Goal: Obtain resource: Download file/media

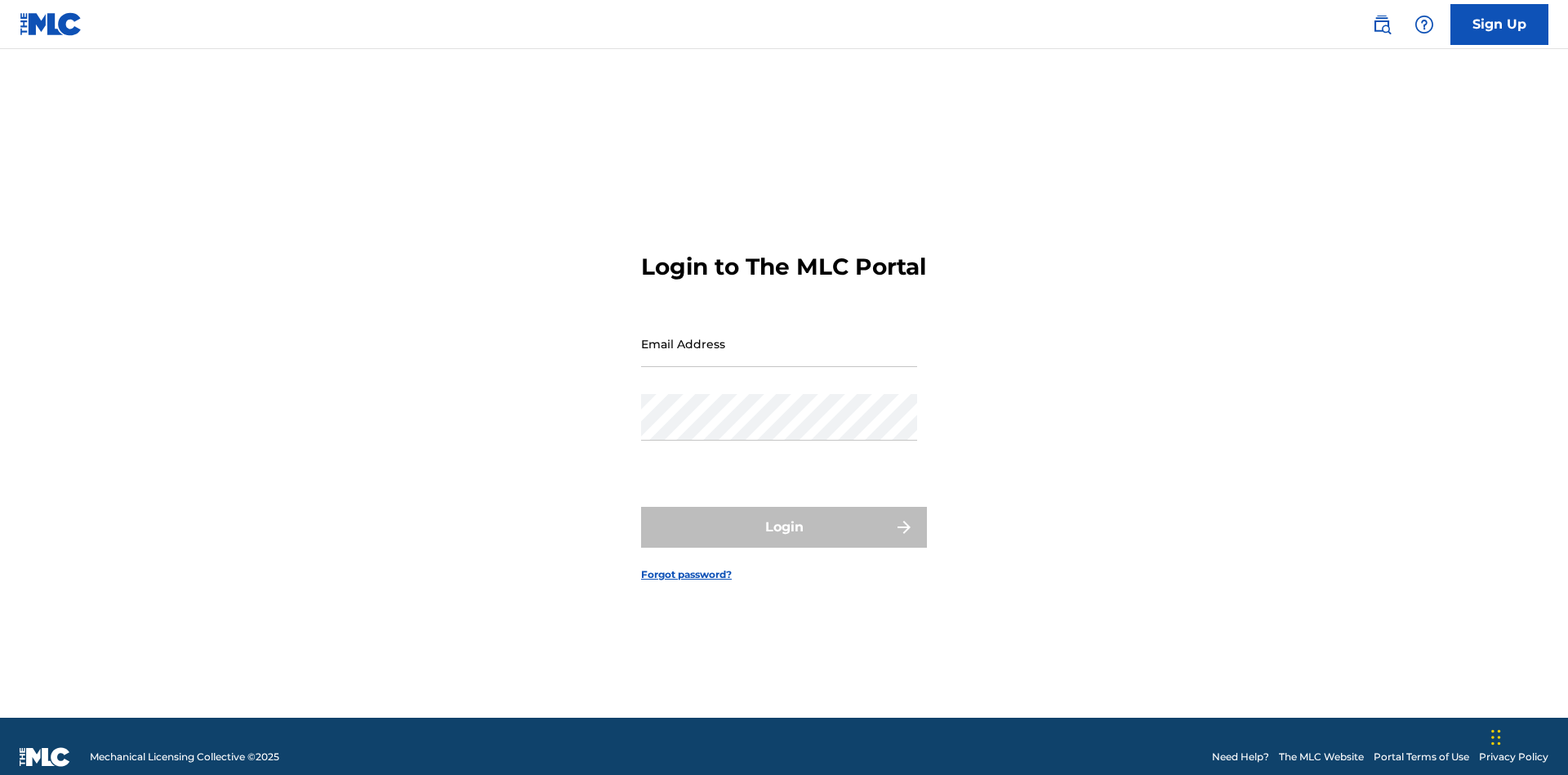
scroll to position [21, 0]
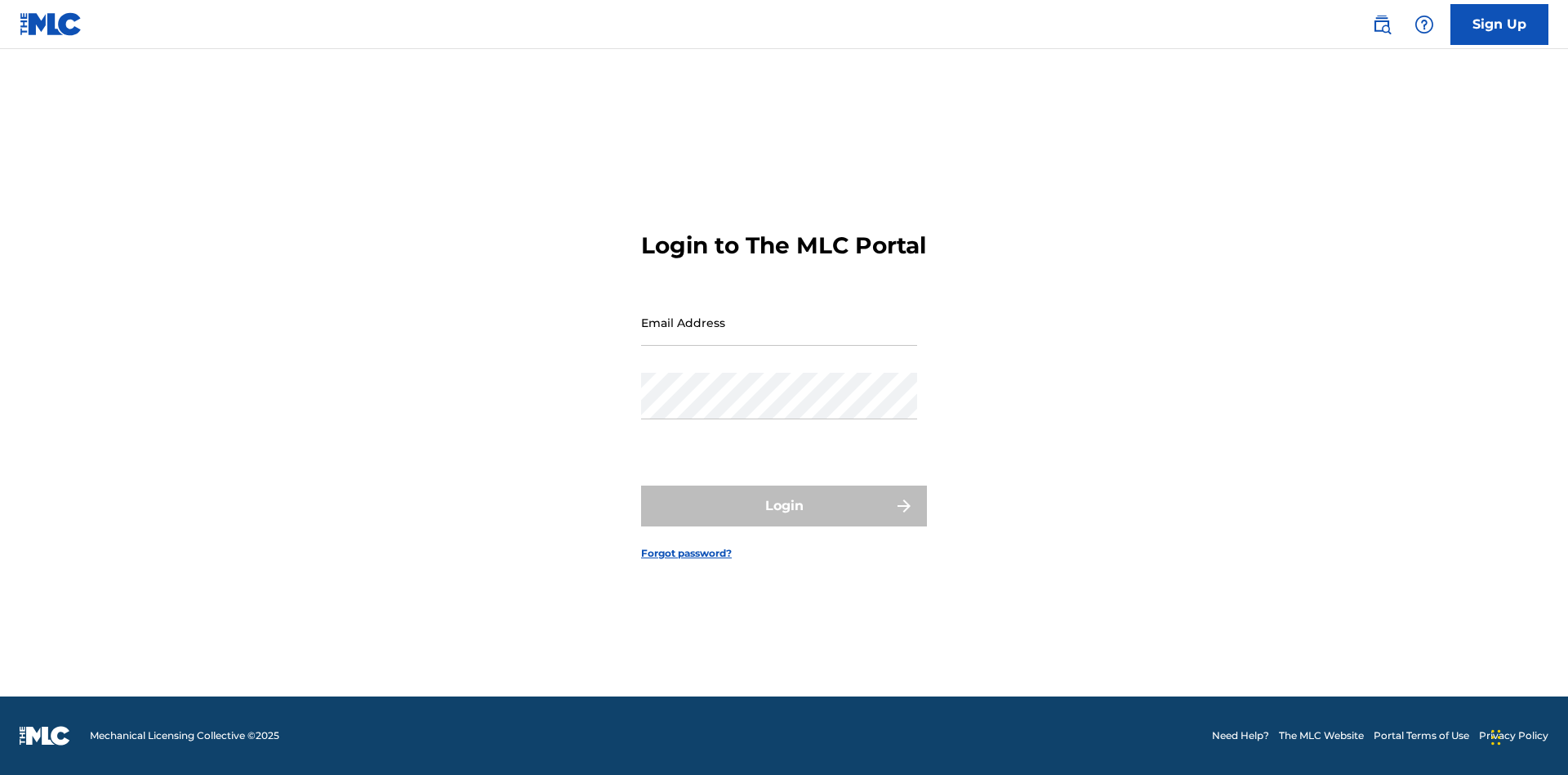
click at [780, 336] on input "Email Address" at bounding box center [779, 322] width 276 height 47
type input "b42af43d-9781-42f8-925e-95132843d6ef@mailslurp.biz"
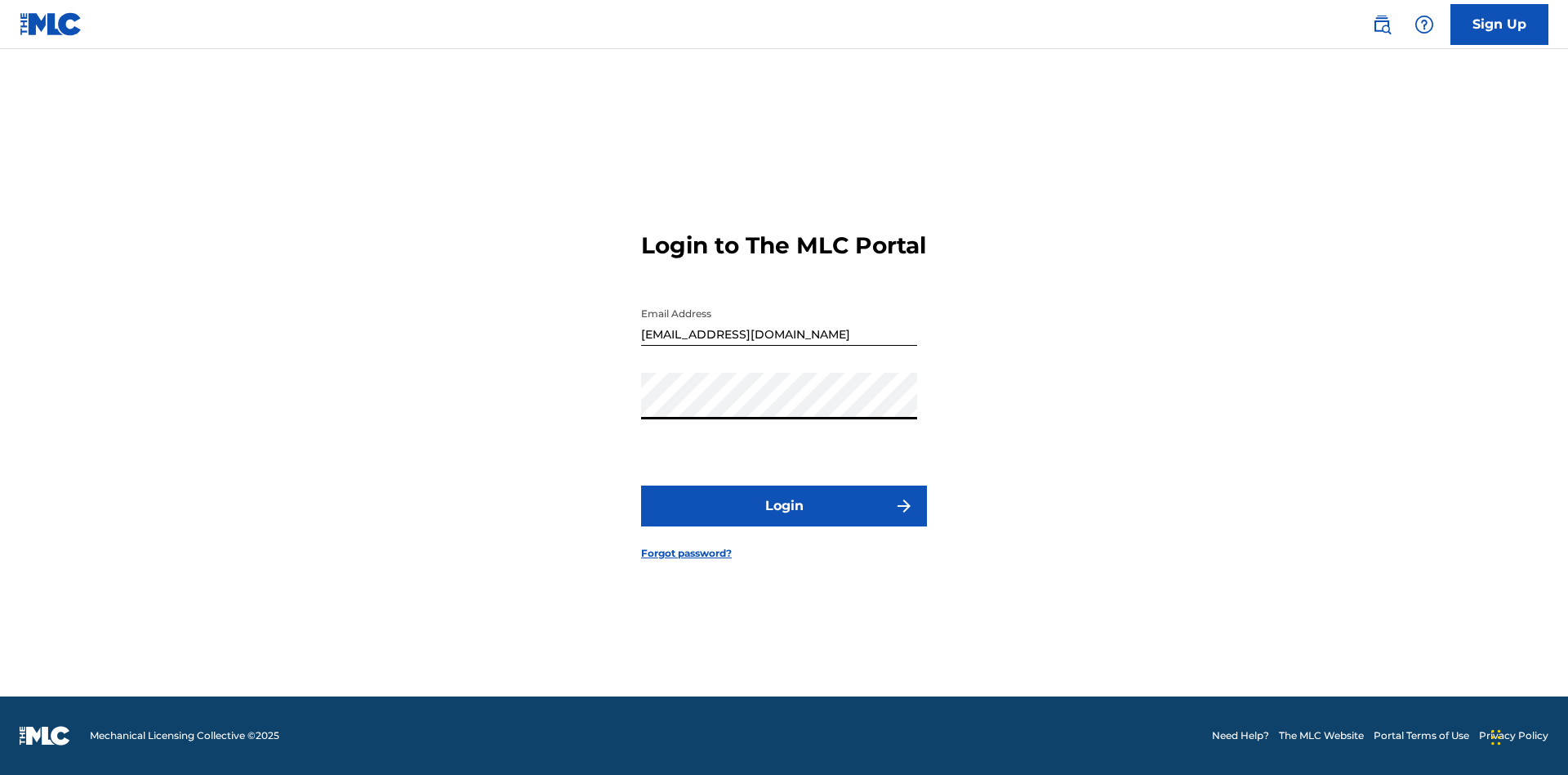
click at [784, 519] on button "Login" at bounding box center [784, 505] width 285 height 41
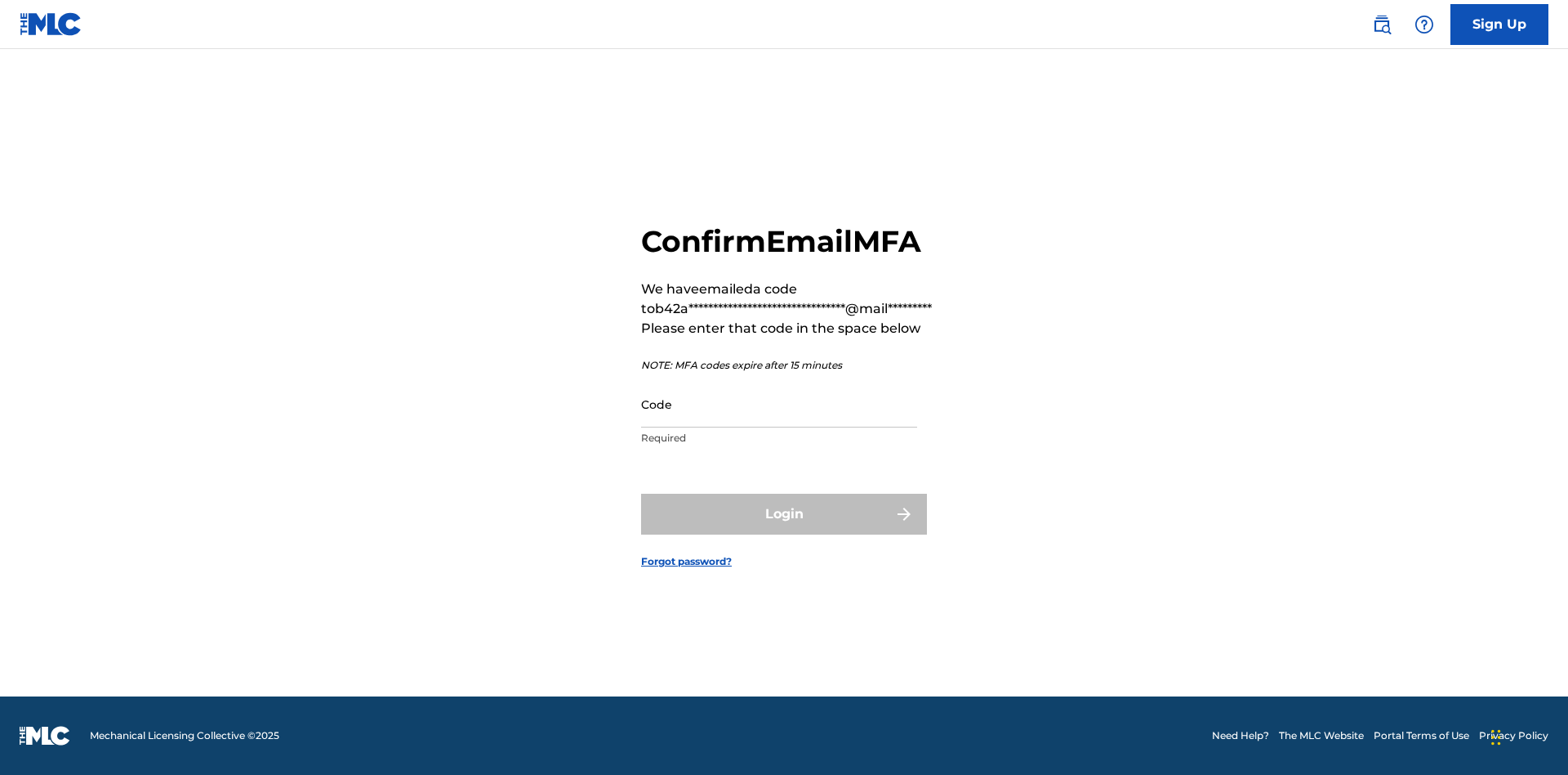
click at [780, 403] on input "Code" at bounding box center [779, 403] width 276 height 47
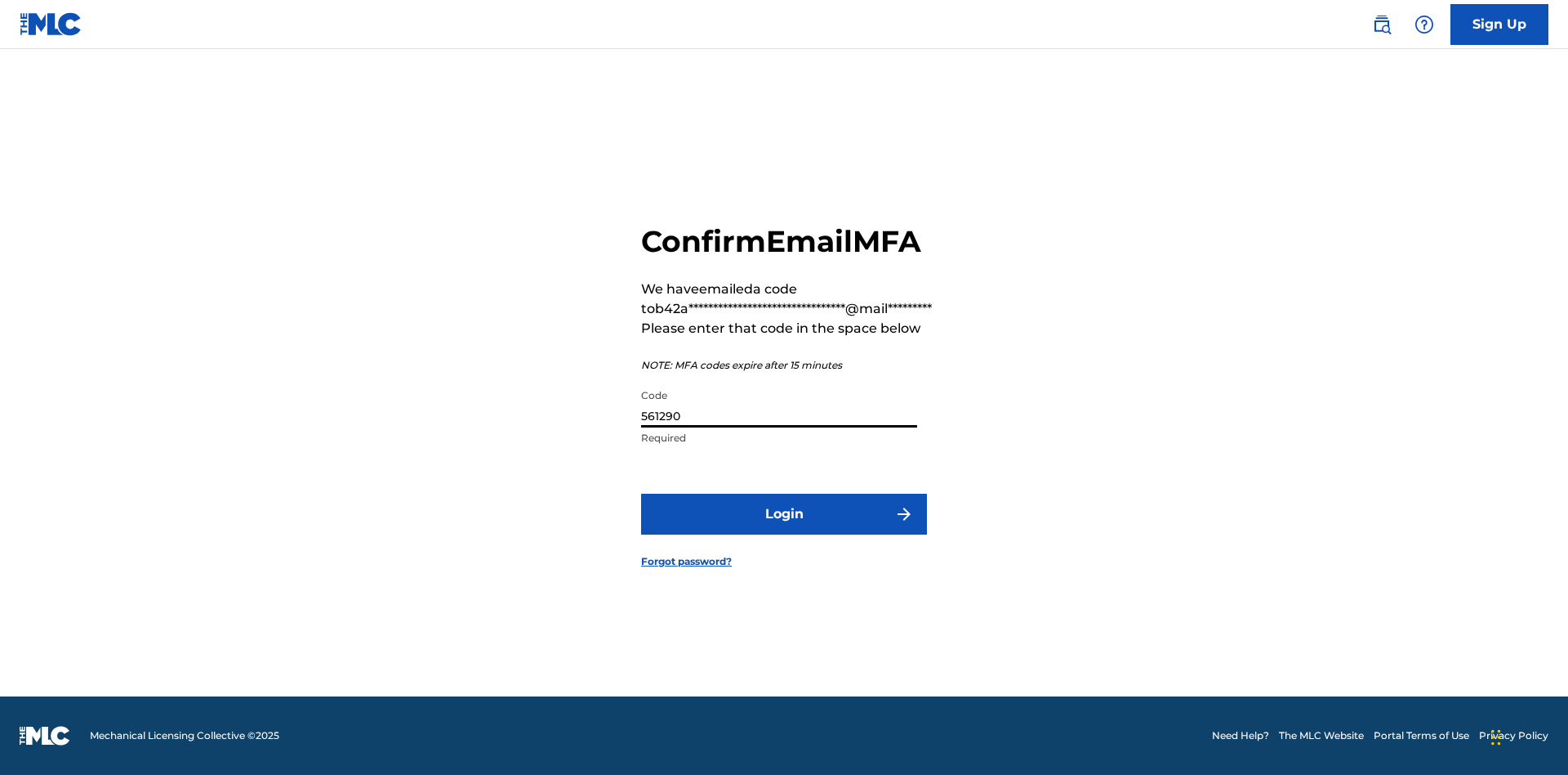
type input "561290"
click at [784, 513] on button "Login" at bounding box center [784, 513] width 285 height 41
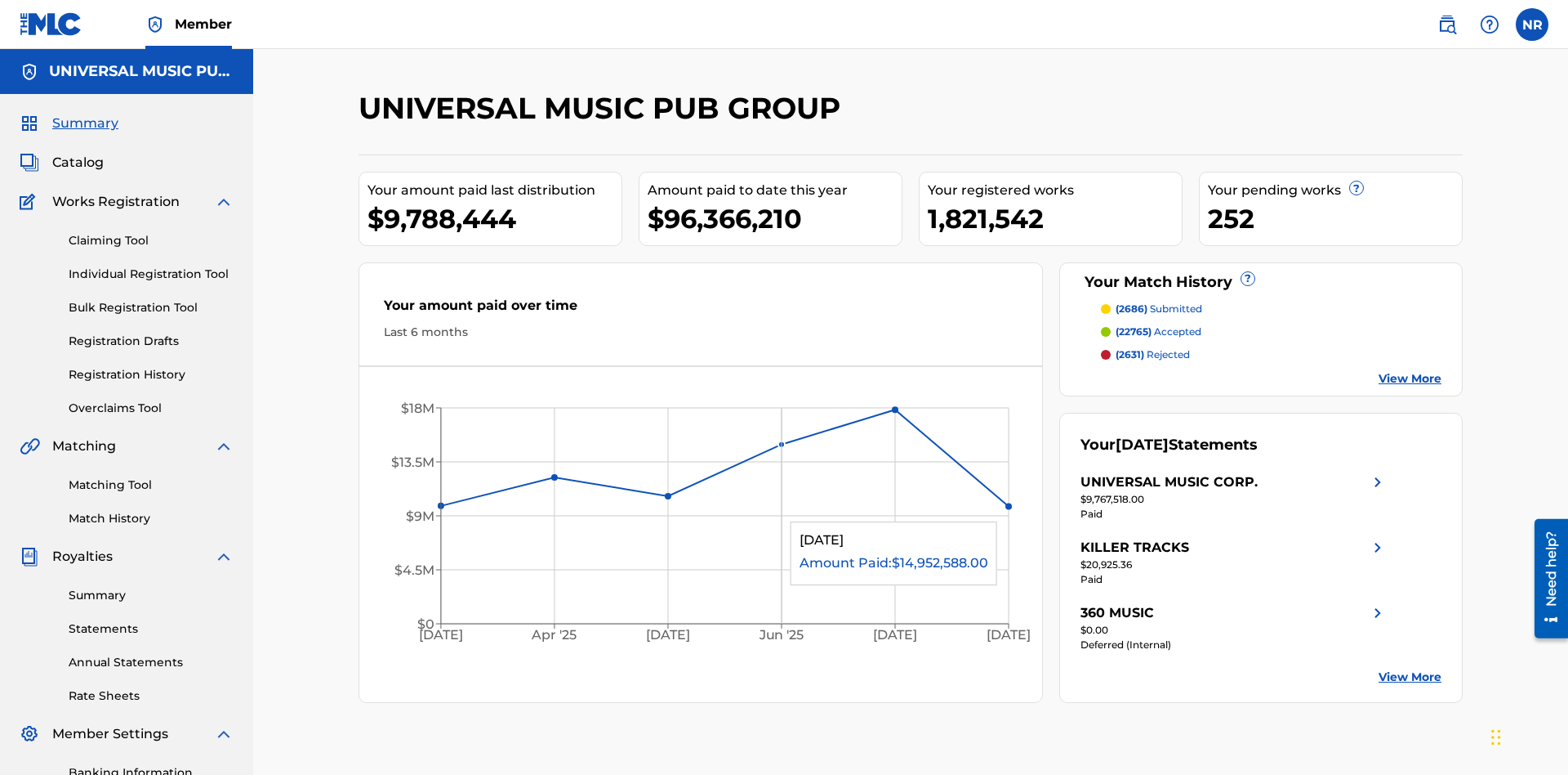
scroll to position [239, 0]
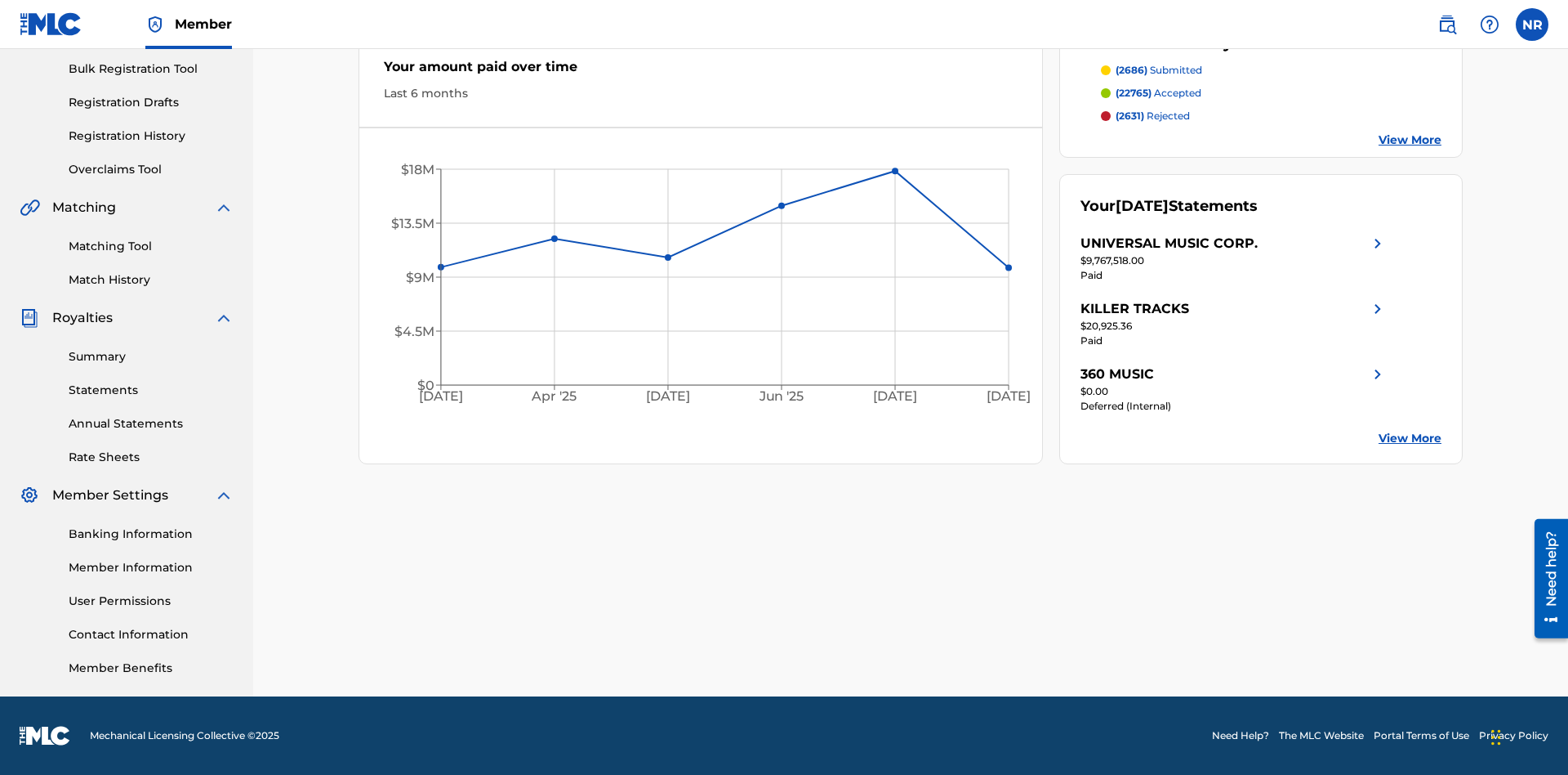
click at [151, 136] on link "Registration History" at bounding box center [151, 136] width 165 height 17
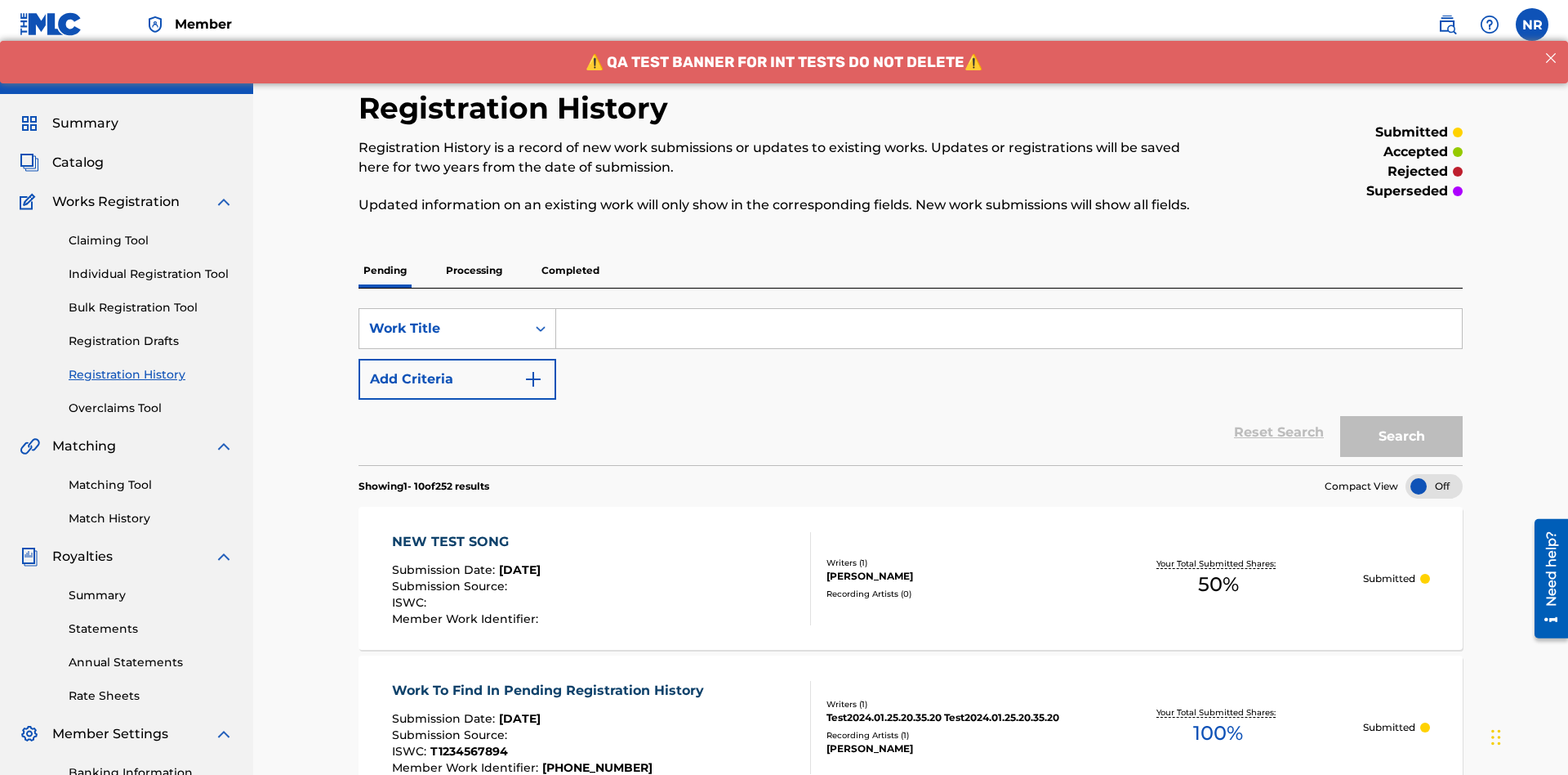
scroll to position [221, 0]
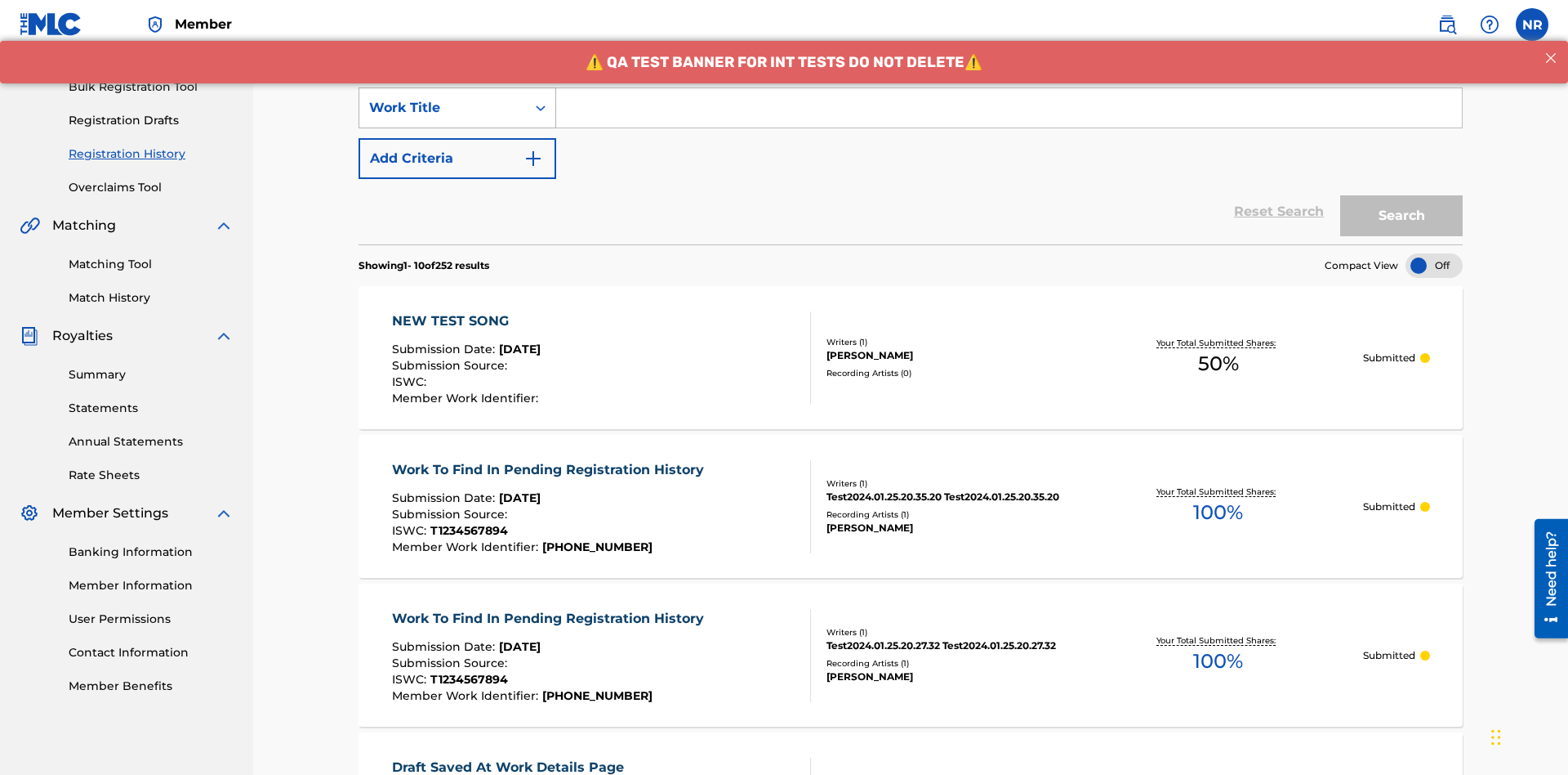
click at [443, 108] on div "Work Title" at bounding box center [442, 108] width 147 height 20
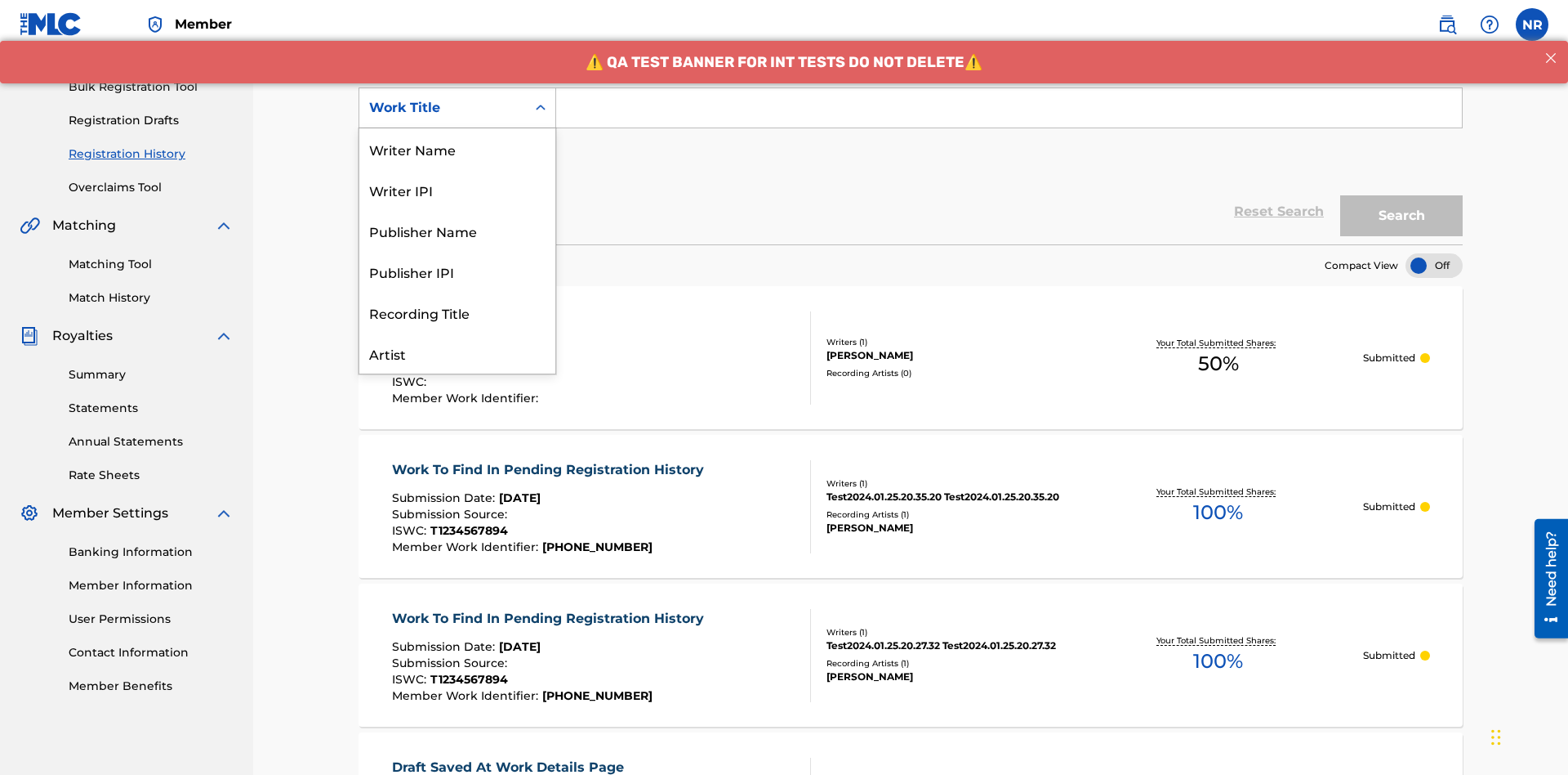
scroll to position [82, 0]
click at [457, 354] on div "Work Title" at bounding box center [457, 353] width 196 height 41
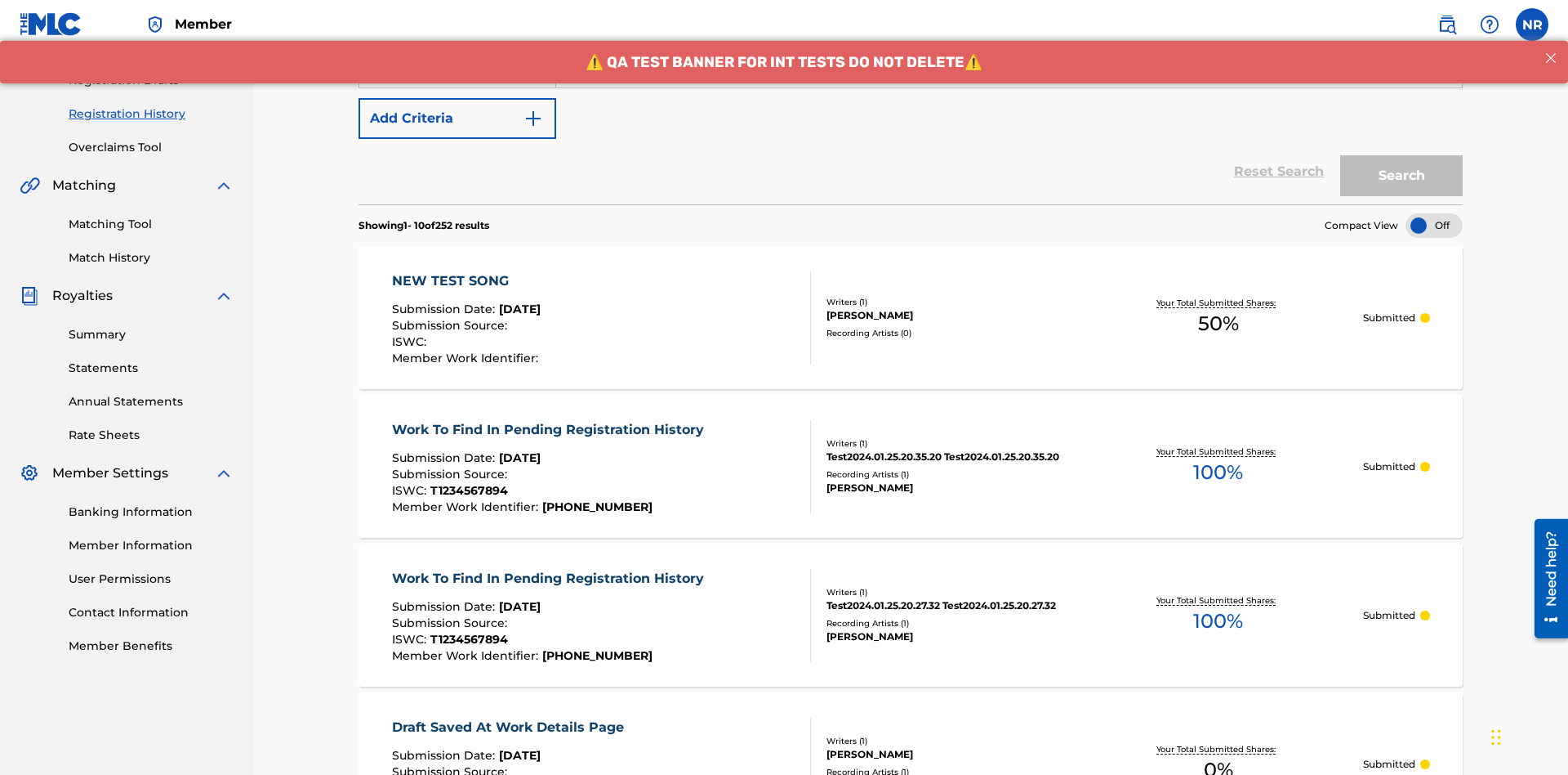
click at [457, 119] on button "Add Criteria" at bounding box center [457, 118] width 198 height 41
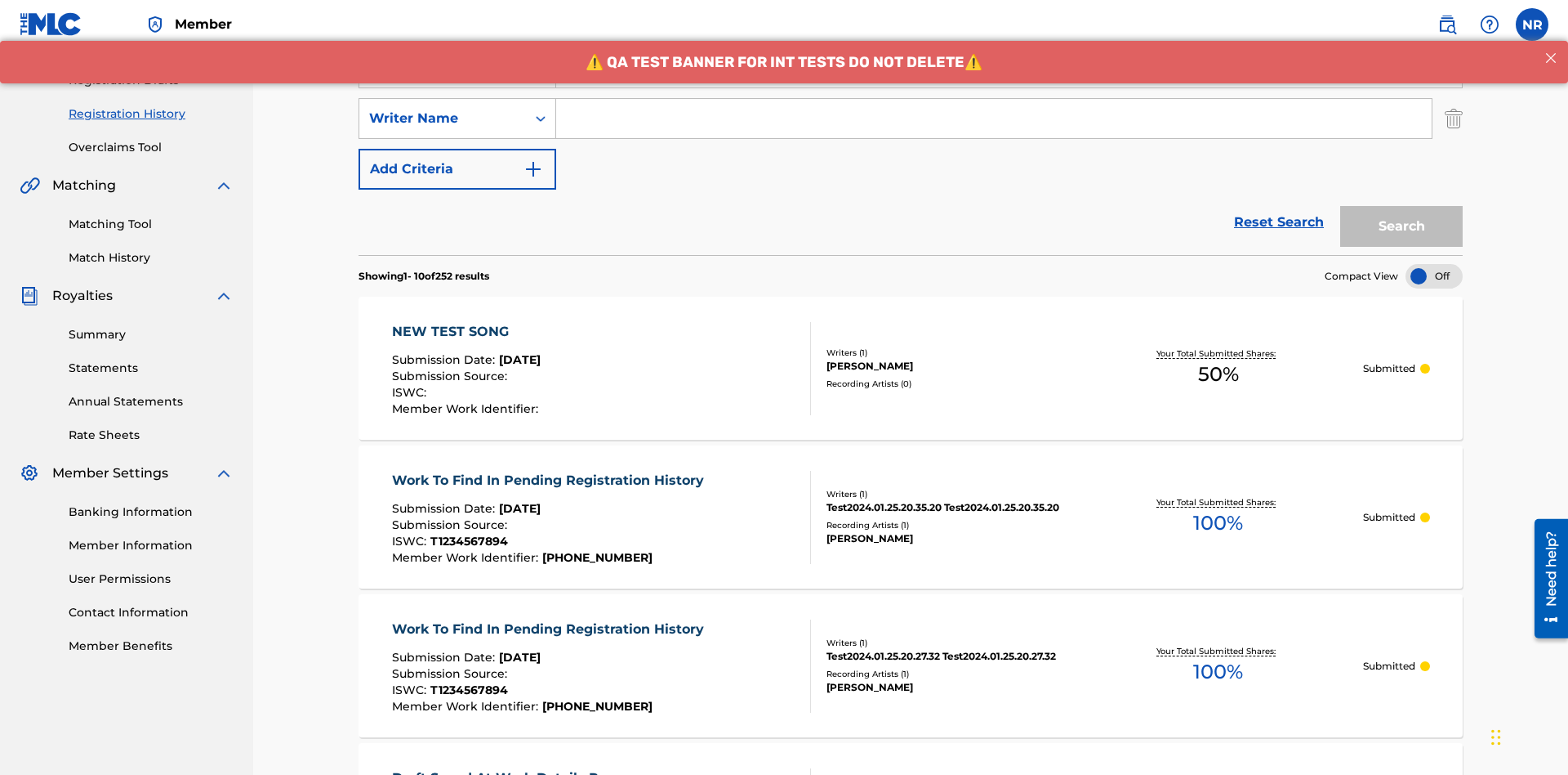
scroll to position [272, 0]
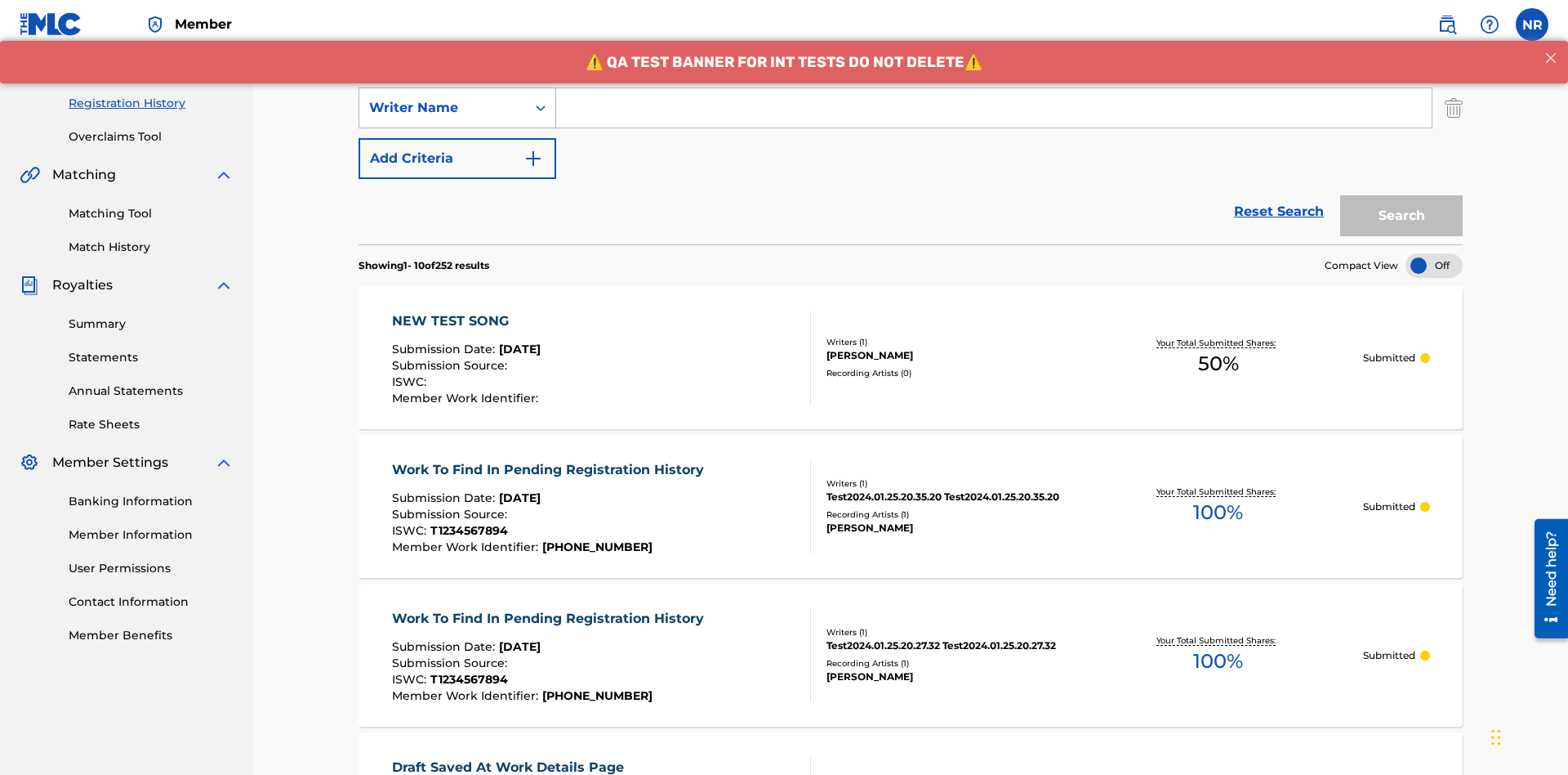
click at [443, 108] on div "Writer Name" at bounding box center [442, 108] width 147 height 20
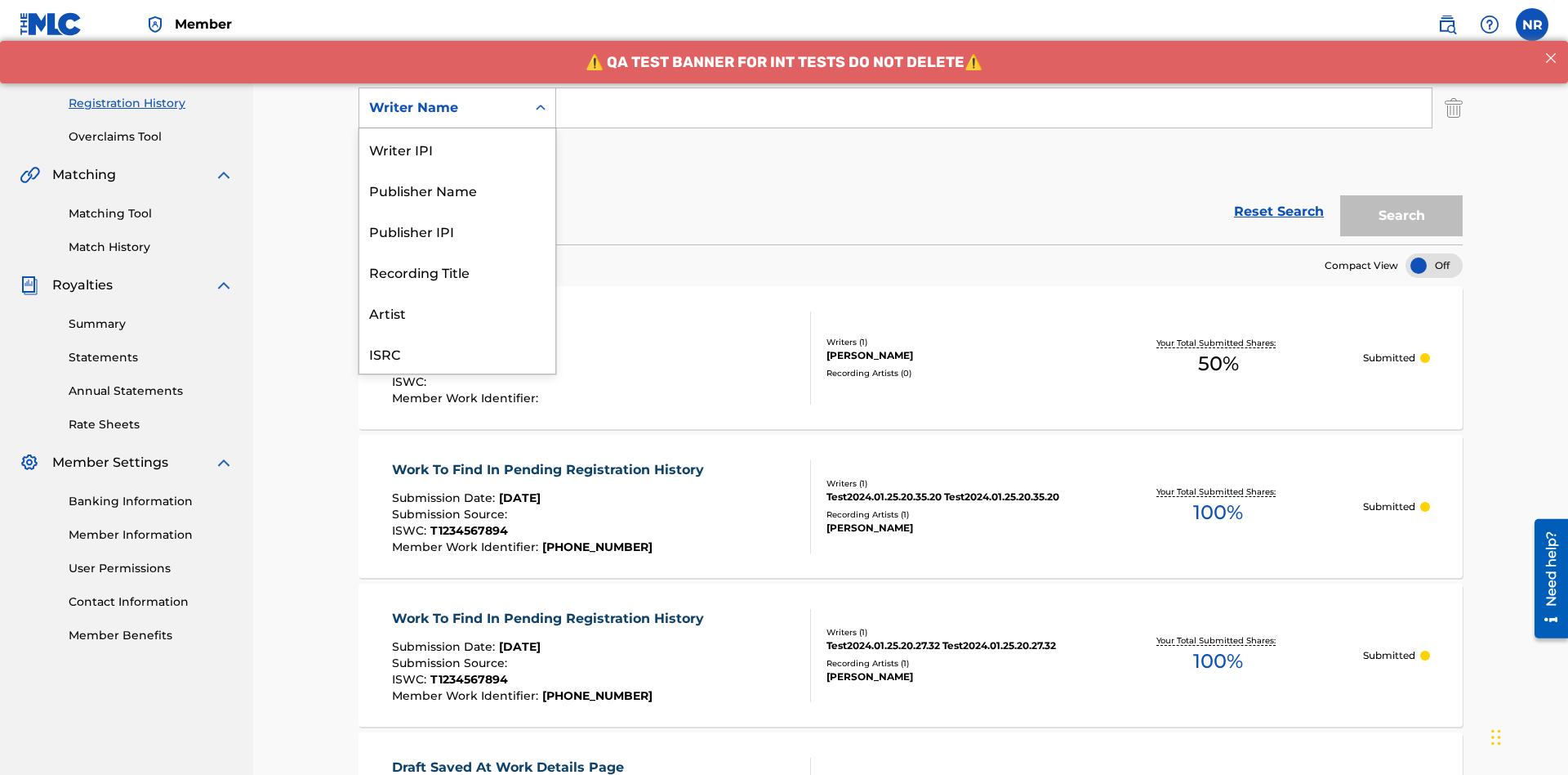
scroll to position [41, 0]
click at [457, 231] on div "Recording Title" at bounding box center [457, 230] width 196 height 41
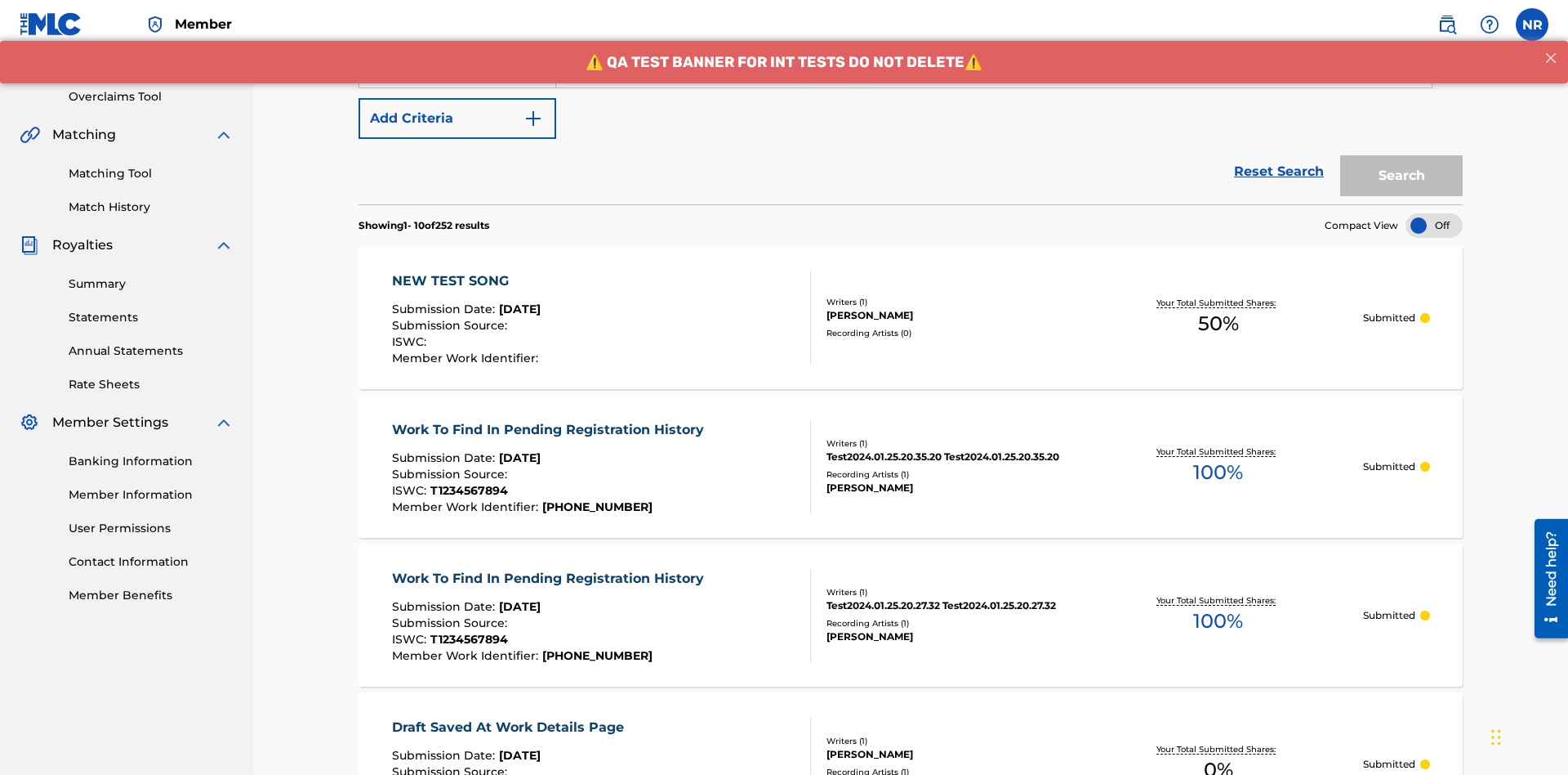
click at [457, 119] on button "Add Criteria" at bounding box center [457, 118] width 198 height 41
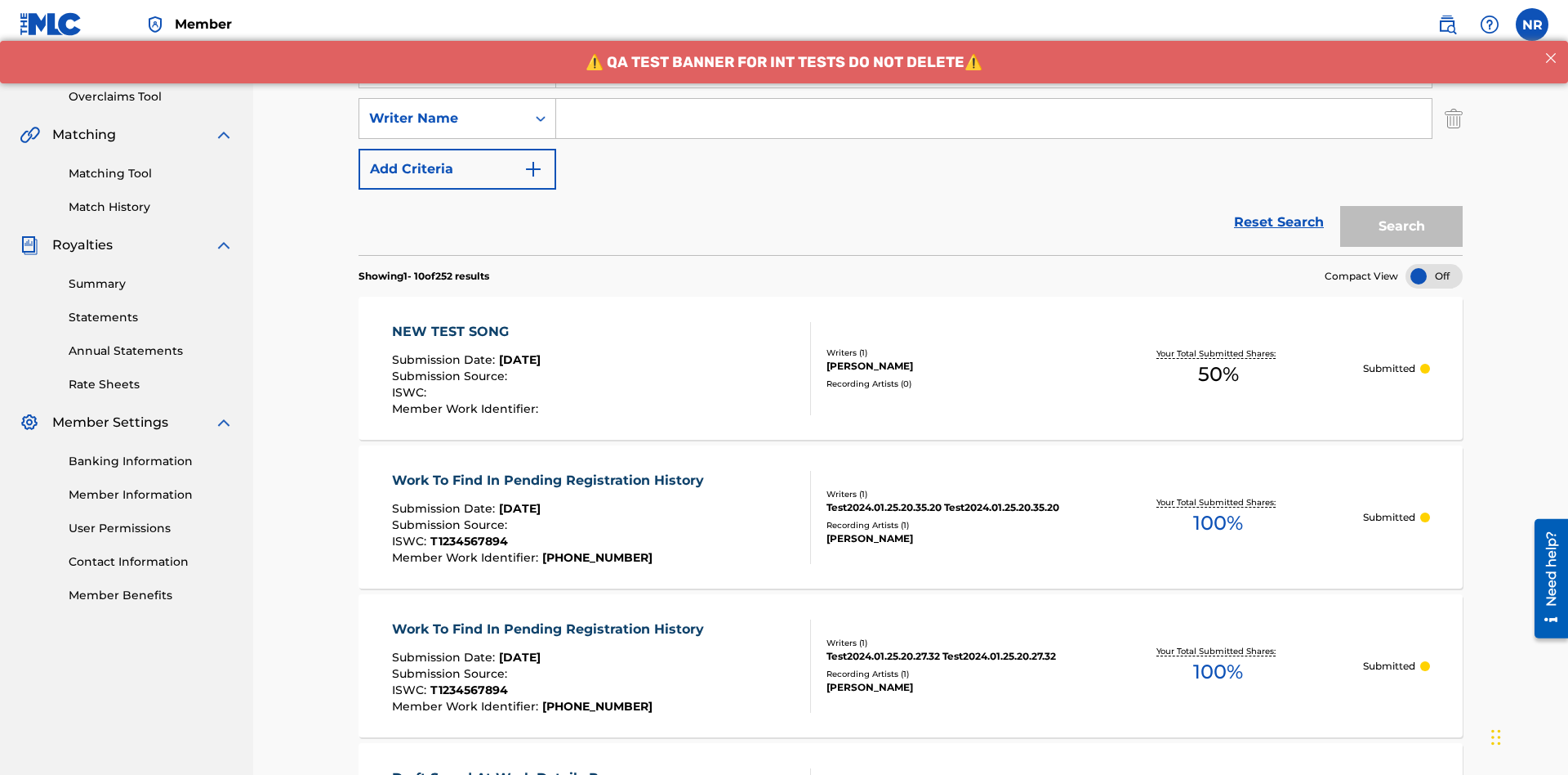
scroll to position [322, 0]
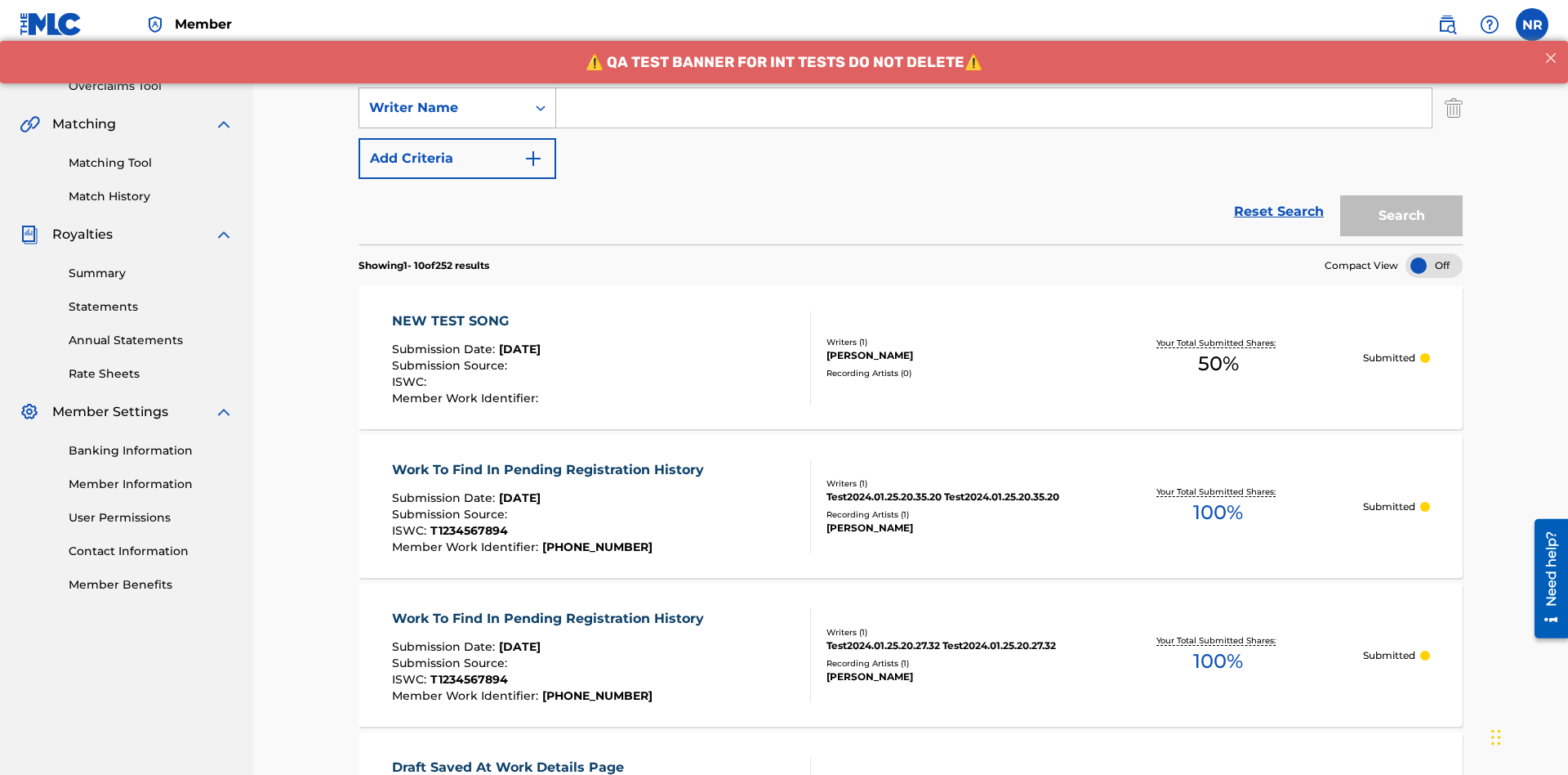
click at [443, 108] on div "Writer Name" at bounding box center [442, 108] width 147 height 20
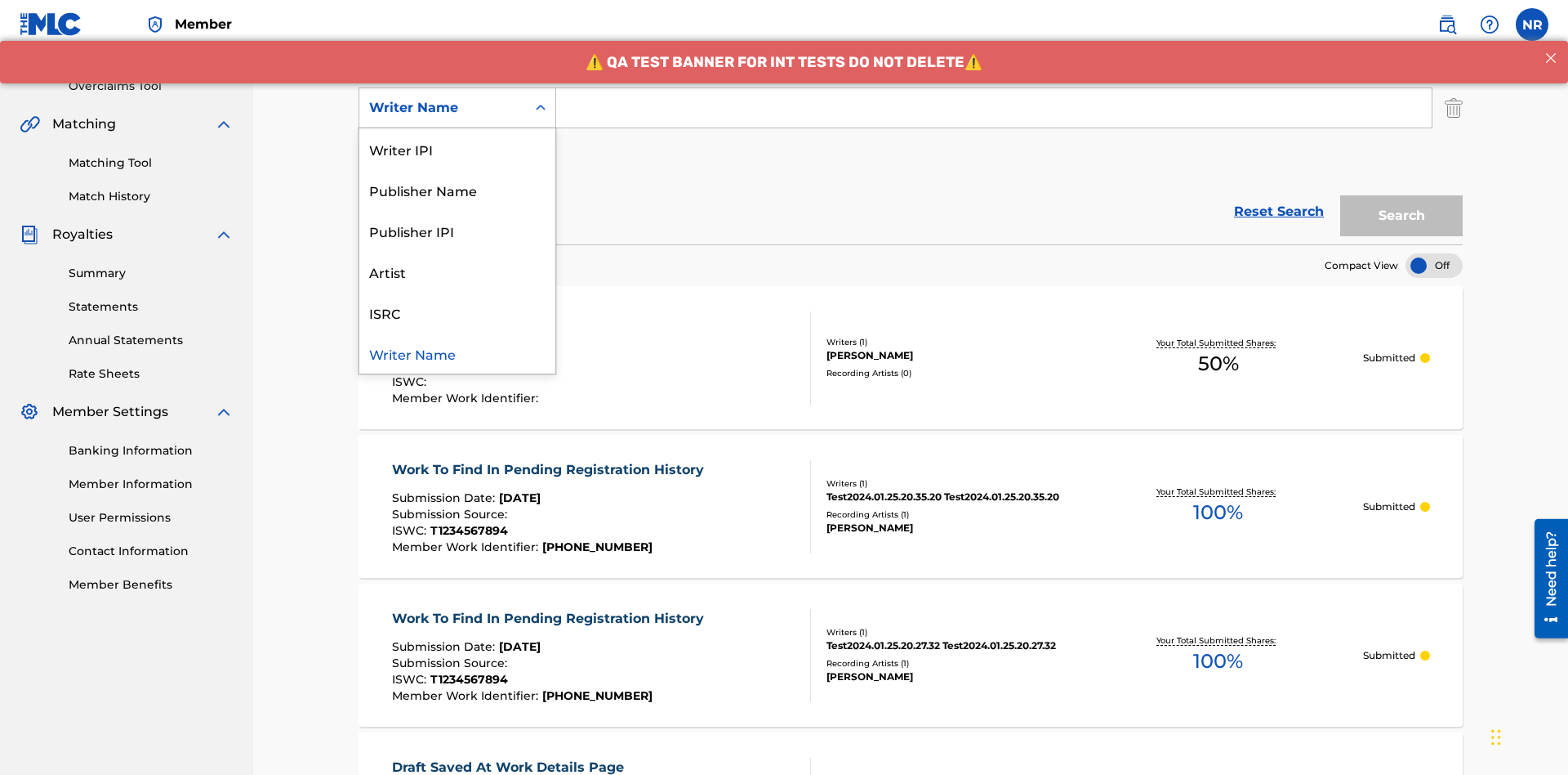
click at [457, 313] on div "ISRC" at bounding box center [457, 312] width 196 height 41
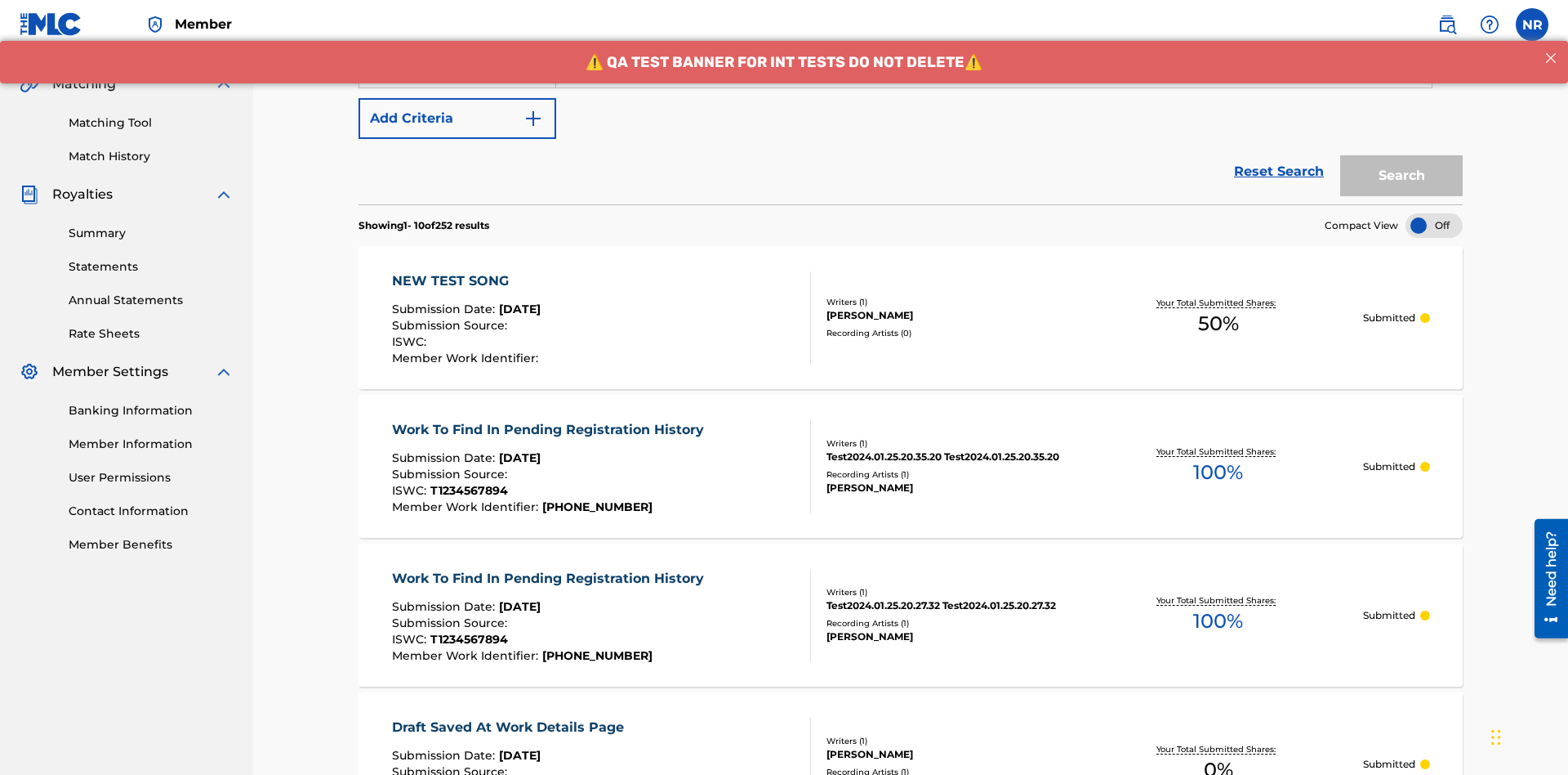
click at [457, 119] on button "Add Criteria" at bounding box center [457, 118] width 198 height 41
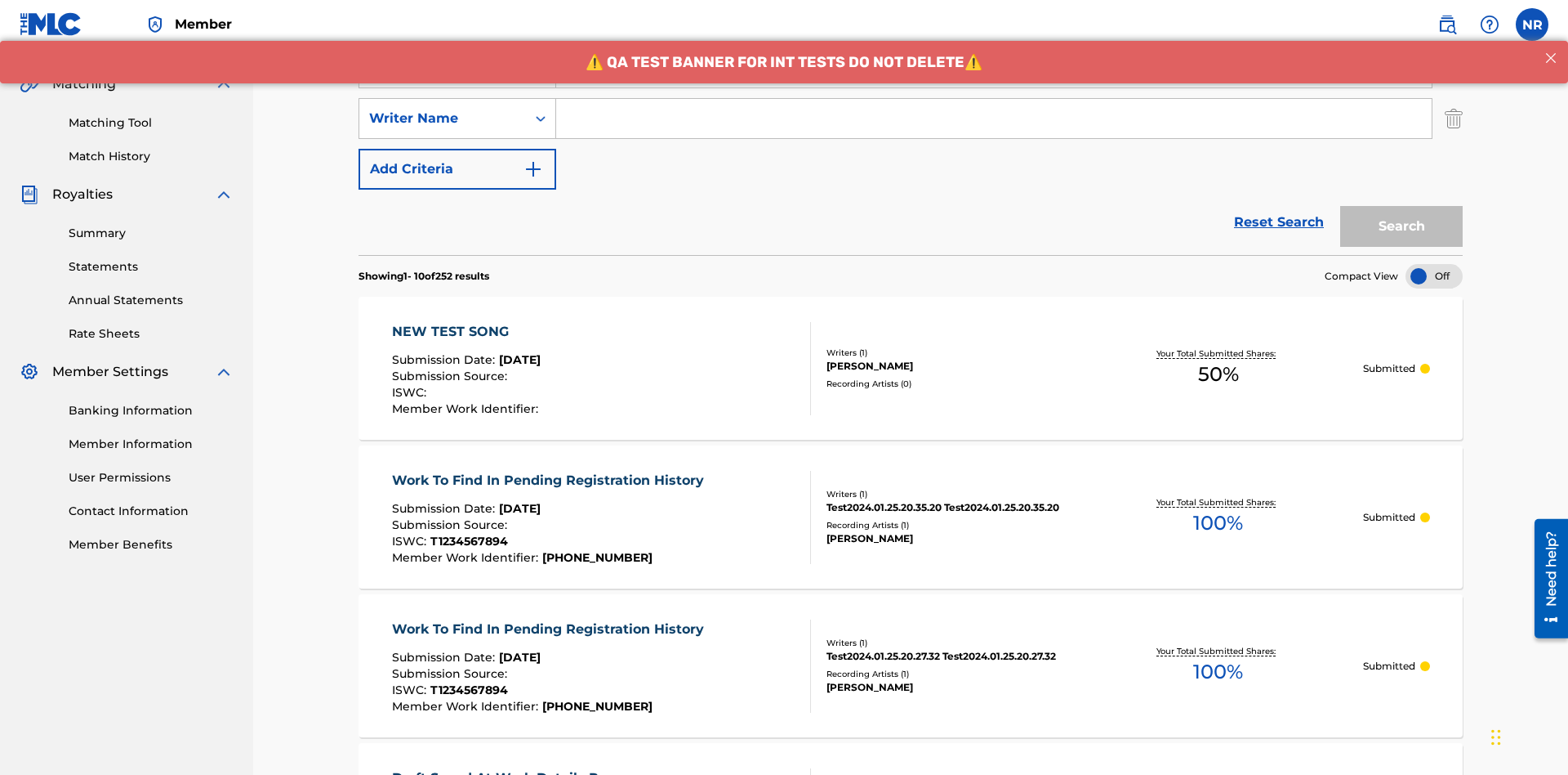
scroll to position [373, 0]
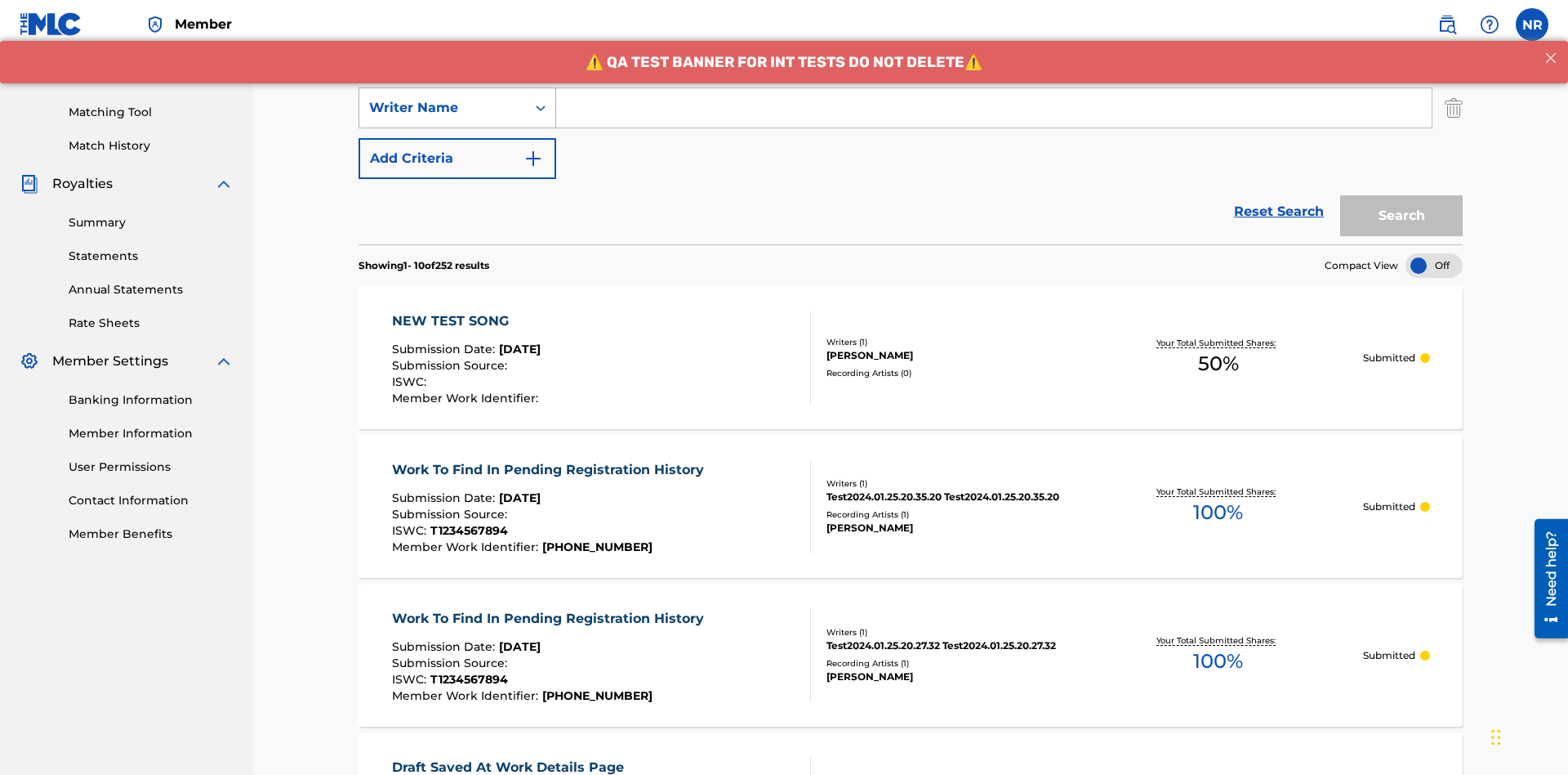
click at [443, 108] on div "Writer Name" at bounding box center [442, 108] width 147 height 20
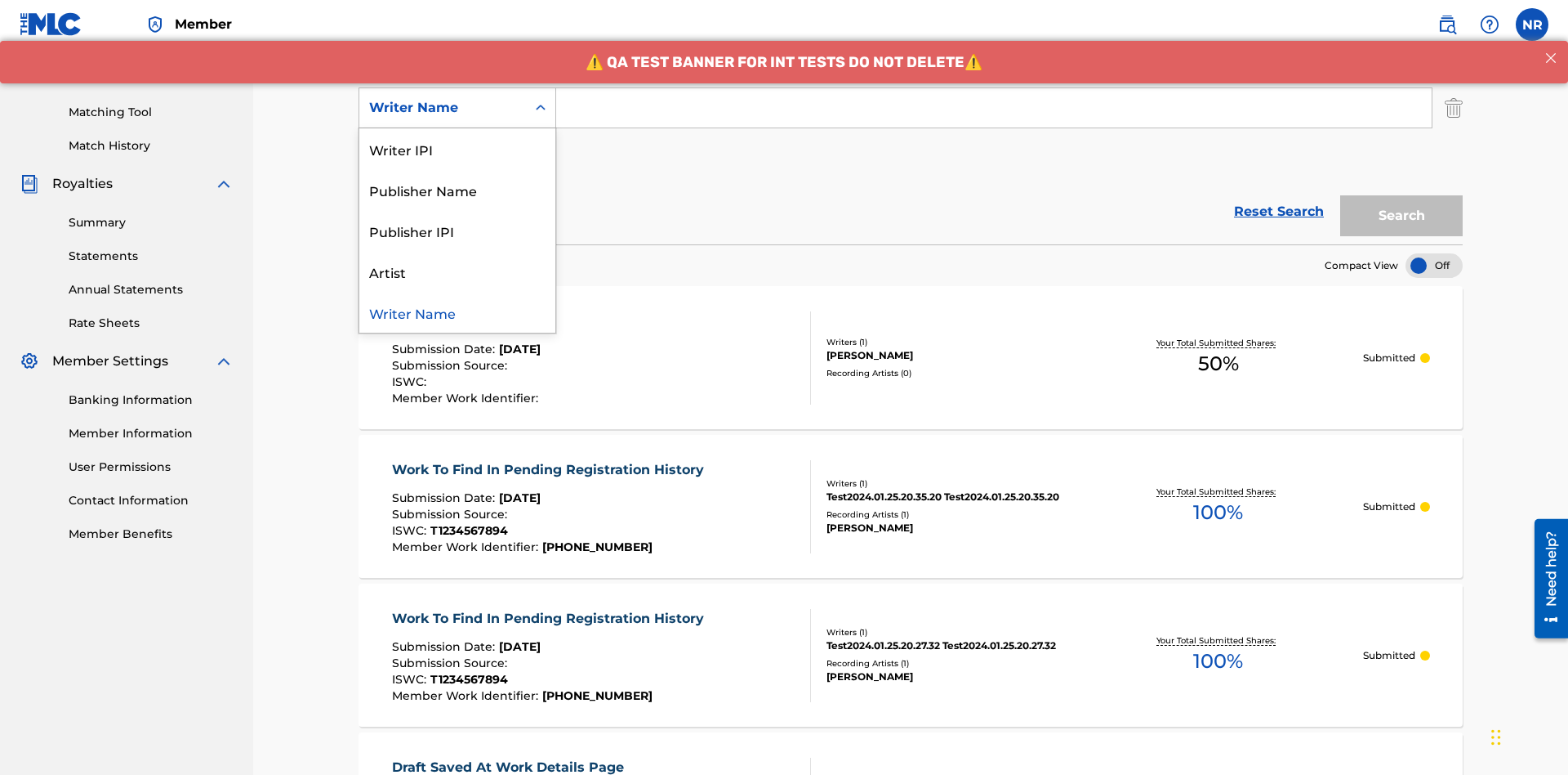
click at [457, 313] on div "Writer Name" at bounding box center [457, 312] width 196 height 41
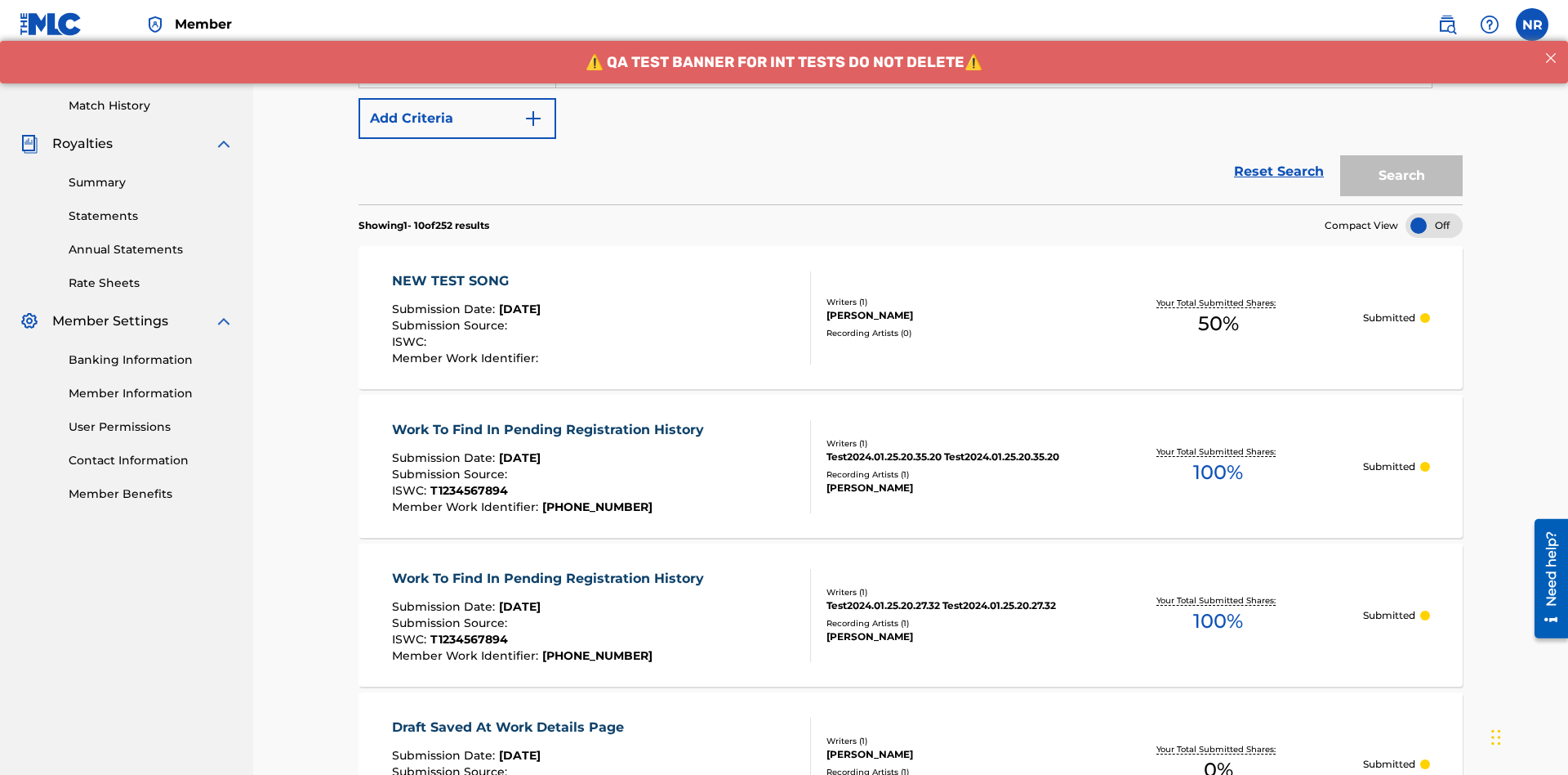
click at [457, 119] on button "Add Criteria" at bounding box center [457, 118] width 198 height 41
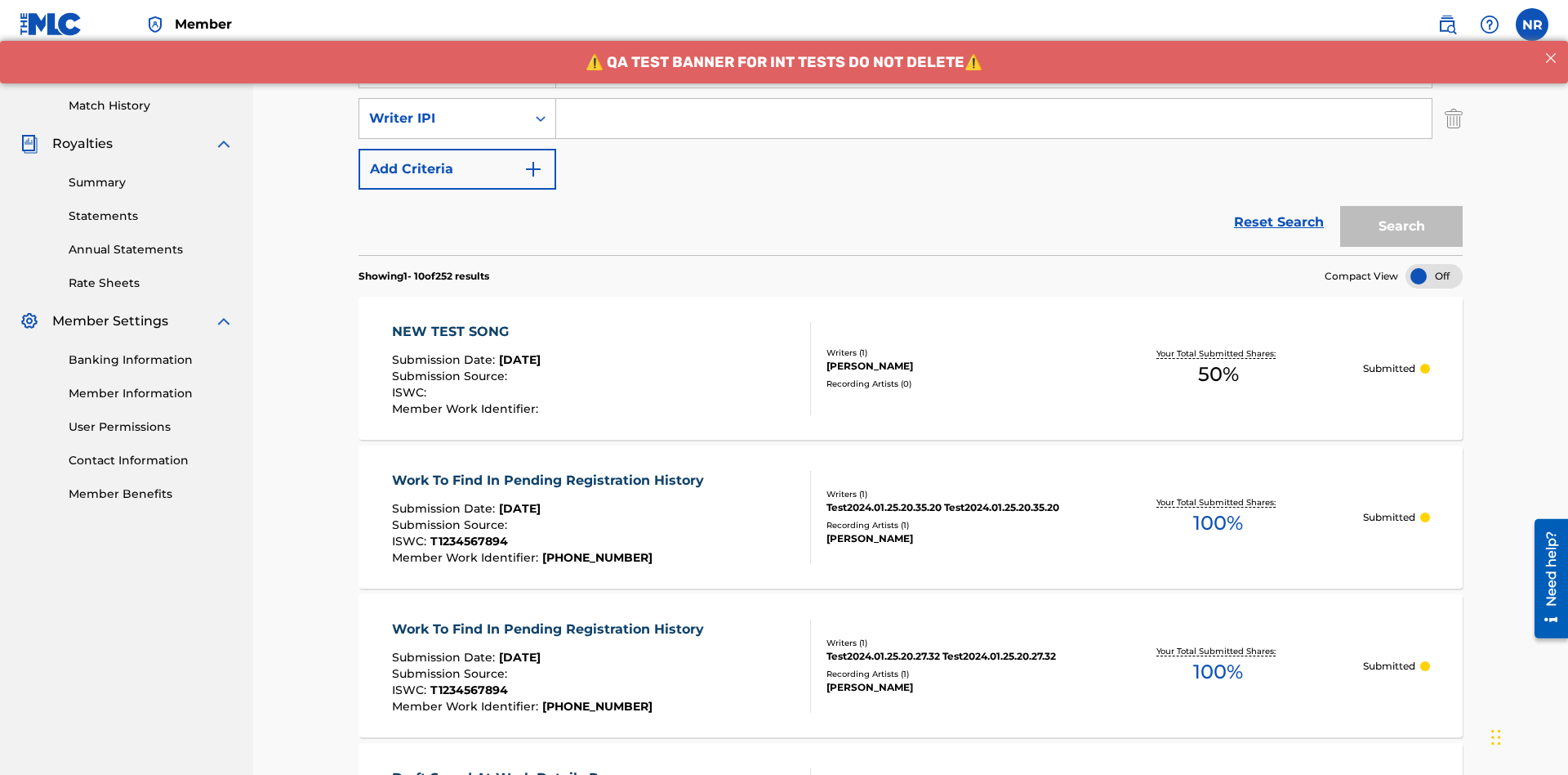
scroll to position [423, 0]
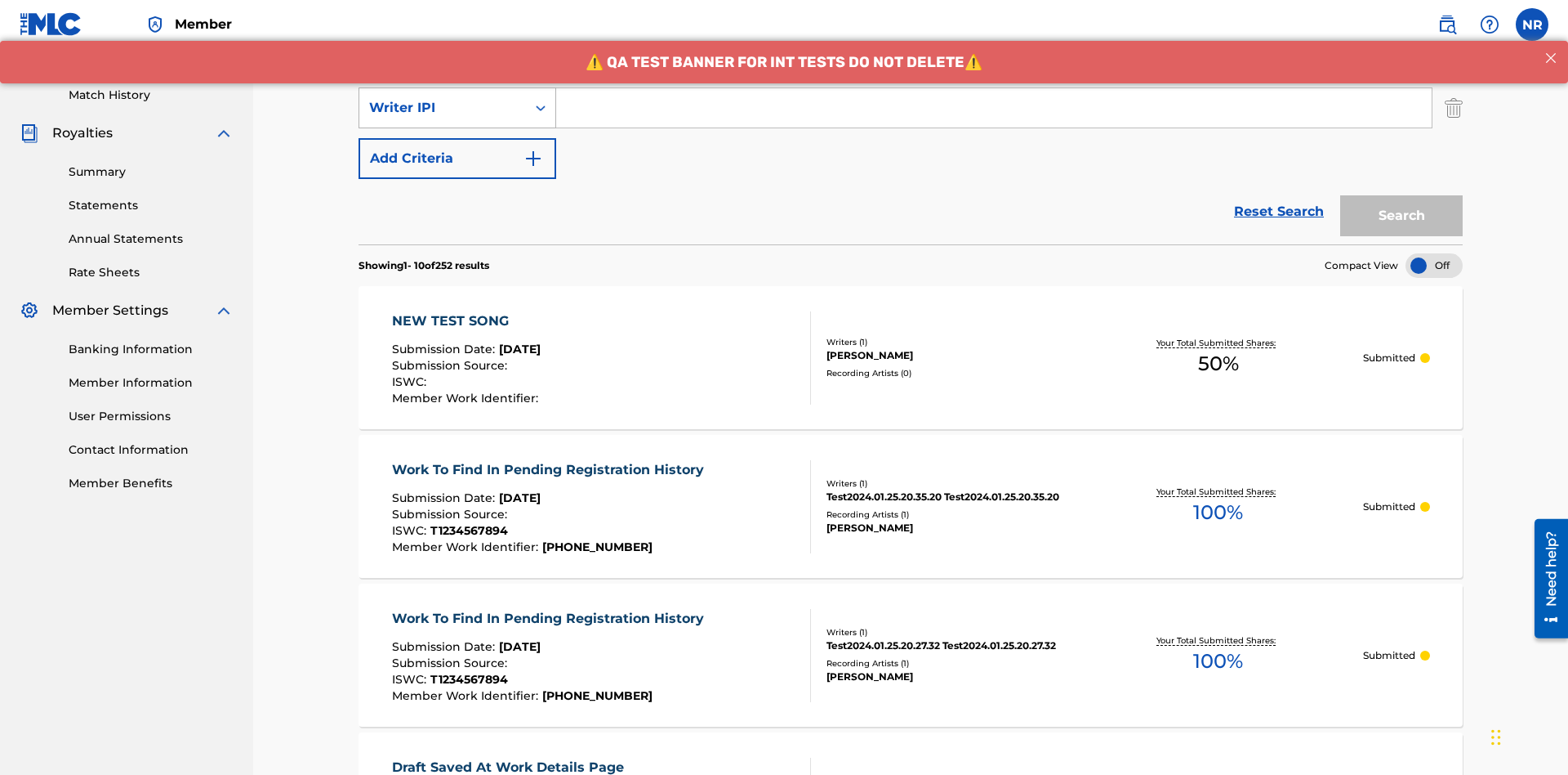
click at [443, 108] on div "Writer IPI" at bounding box center [442, 108] width 147 height 20
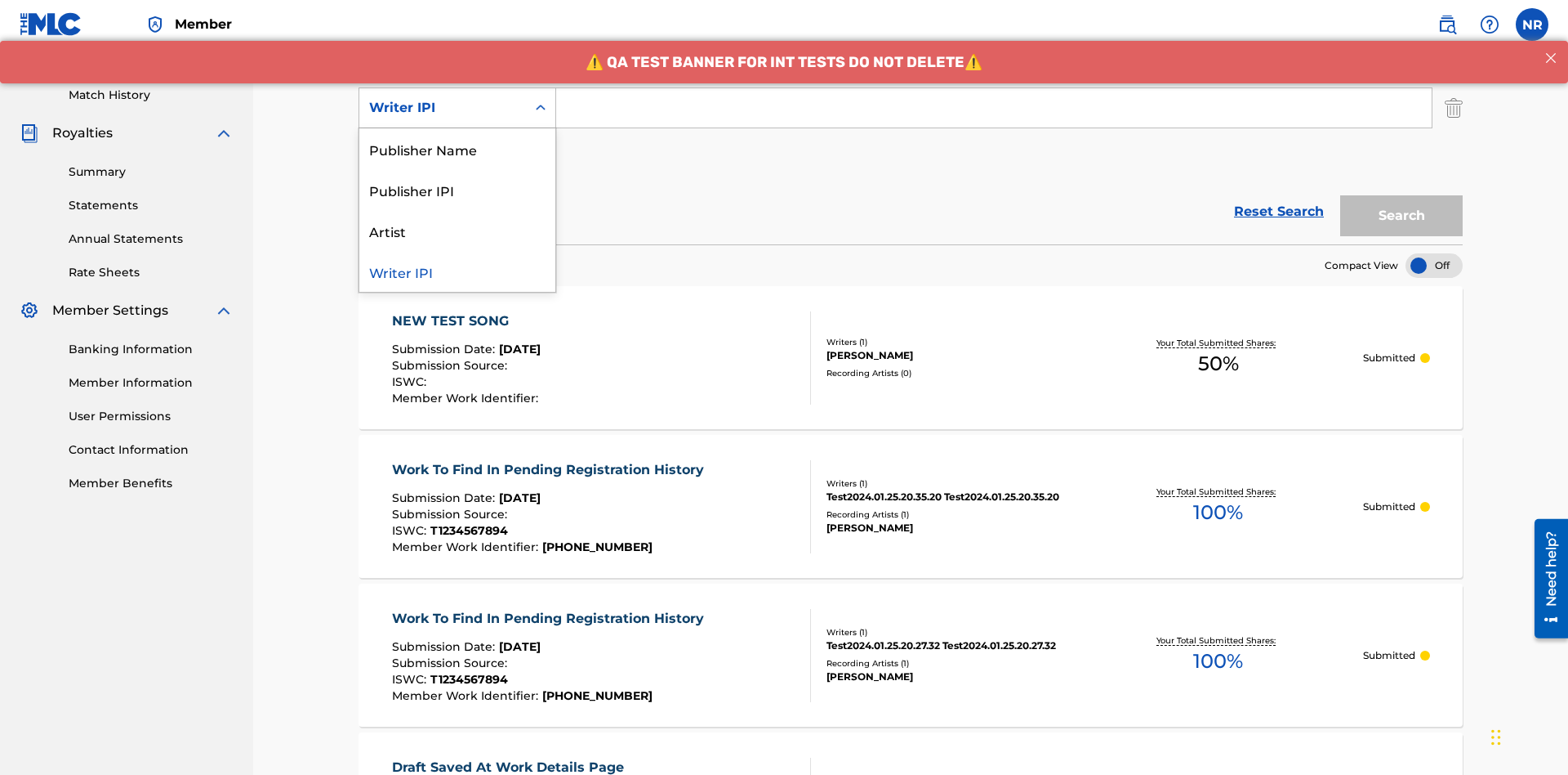
click at [457, 149] on div "Publisher Name" at bounding box center [457, 148] width 196 height 41
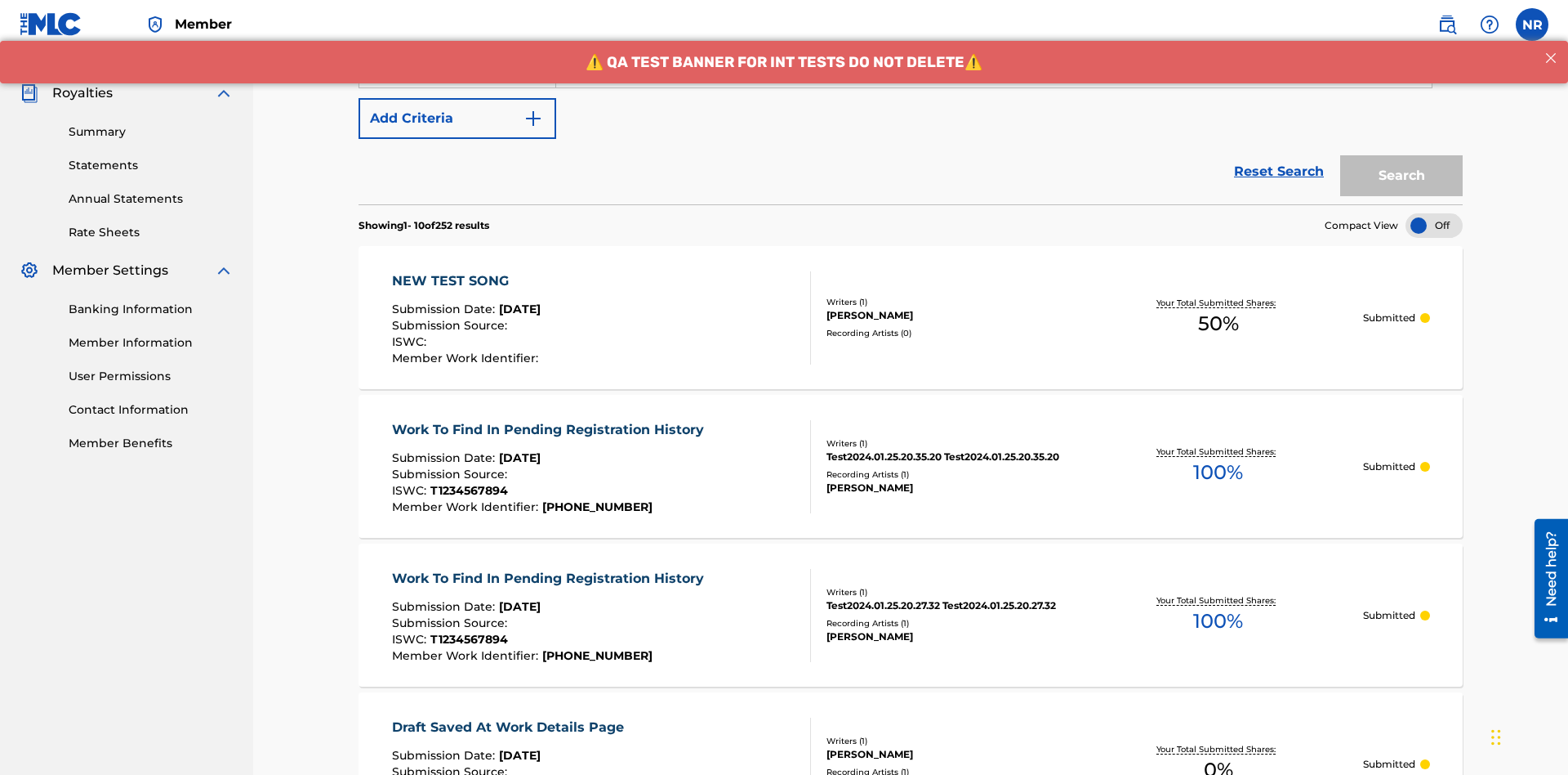
click at [457, 119] on button "Add Criteria" at bounding box center [457, 118] width 198 height 41
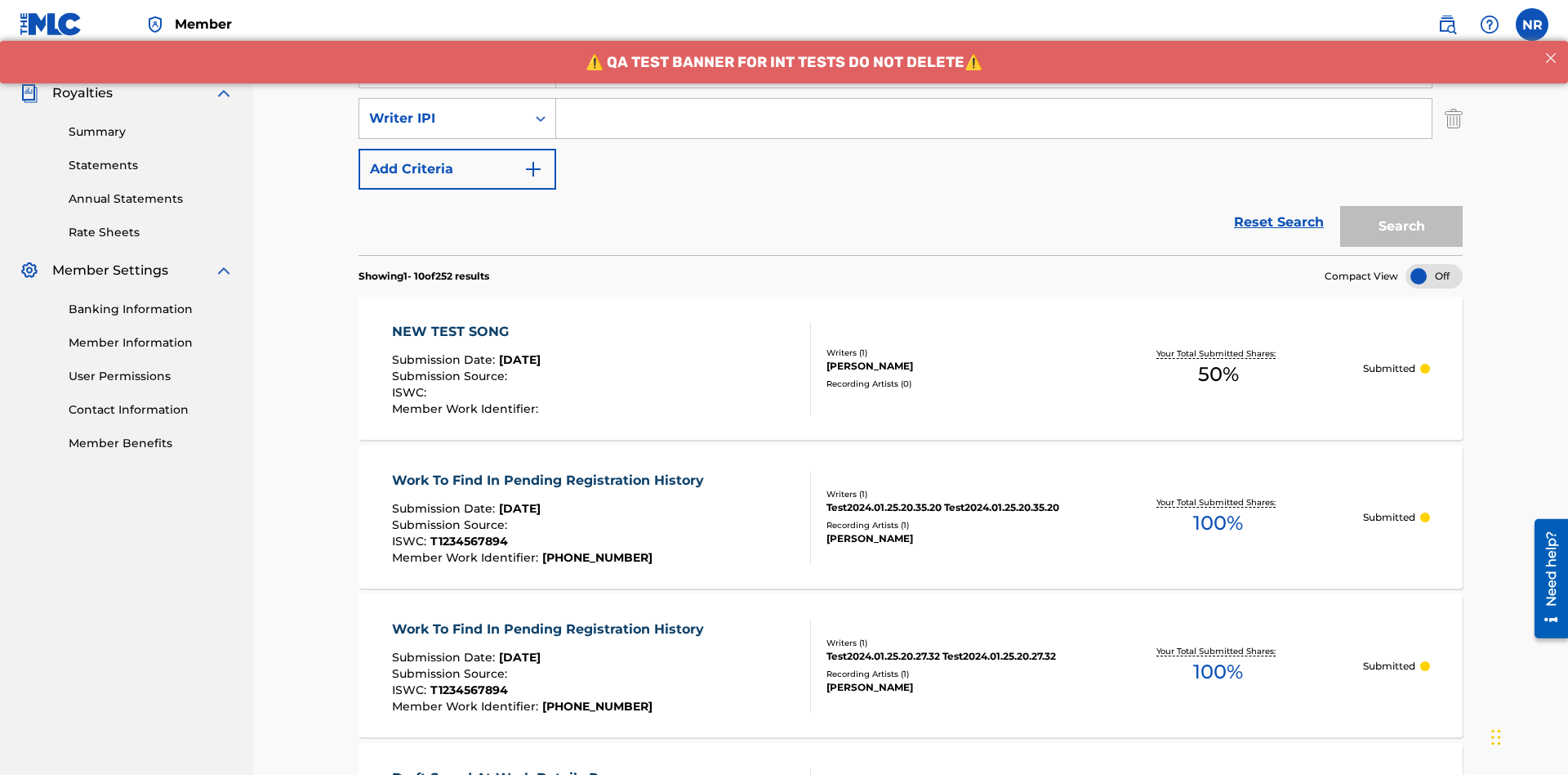
scroll to position [474, 0]
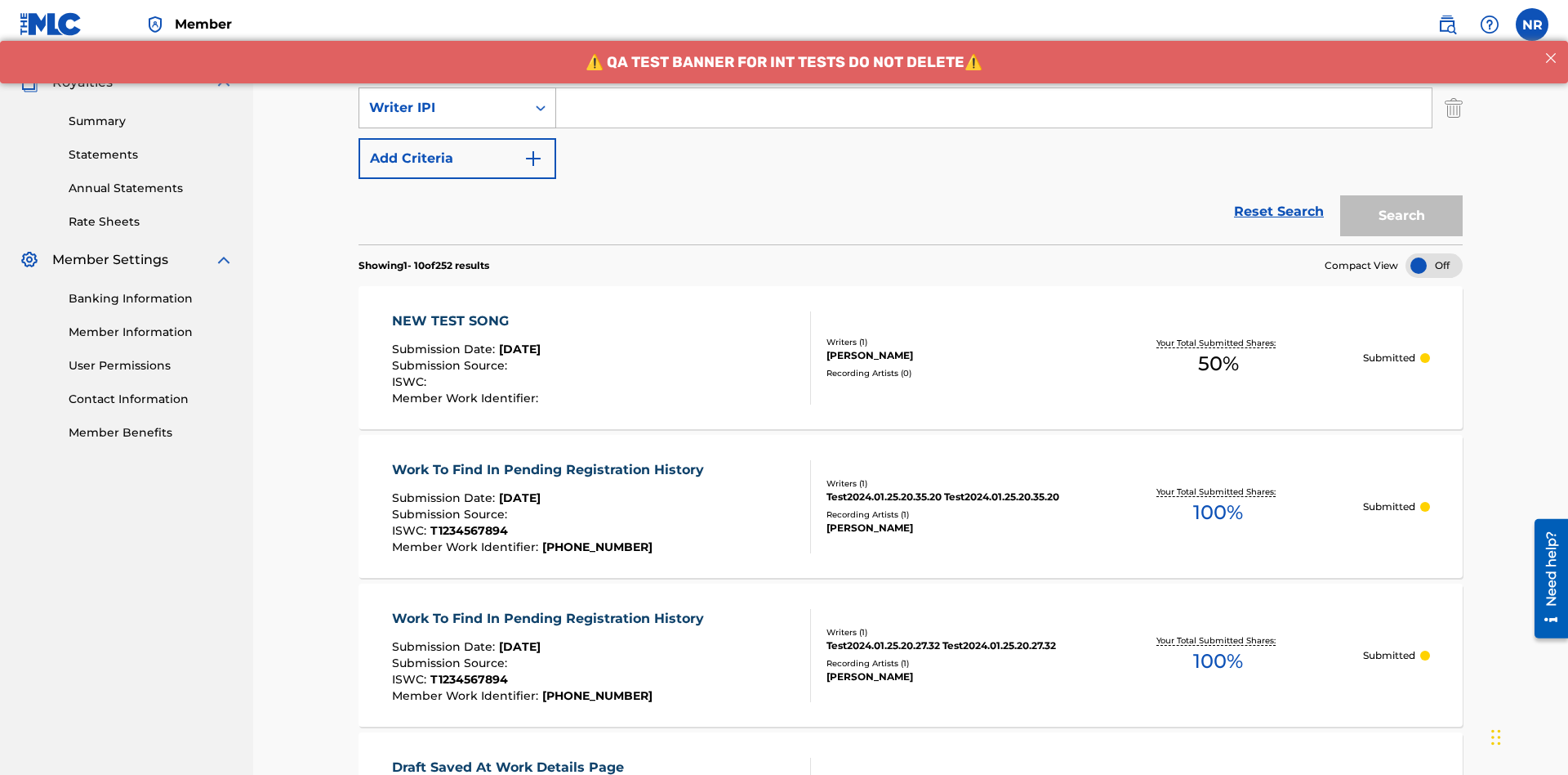
click at [443, 108] on div "Writer IPI" at bounding box center [442, 108] width 147 height 20
click at [457, 149] on div "Publisher IPI" at bounding box center [457, 148] width 196 height 41
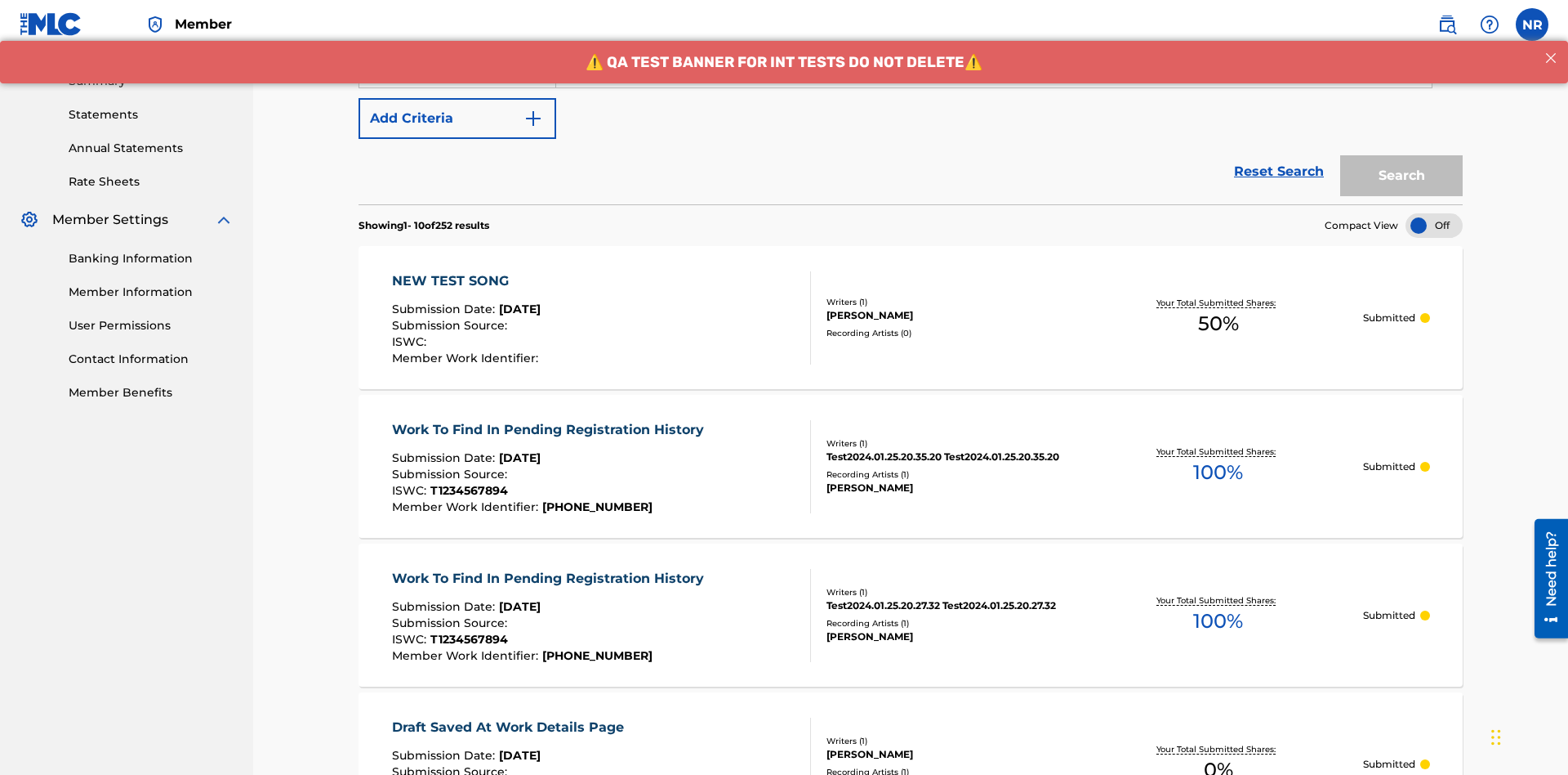
click at [457, 119] on button "Add Criteria" at bounding box center [457, 118] width 198 height 41
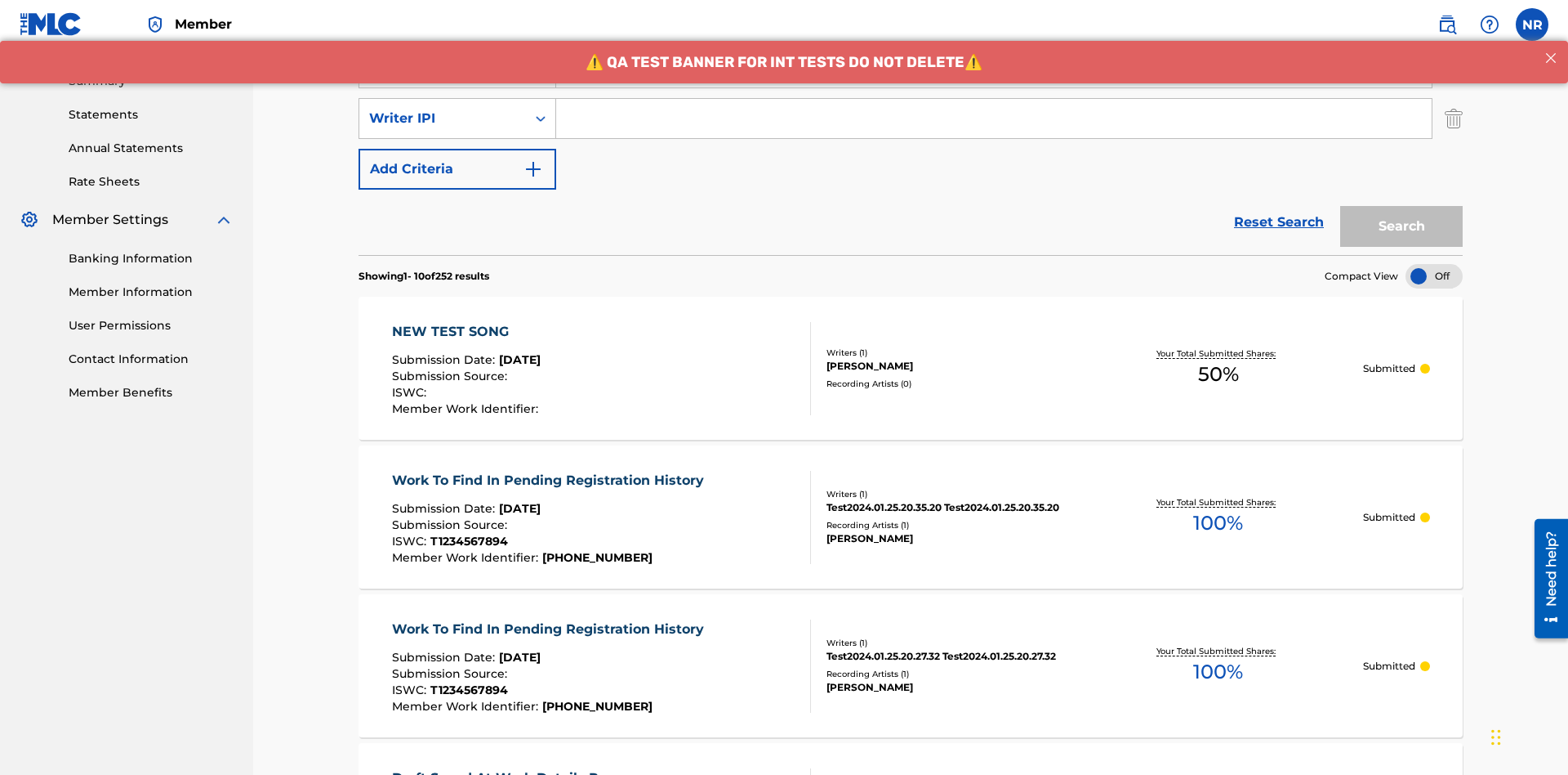
scroll to position [524, 0]
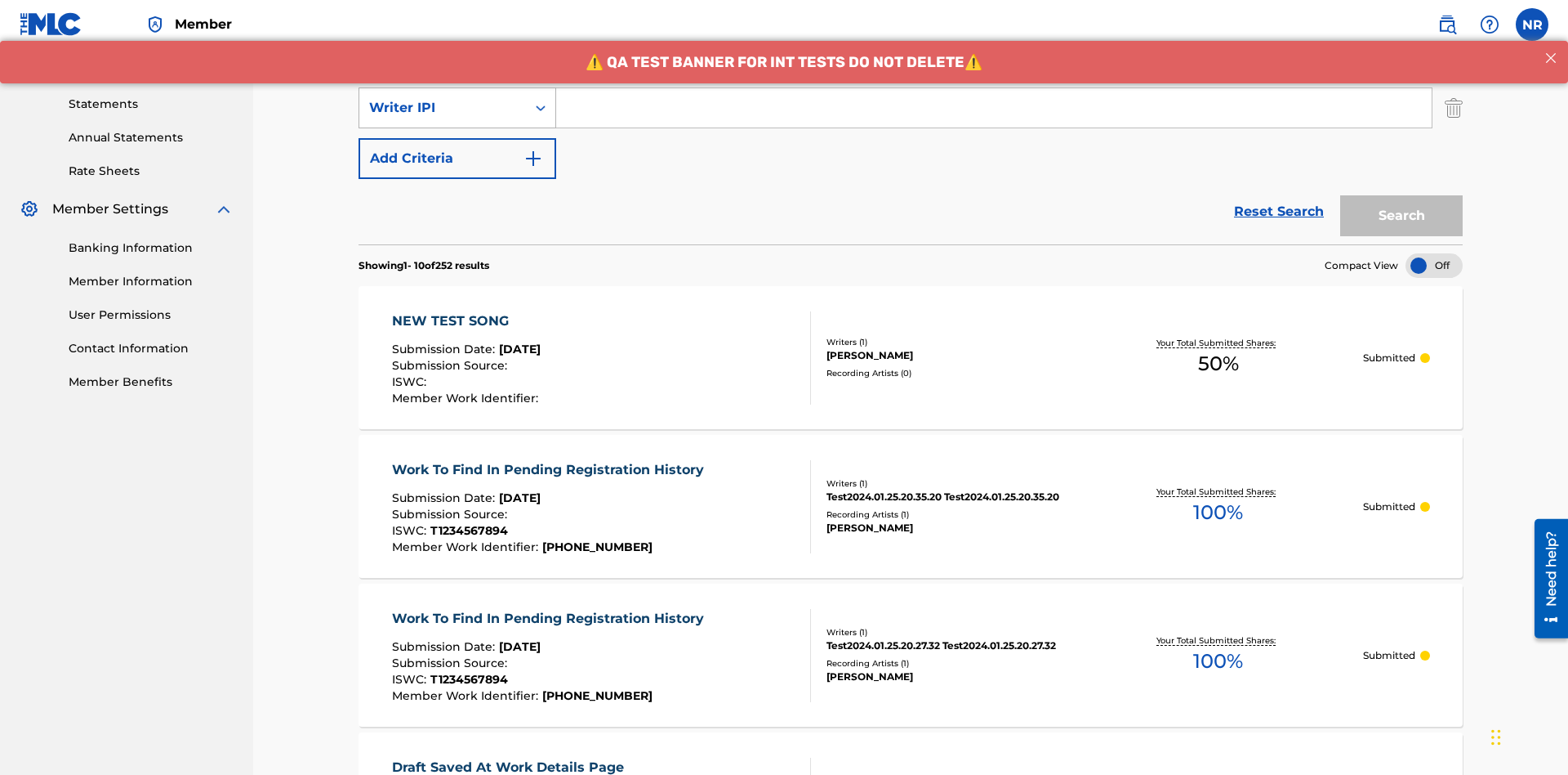
click at [443, 108] on div "Writer IPI" at bounding box center [442, 108] width 147 height 20
click at [457, 149] on div "Artist" at bounding box center [457, 148] width 196 height 41
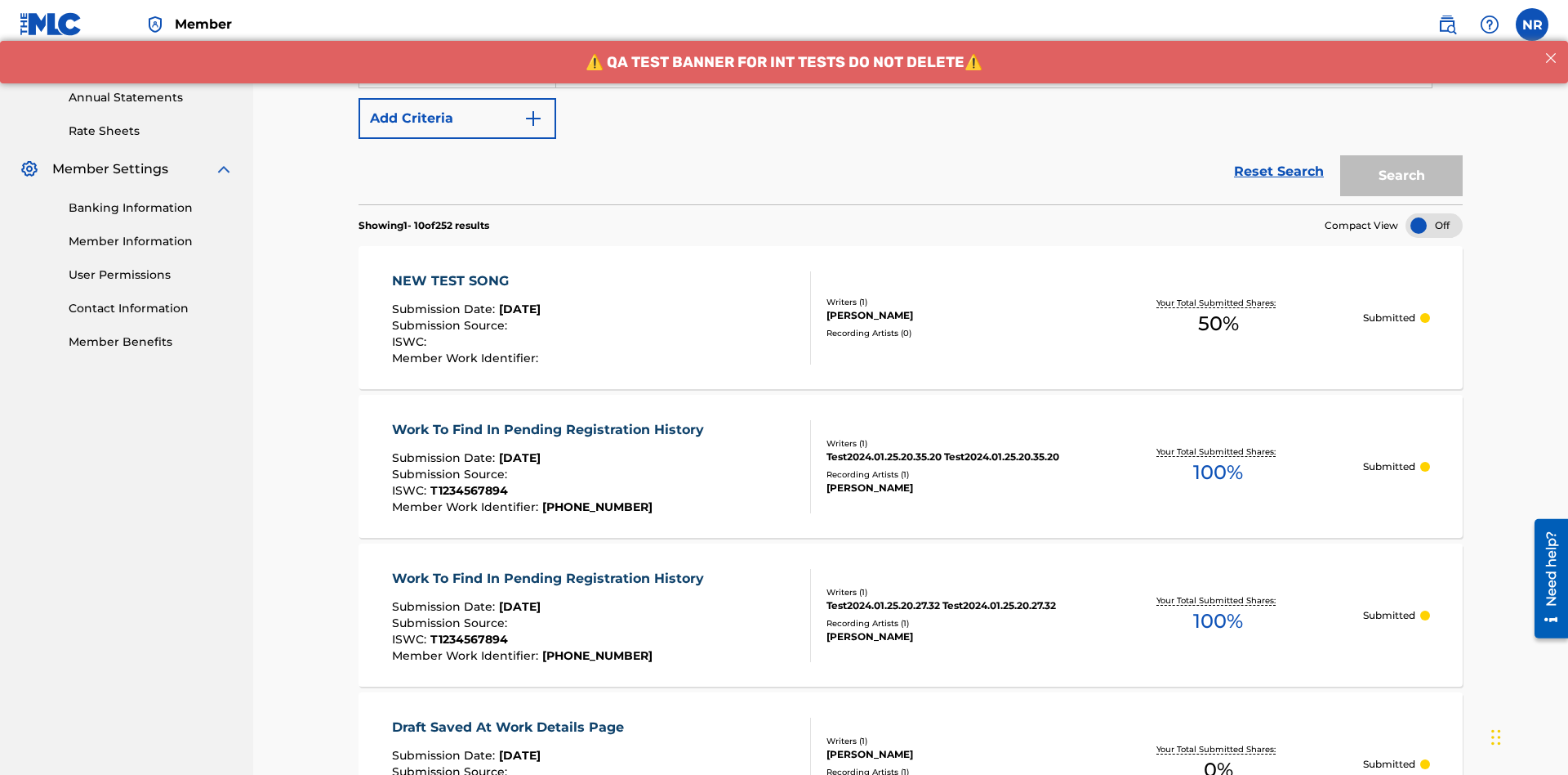
click at [457, 119] on button "Add Criteria" at bounding box center [457, 118] width 198 height 41
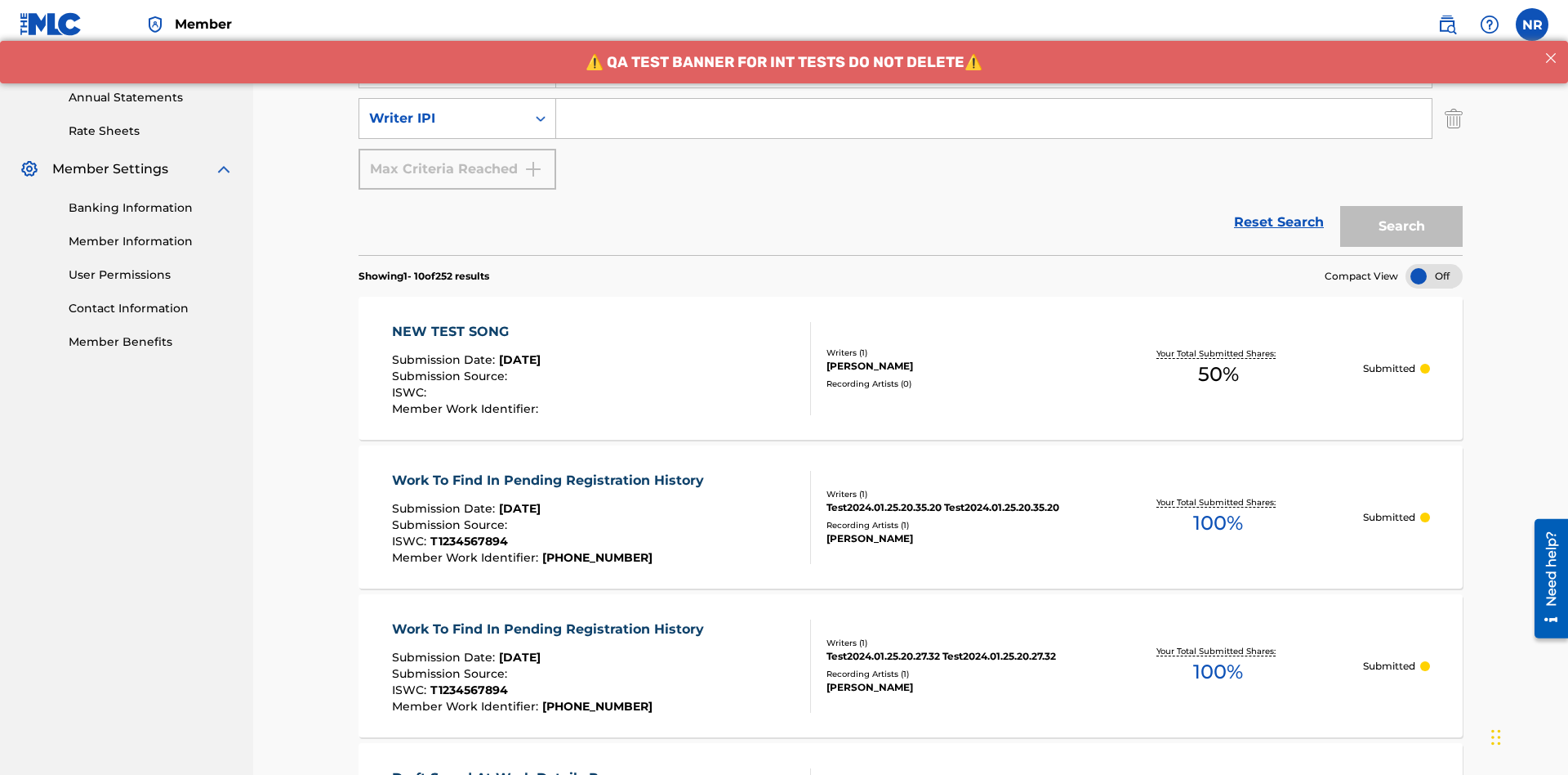
scroll to position [575, 0]
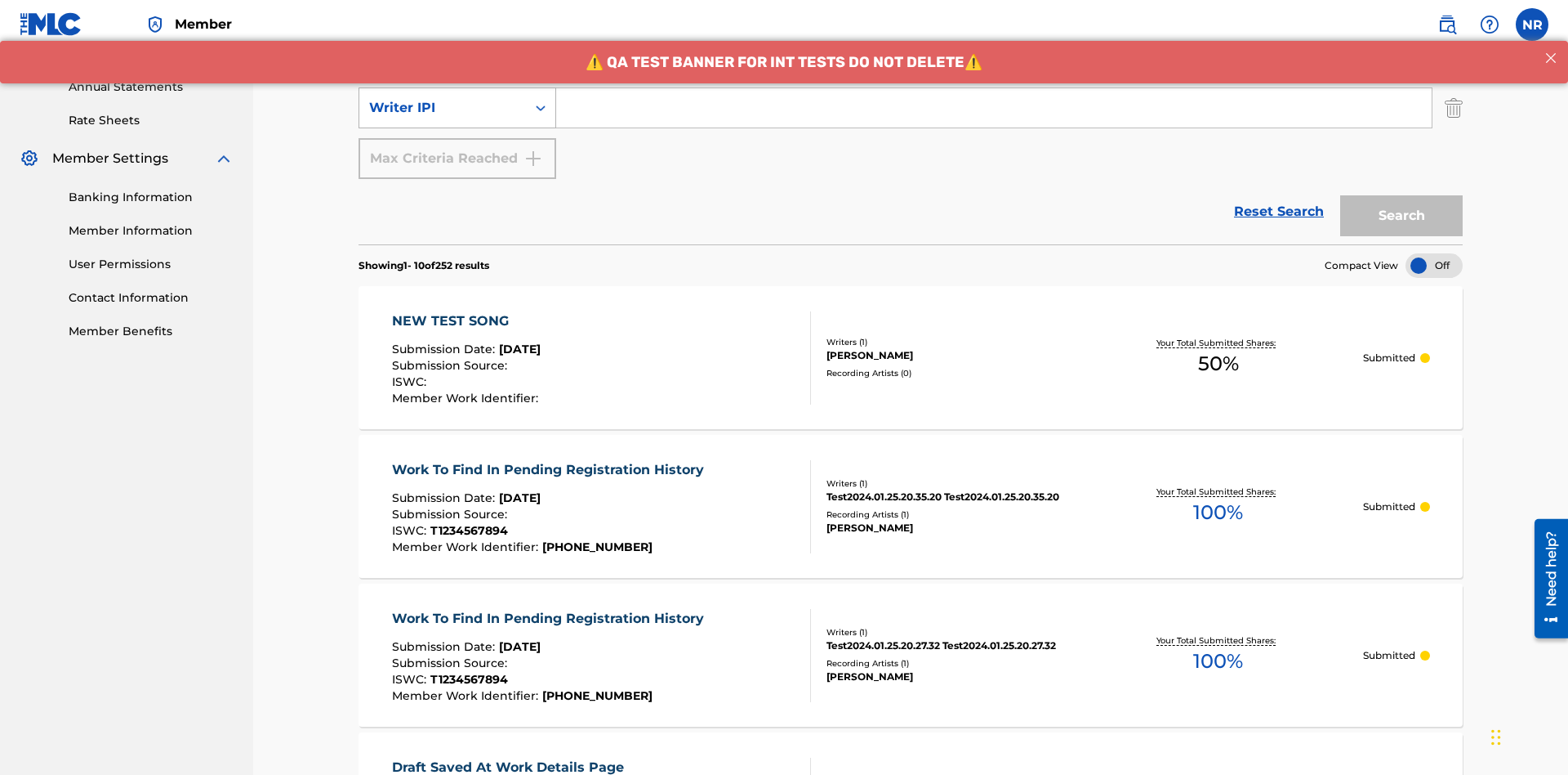
click at [443, 108] on div "Writer IPI" at bounding box center [442, 108] width 147 height 20
click at [457, 149] on div "Writer IPI" at bounding box center [457, 148] width 196 height 41
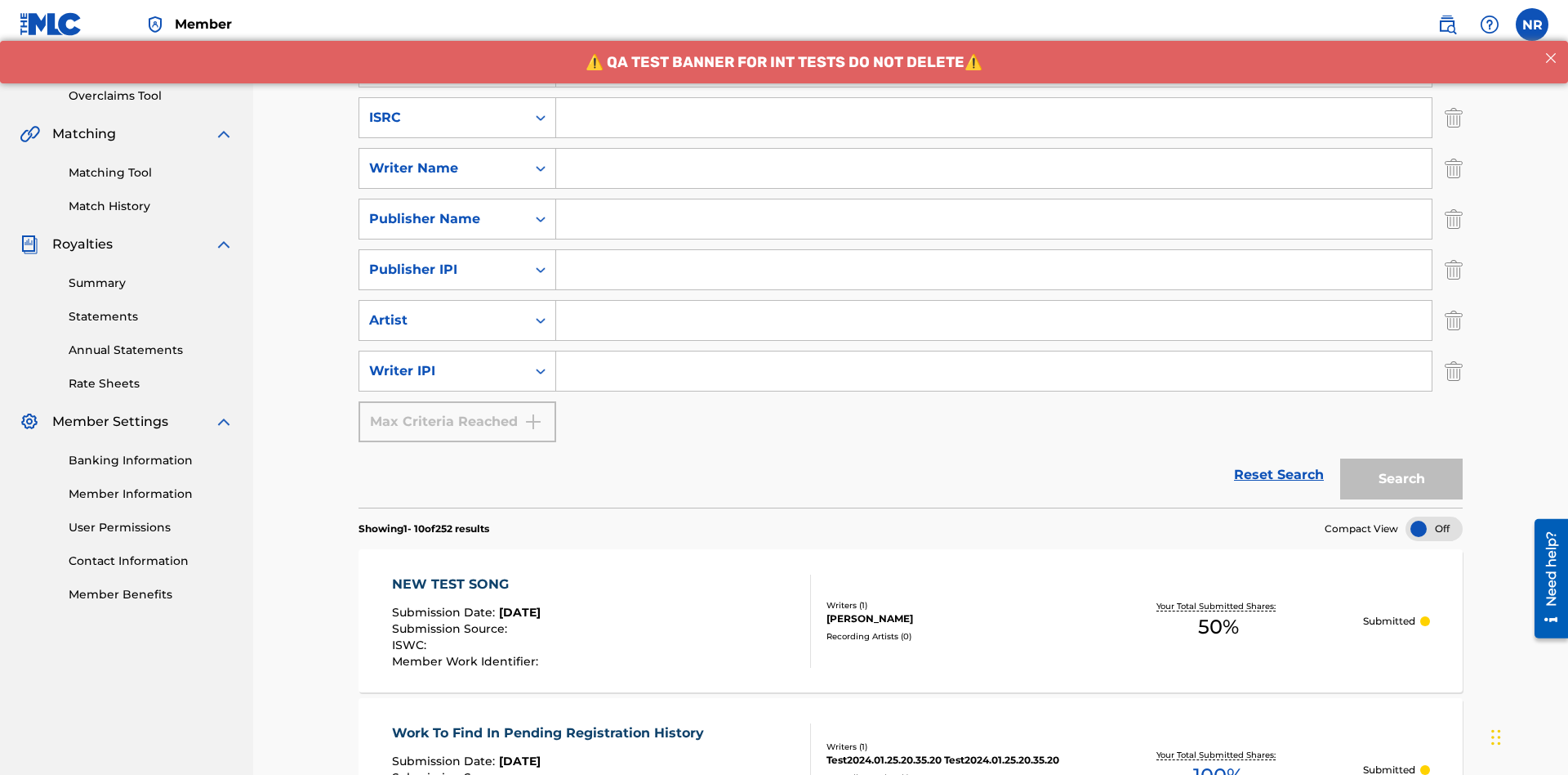
click at [994, 118] on input "Search Form" at bounding box center [993, 117] width 875 height 39
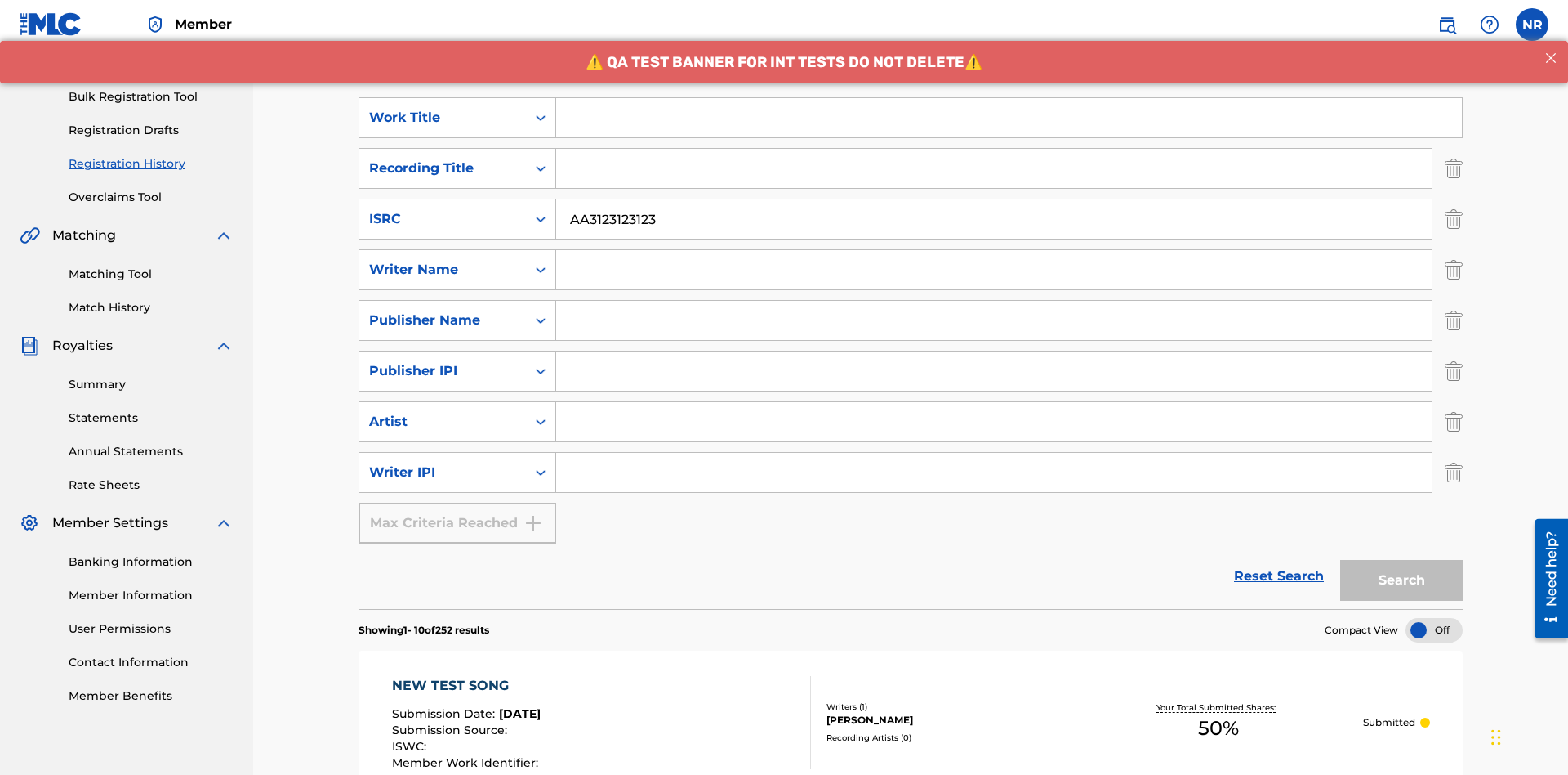
type input "AA3123123123"
click at [1009, 118] on input "Search Form" at bounding box center [1008, 117] width 905 height 39
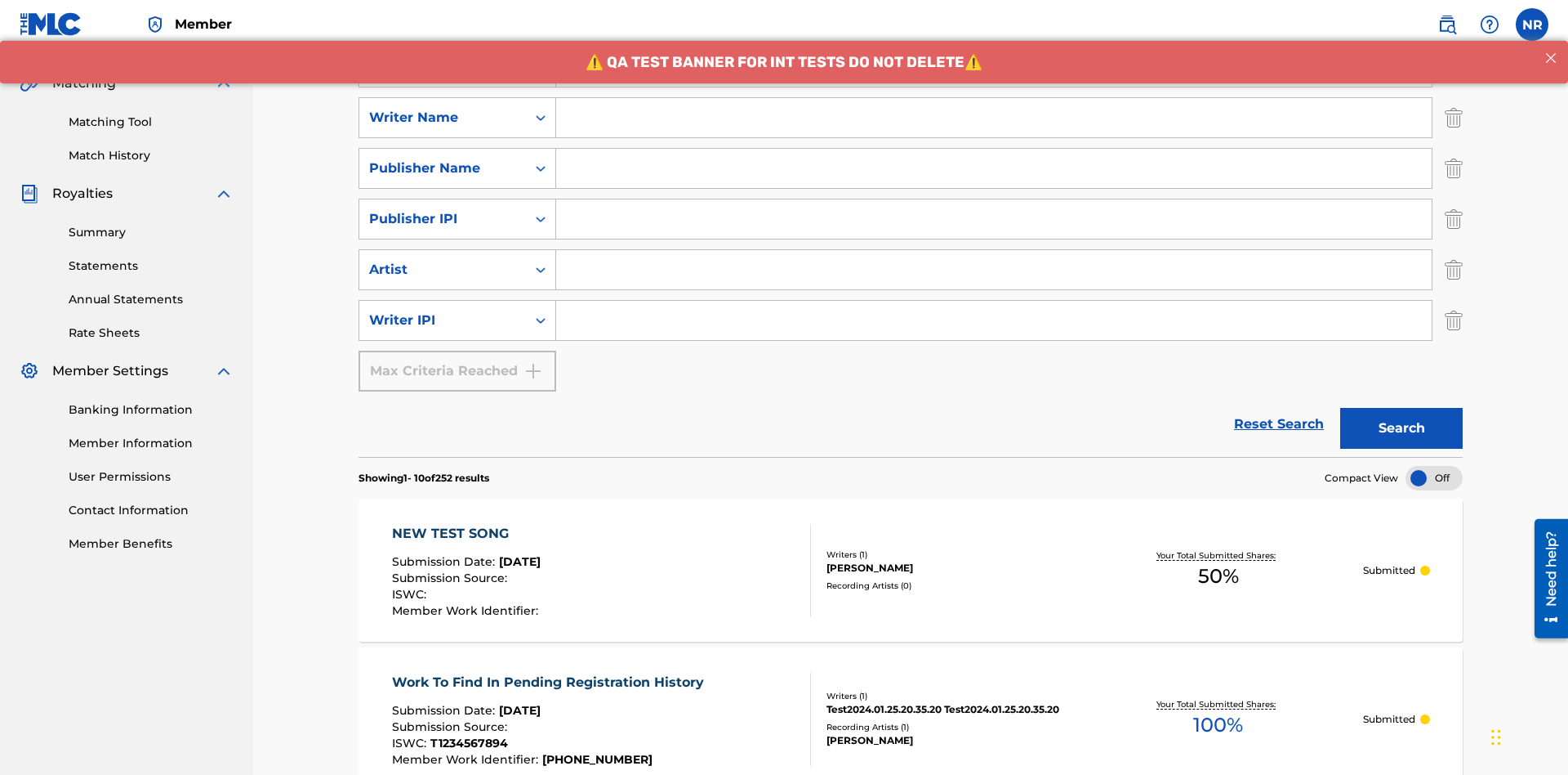
type input "MY FAVORITE DUMMY MUSIC WORK"
click at [994, 118] on input "Search Form" at bounding box center [993, 117] width 875 height 39
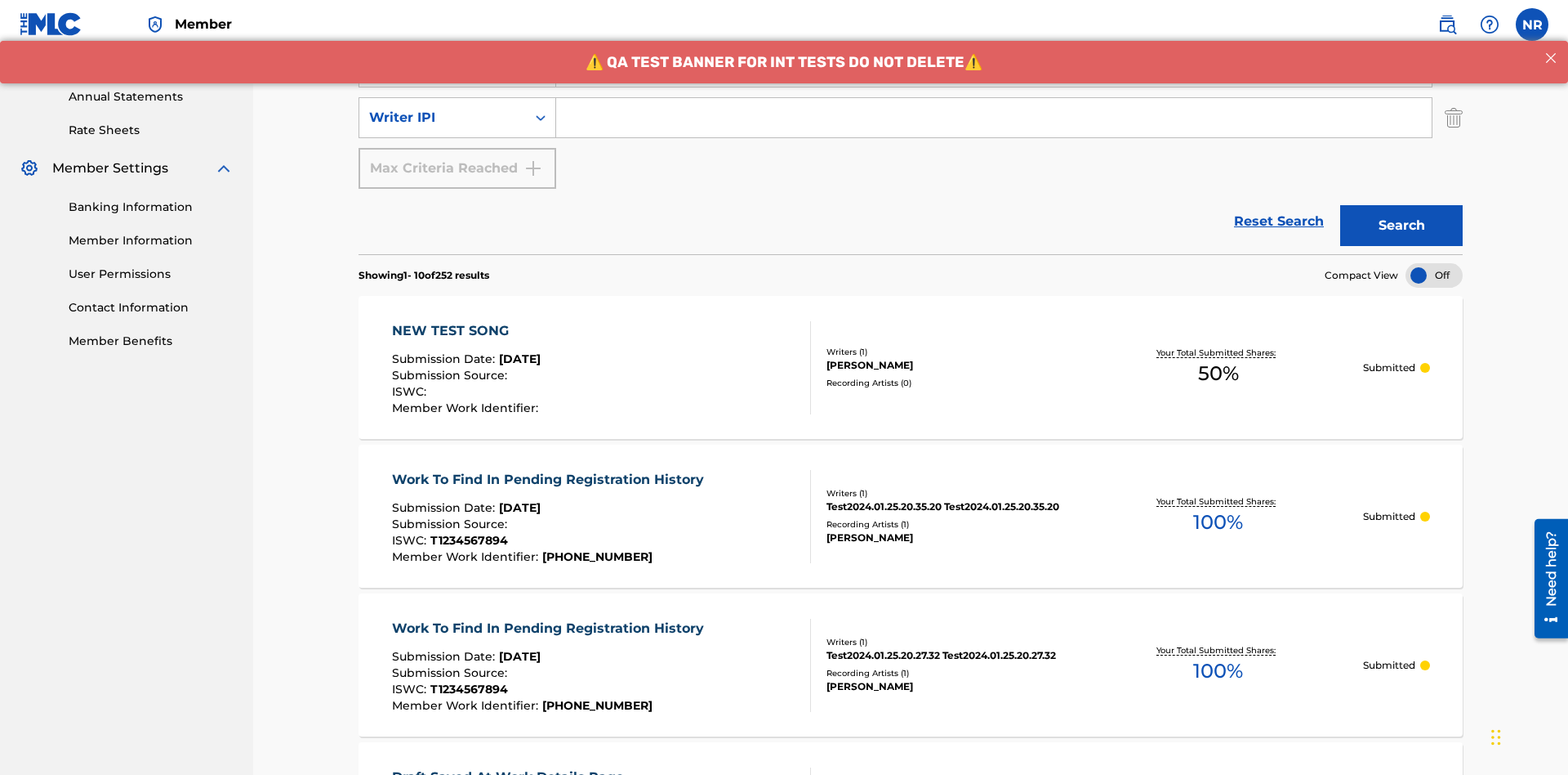
type input "BERKOWITZ"
click at [994, 118] on input "Search Form" at bounding box center [993, 117] width 875 height 39
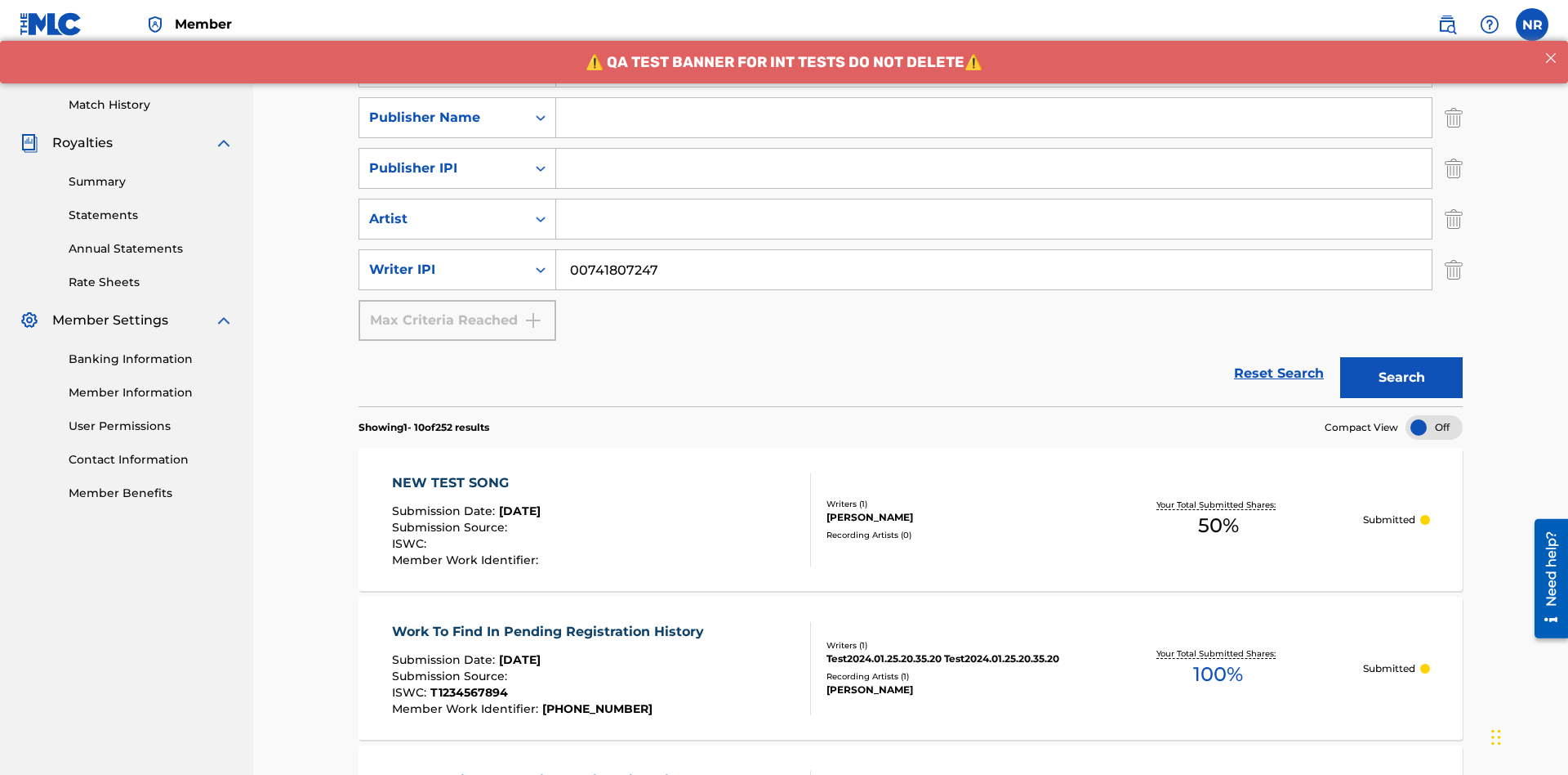
type input "00741807247"
click at [994, 118] on input "Search Form" at bounding box center [993, 117] width 875 height 39
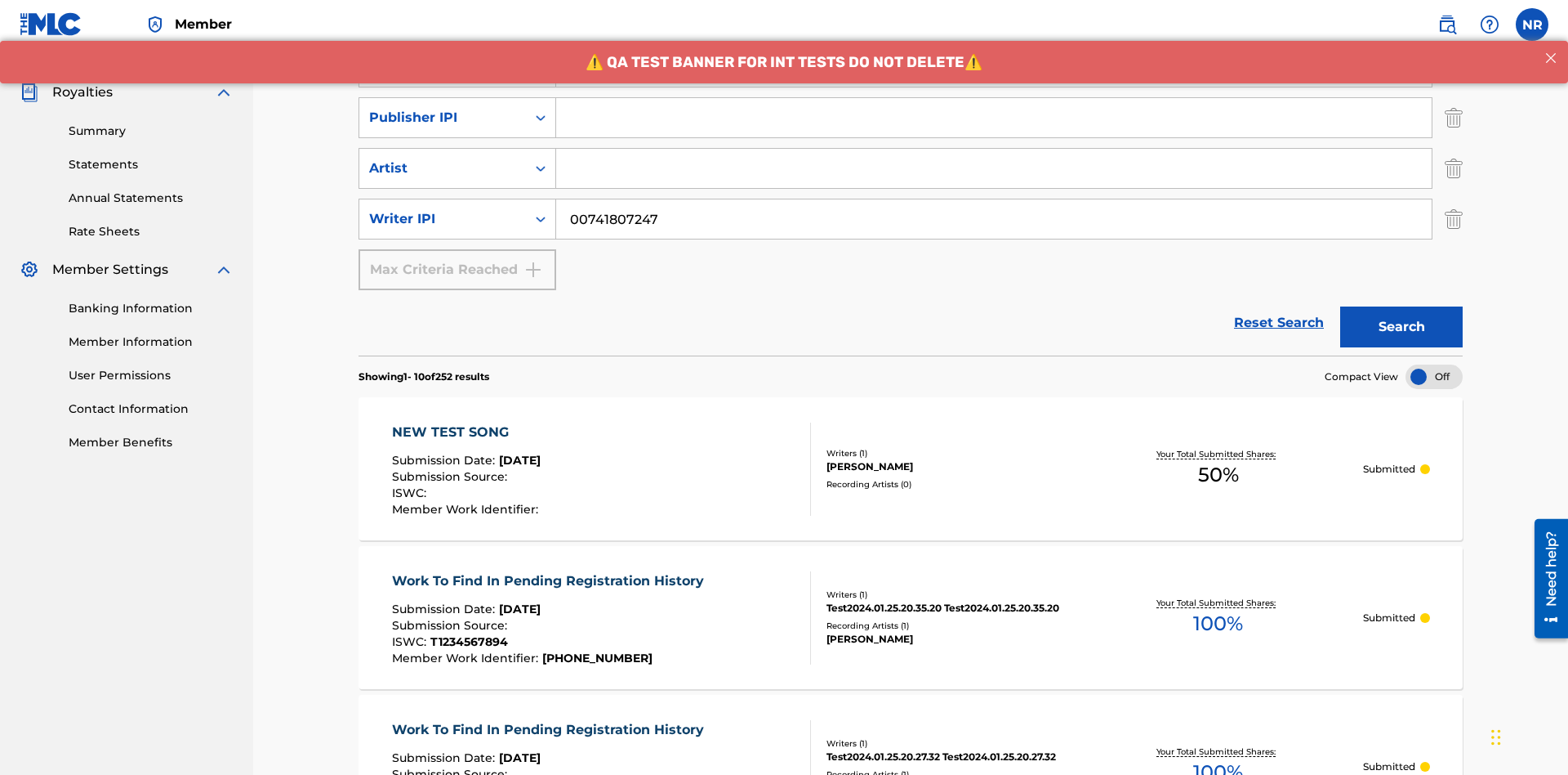
type input "CALACA"
click at [994, 118] on input "Search Form" at bounding box center [993, 117] width 875 height 39
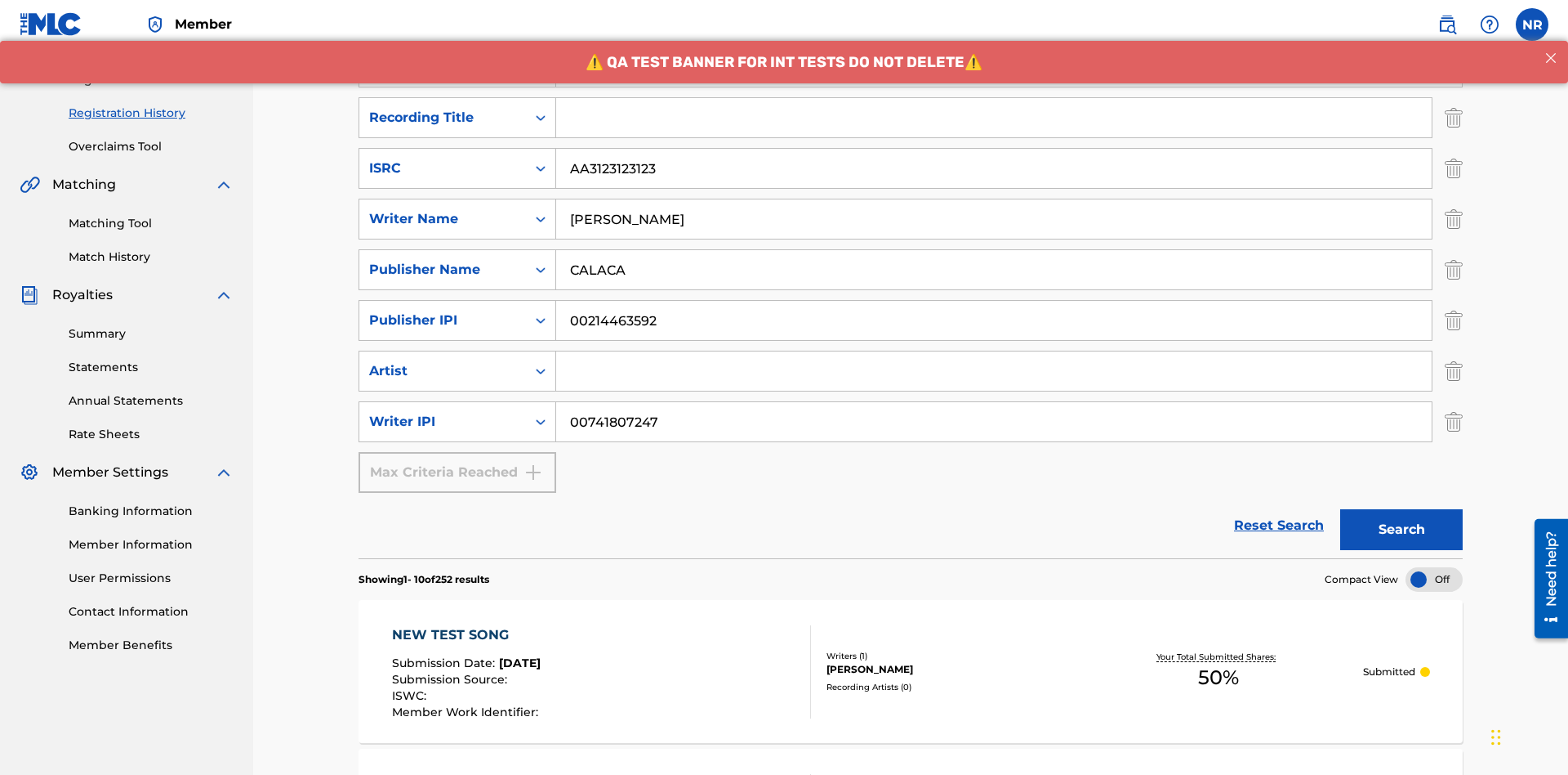
type input "00214463592"
click at [994, 118] on input "Search Form" at bounding box center [993, 117] width 875 height 39
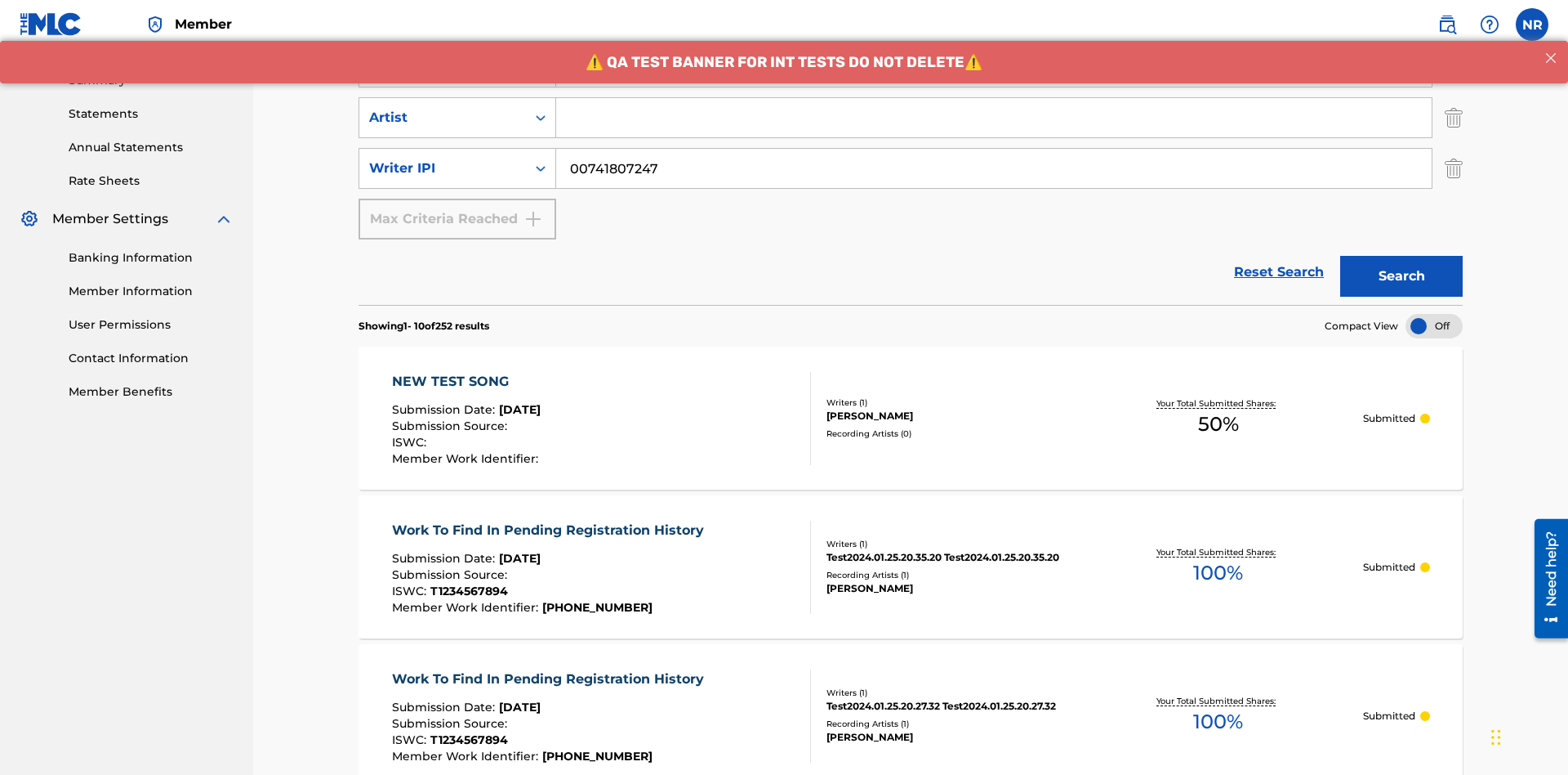
type input "Best Song Ever"
click at [994, 118] on input "Search Form" at bounding box center [993, 117] width 875 height 39
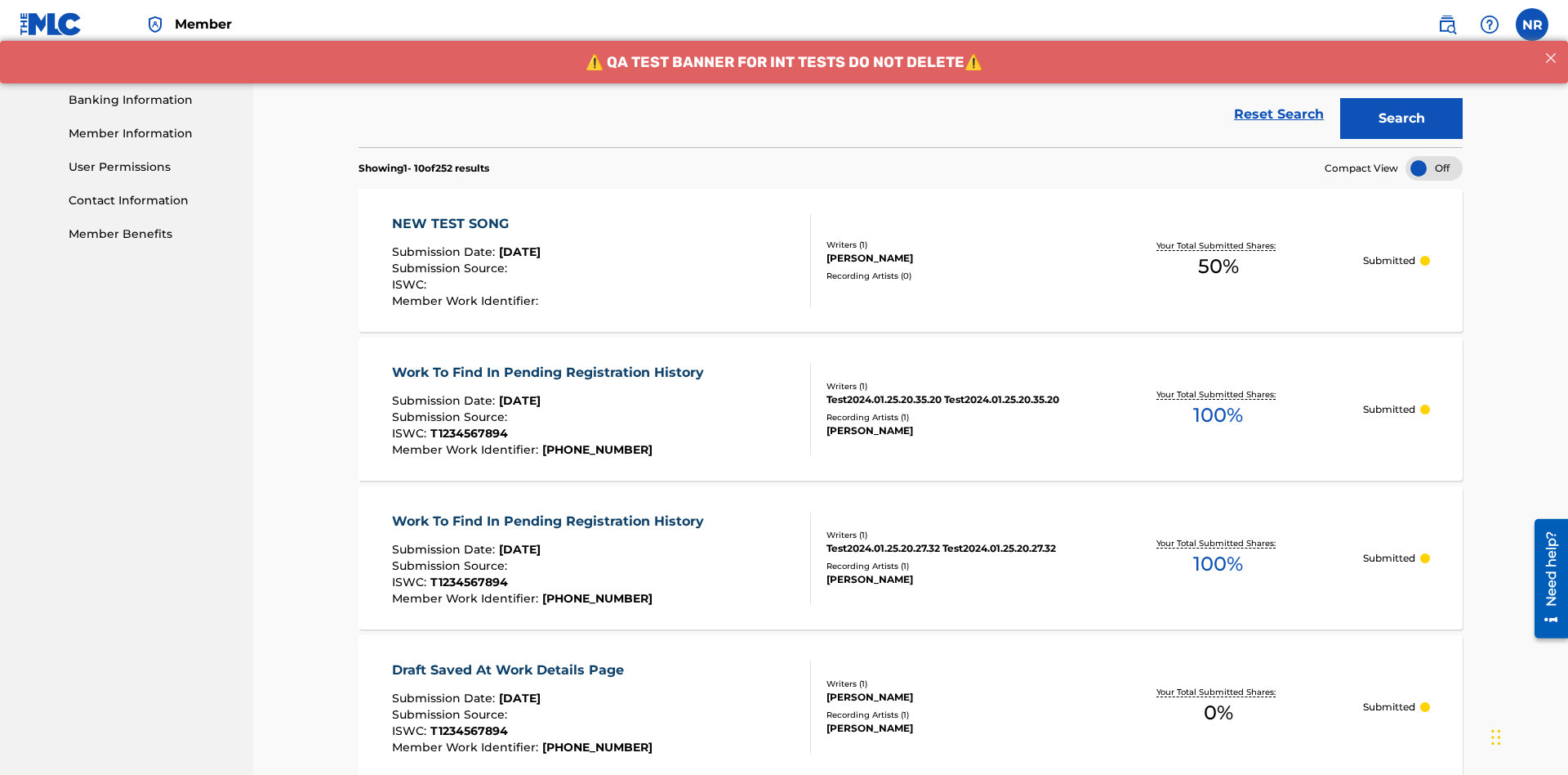
type input "Joe Lewis"
click at [1401, 119] on button "Search" at bounding box center [1401, 118] width 123 height 41
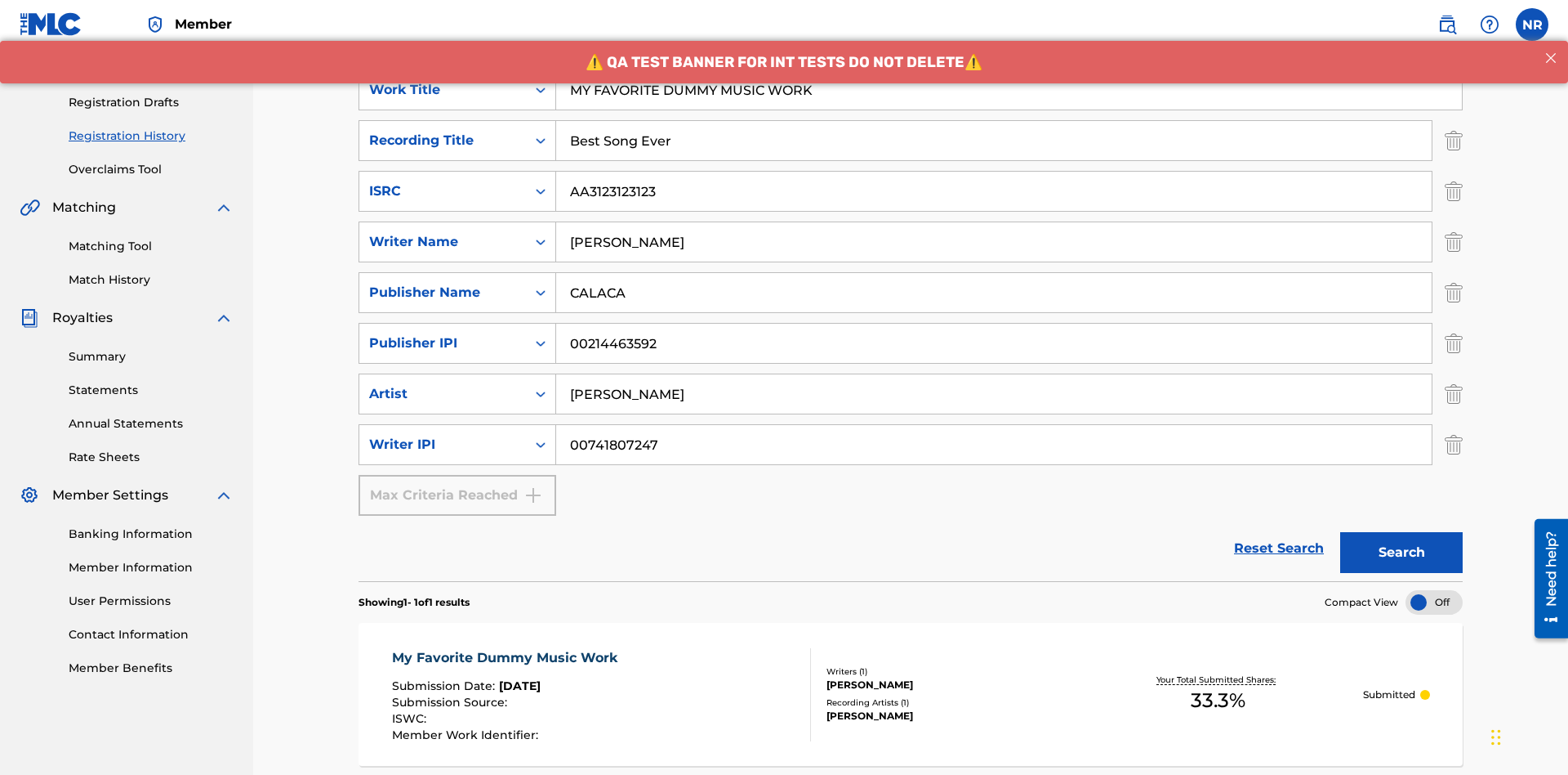
scroll to position [411, 0]
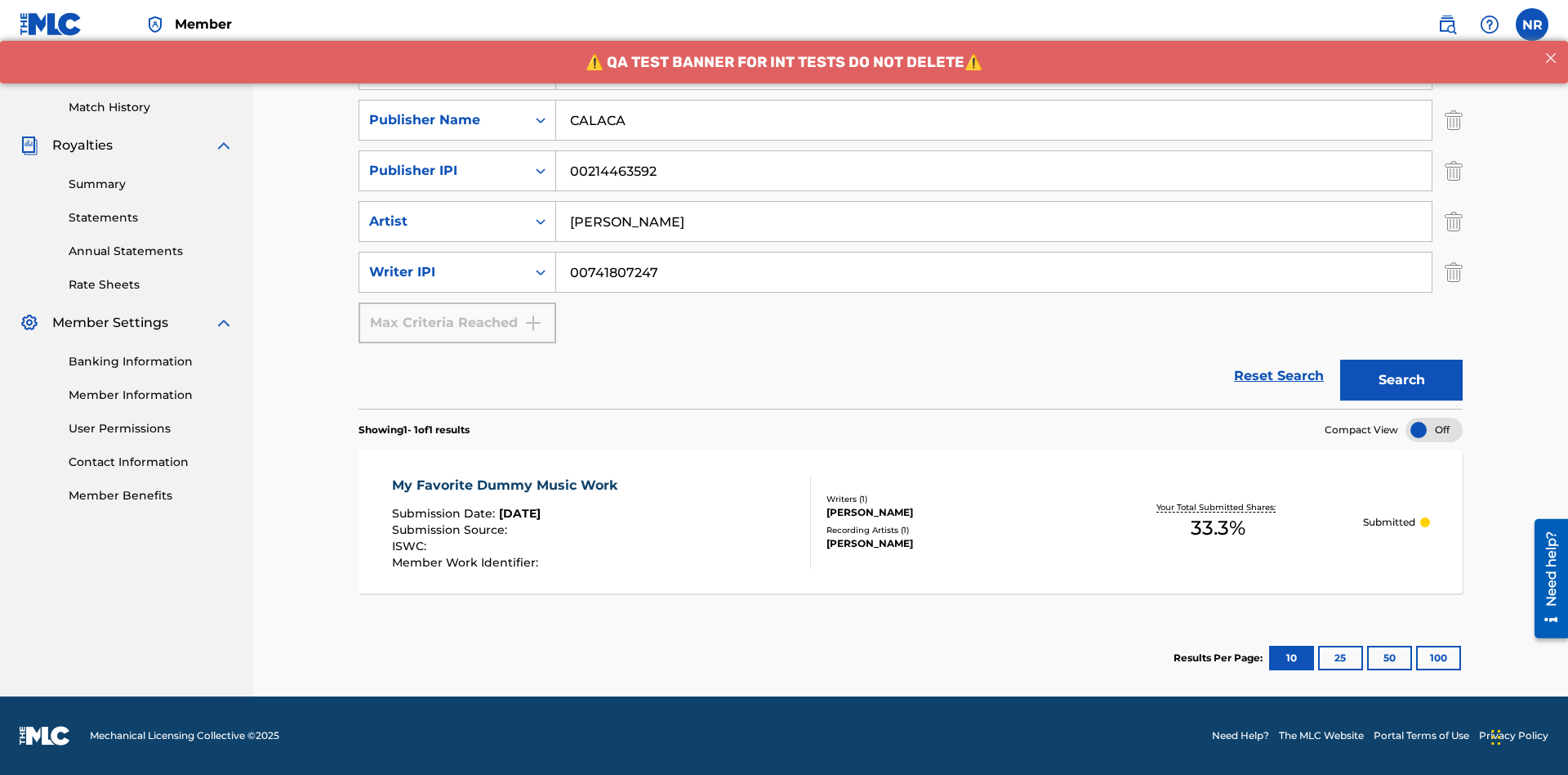
click at [506, 484] on div "My Favorite Dummy Music Work" at bounding box center [509, 485] width 234 height 20
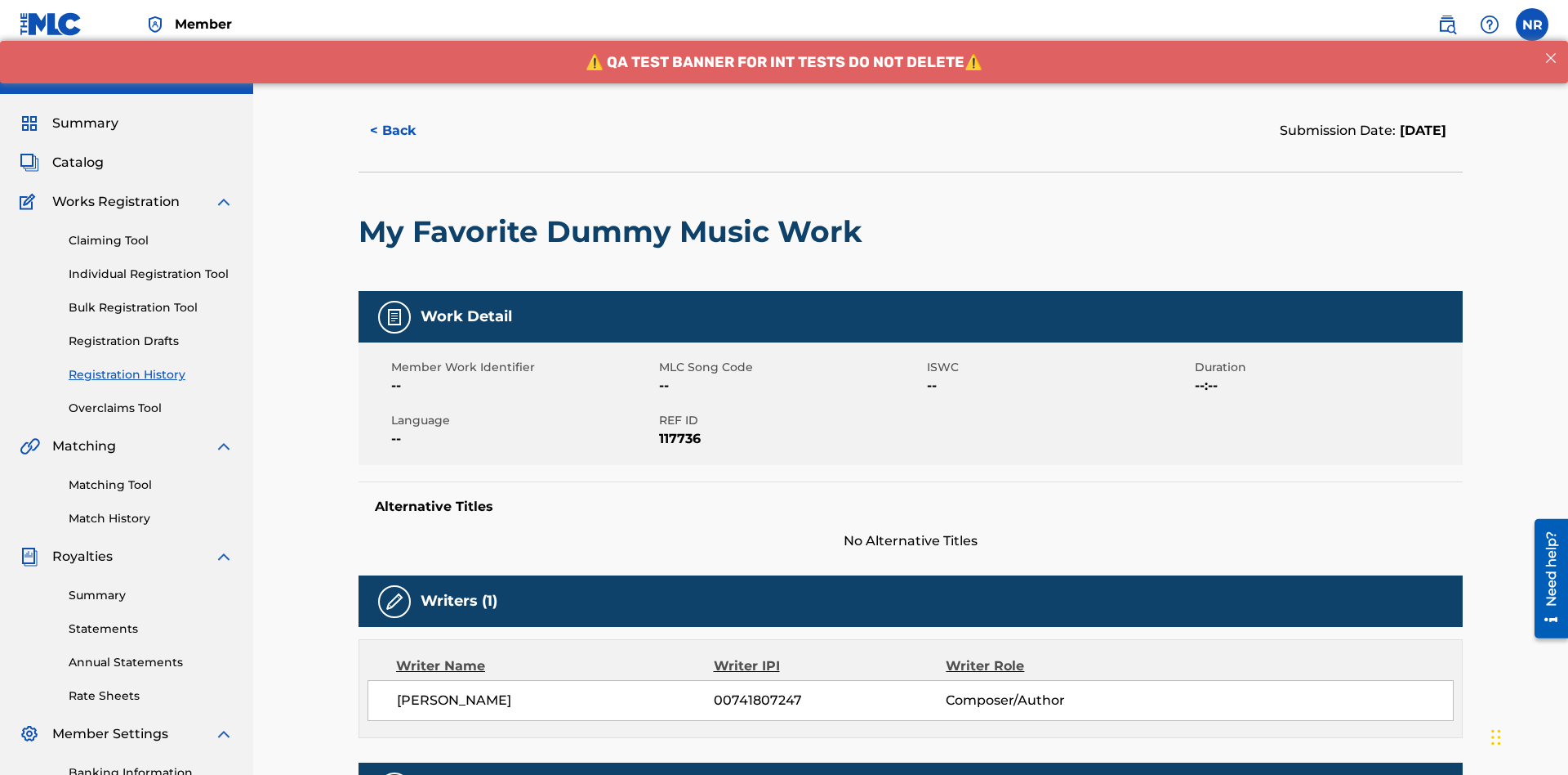
scroll to position [481, 0]
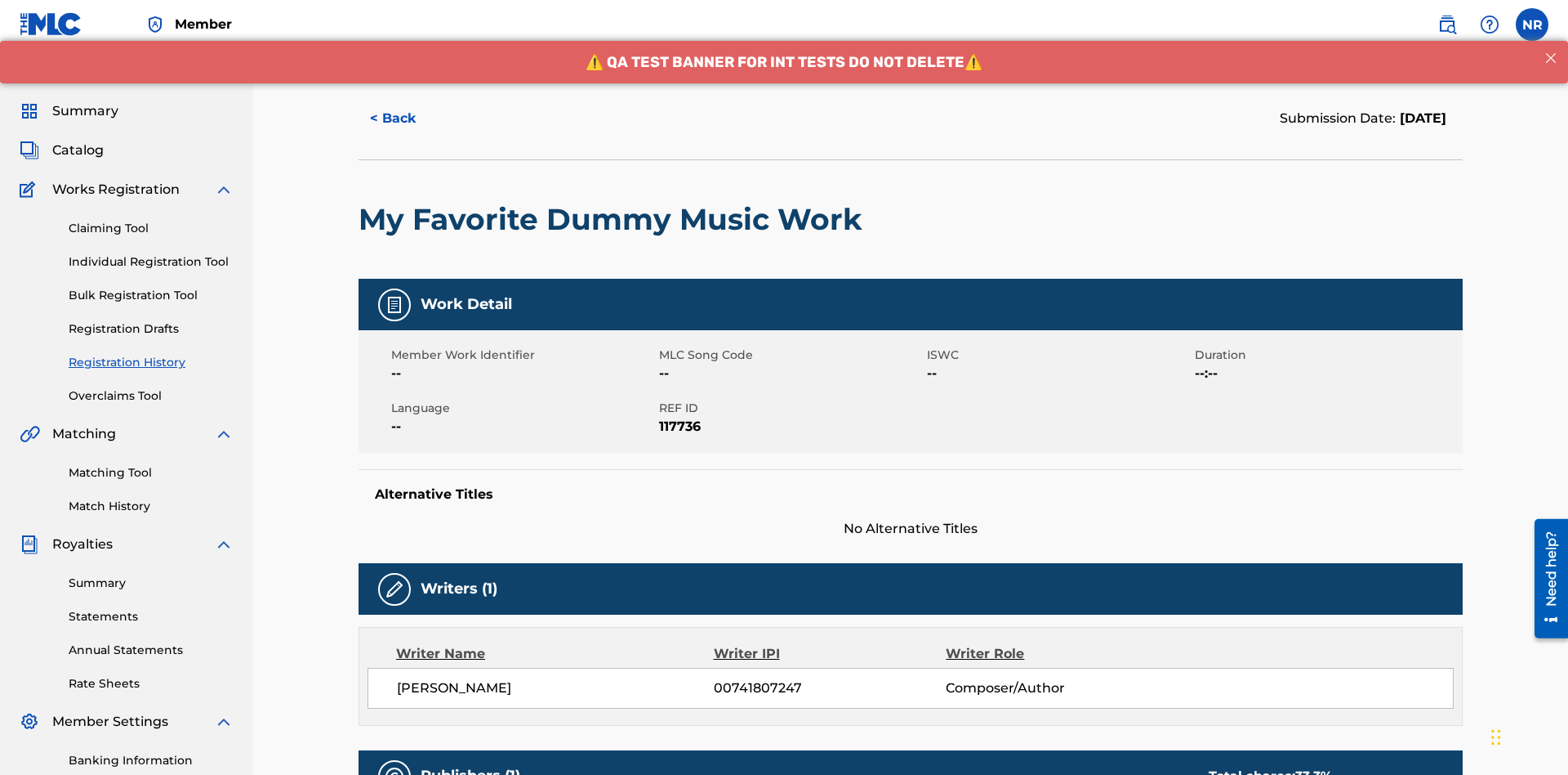
click at [407, 119] on button "< Back" at bounding box center [407, 118] width 98 height 41
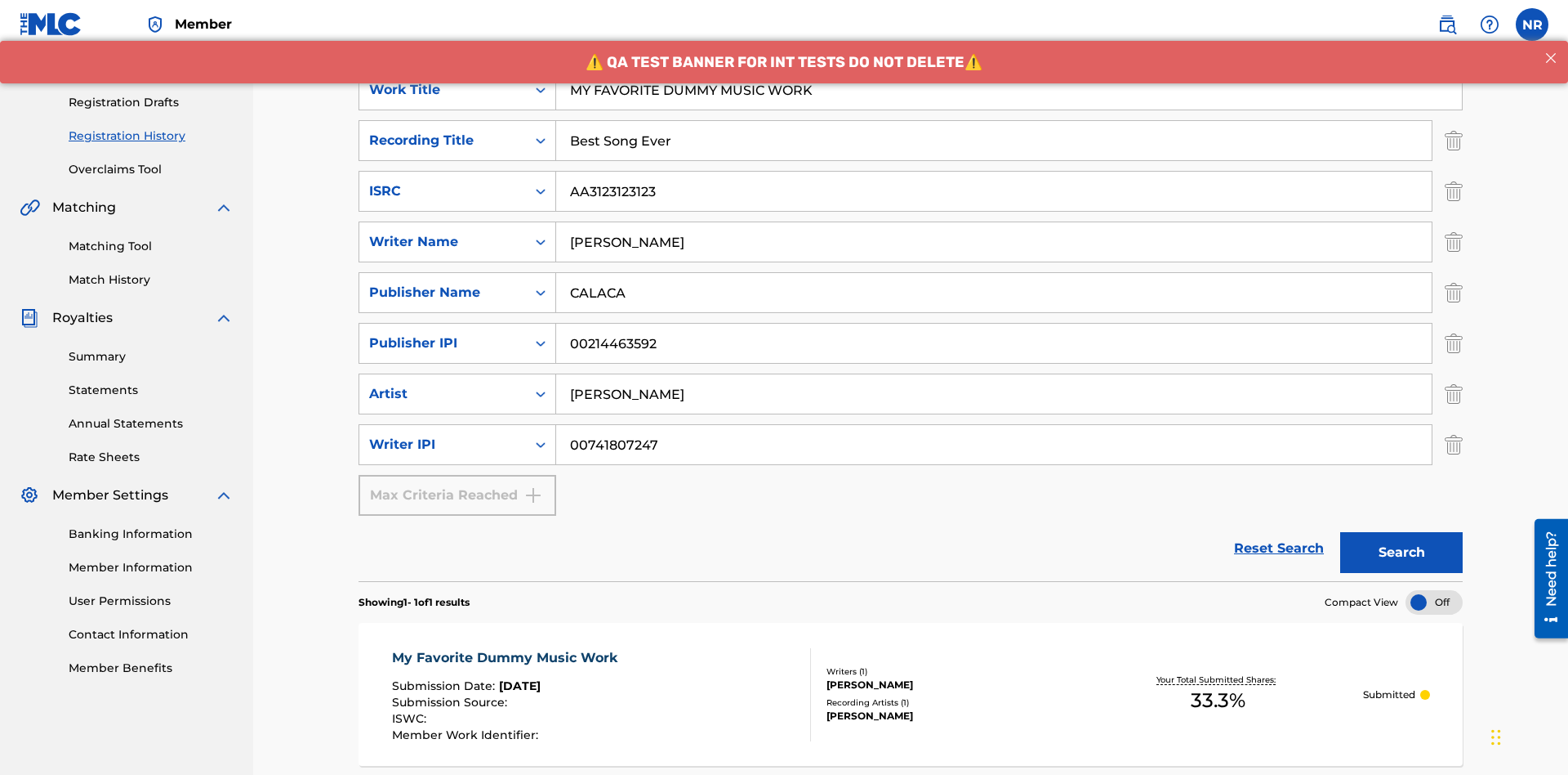
scroll to position [155, 0]
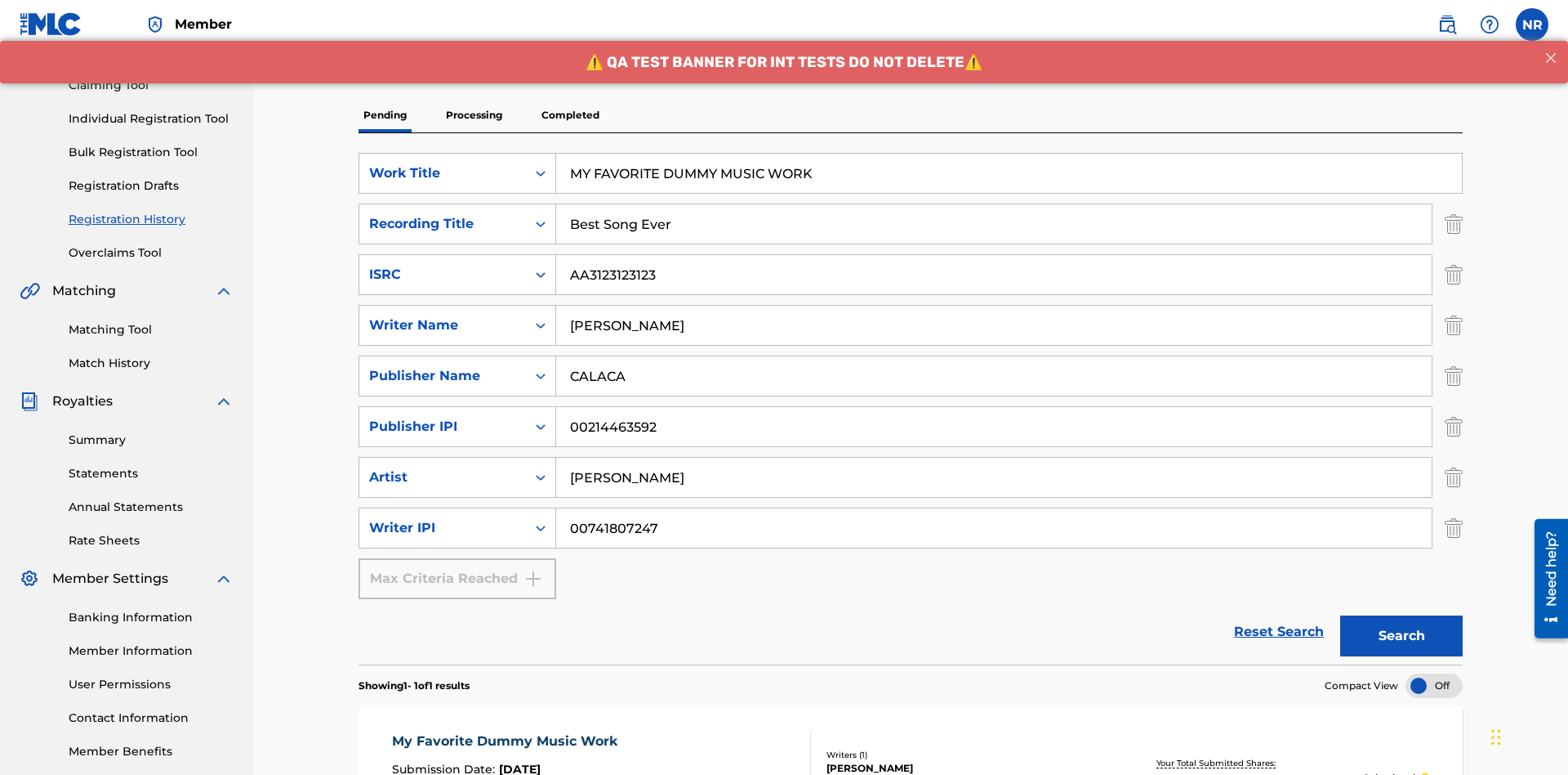
click at [474, 115] on p "Processing" at bounding box center [474, 115] width 66 height 34
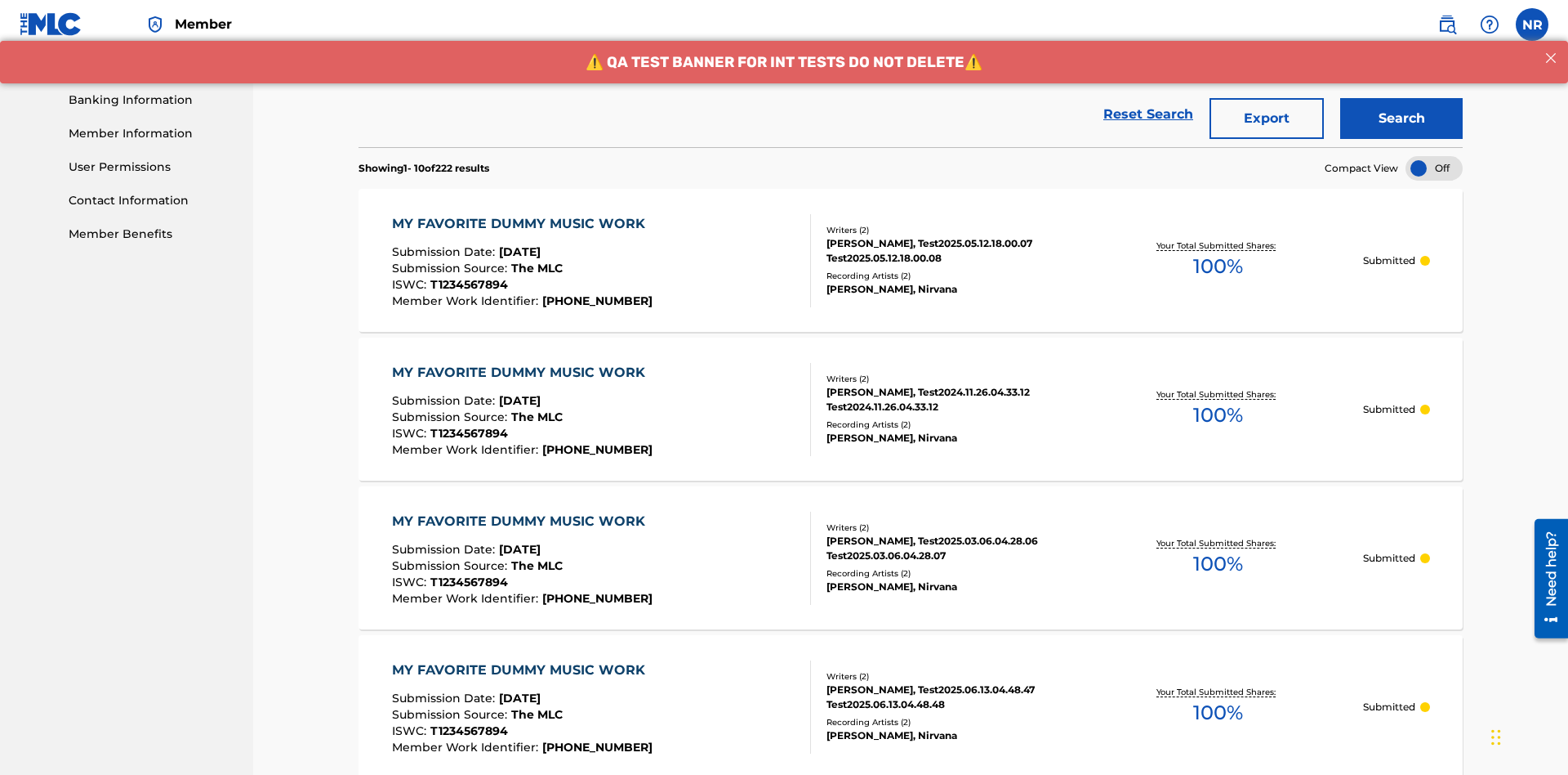
click at [1401, 119] on button "Search" at bounding box center [1401, 118] width 123 height 41
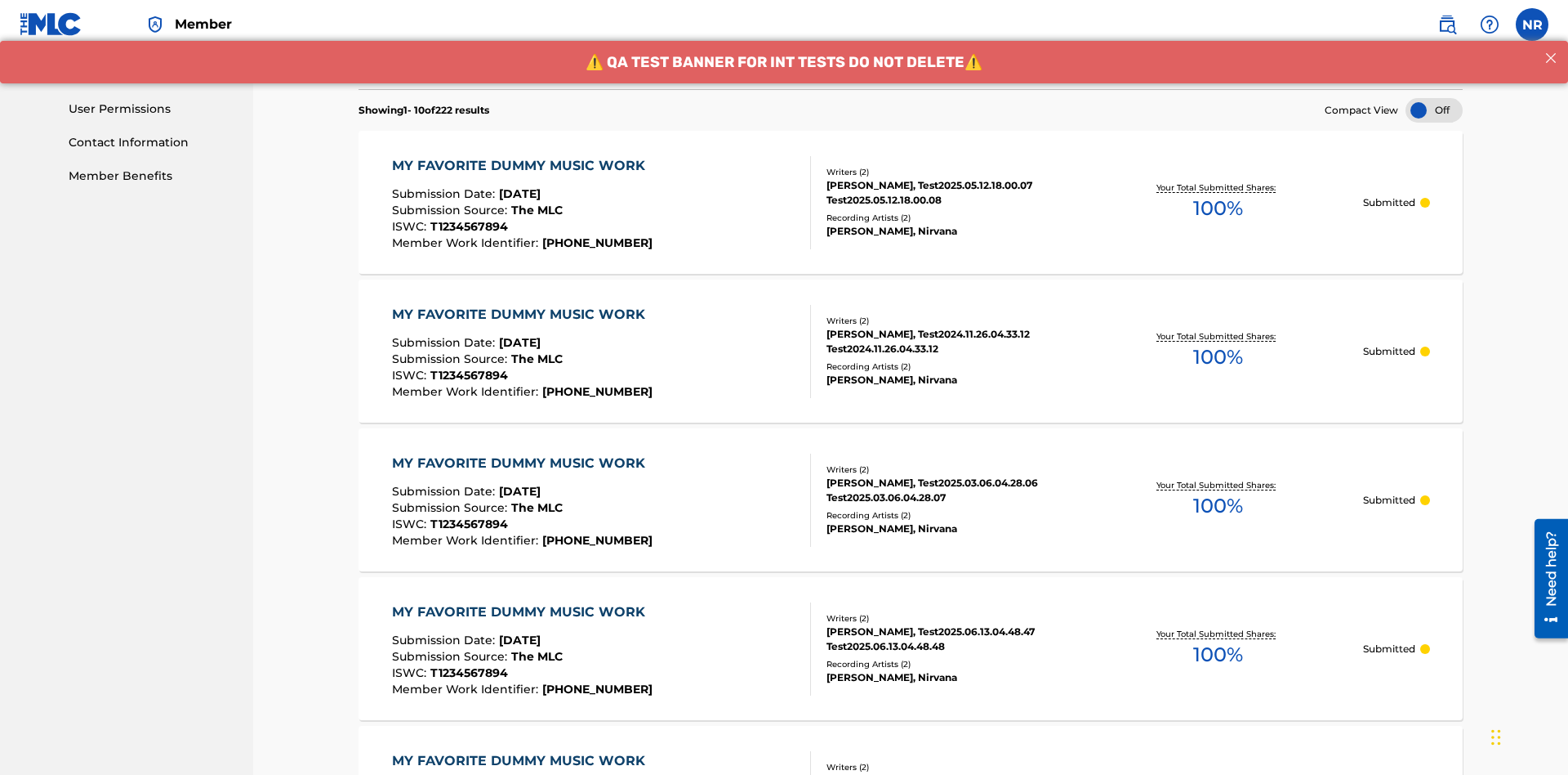
scroll to position [788, 0]
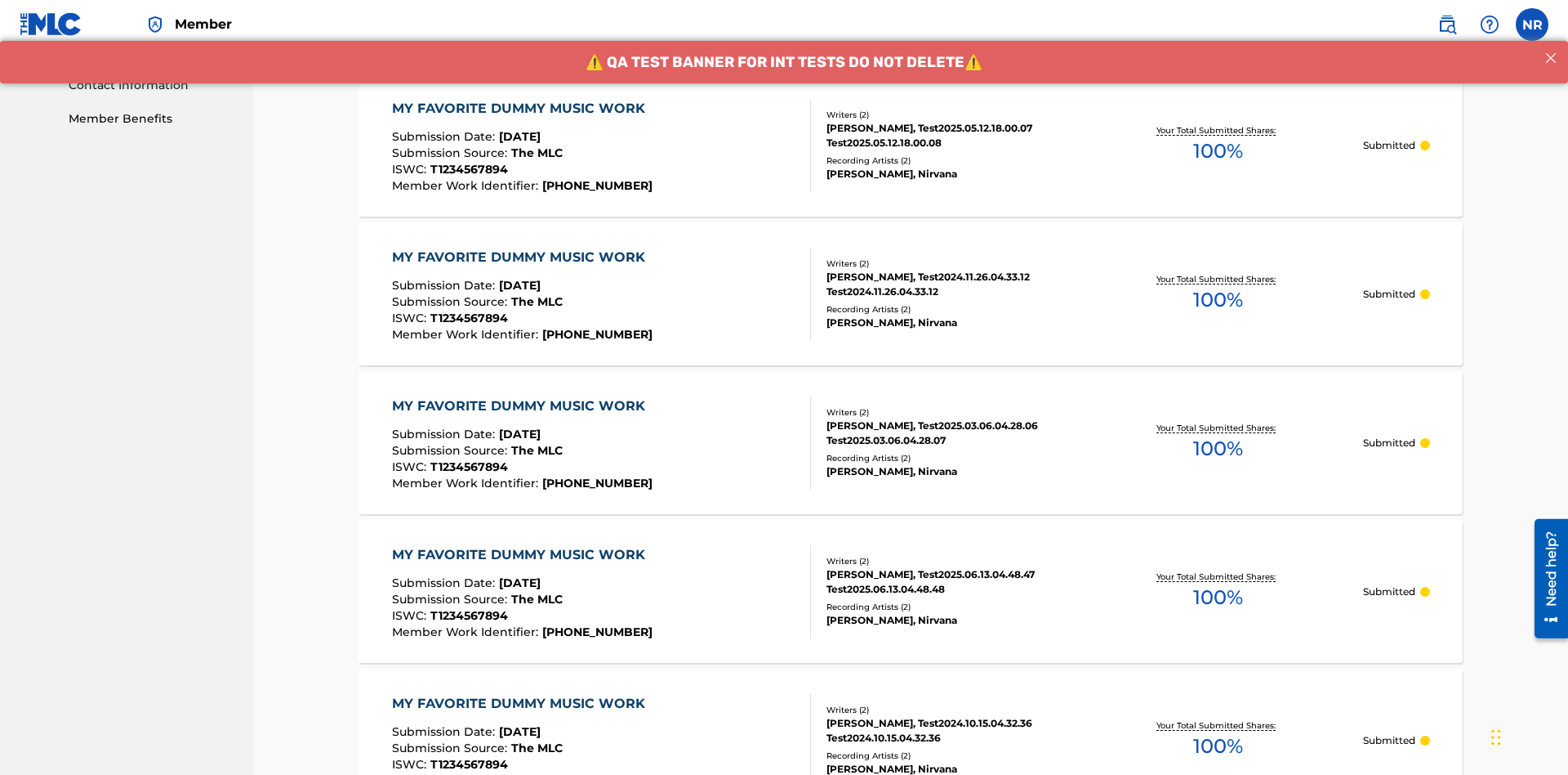
click at [520, 108] on div "MY FAVORITE DUMMY MUSIC WORK" at bounding box center [523, 109] width 261 height 20
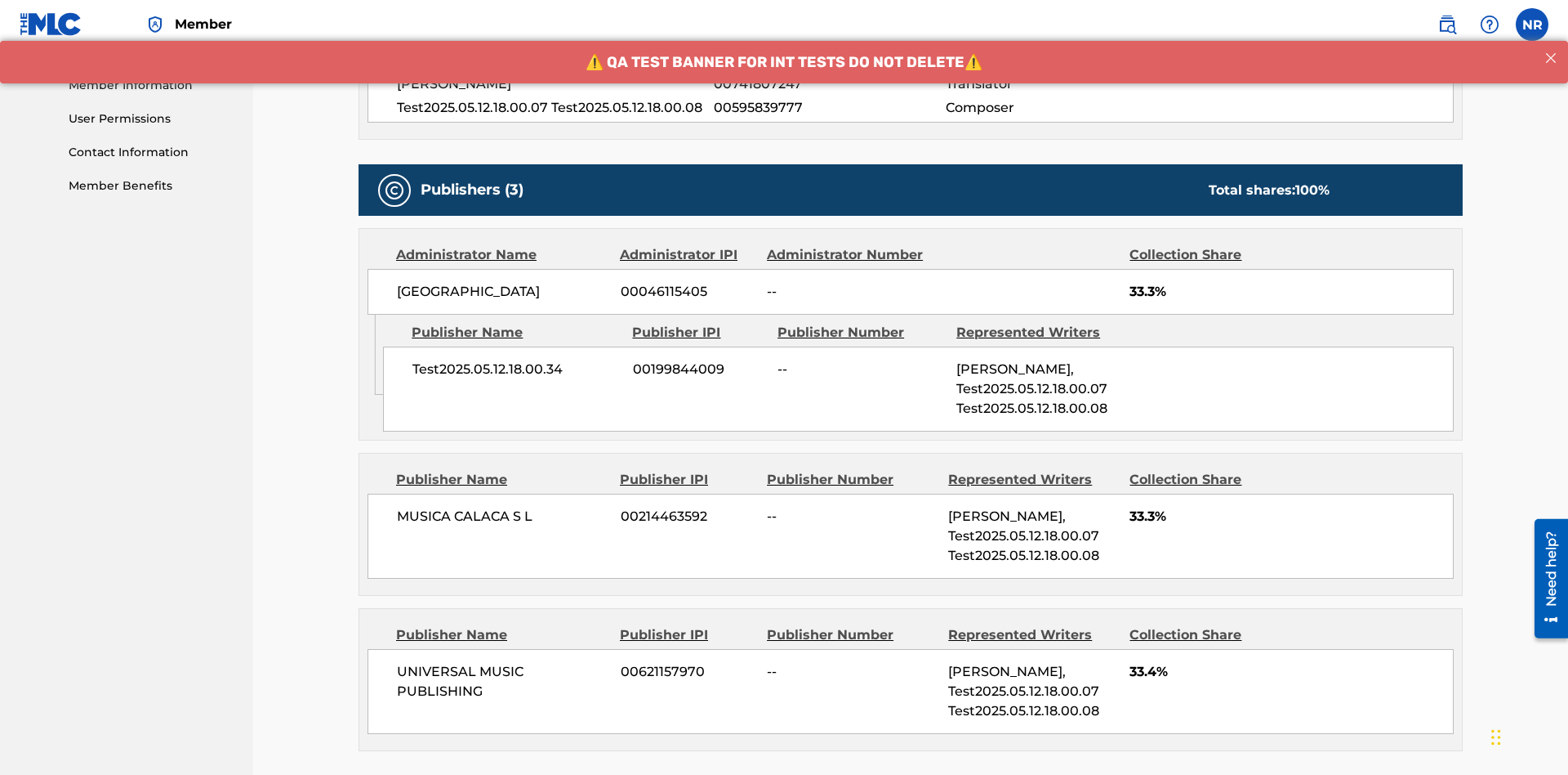
scroll to position [697, 0]
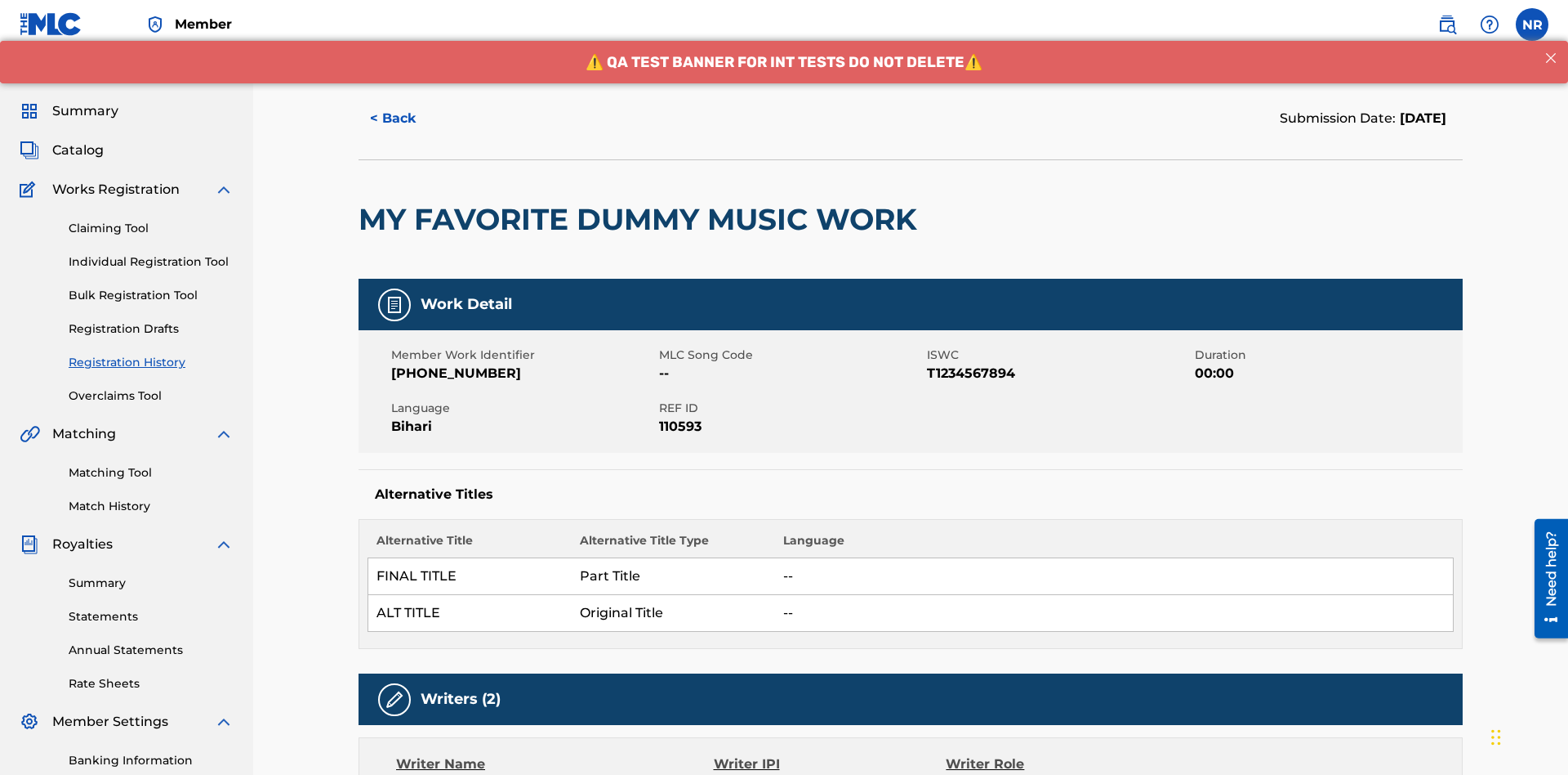
click at [407, 119] on button "< Back" at bounding box center [407, 118] width 98 height 41
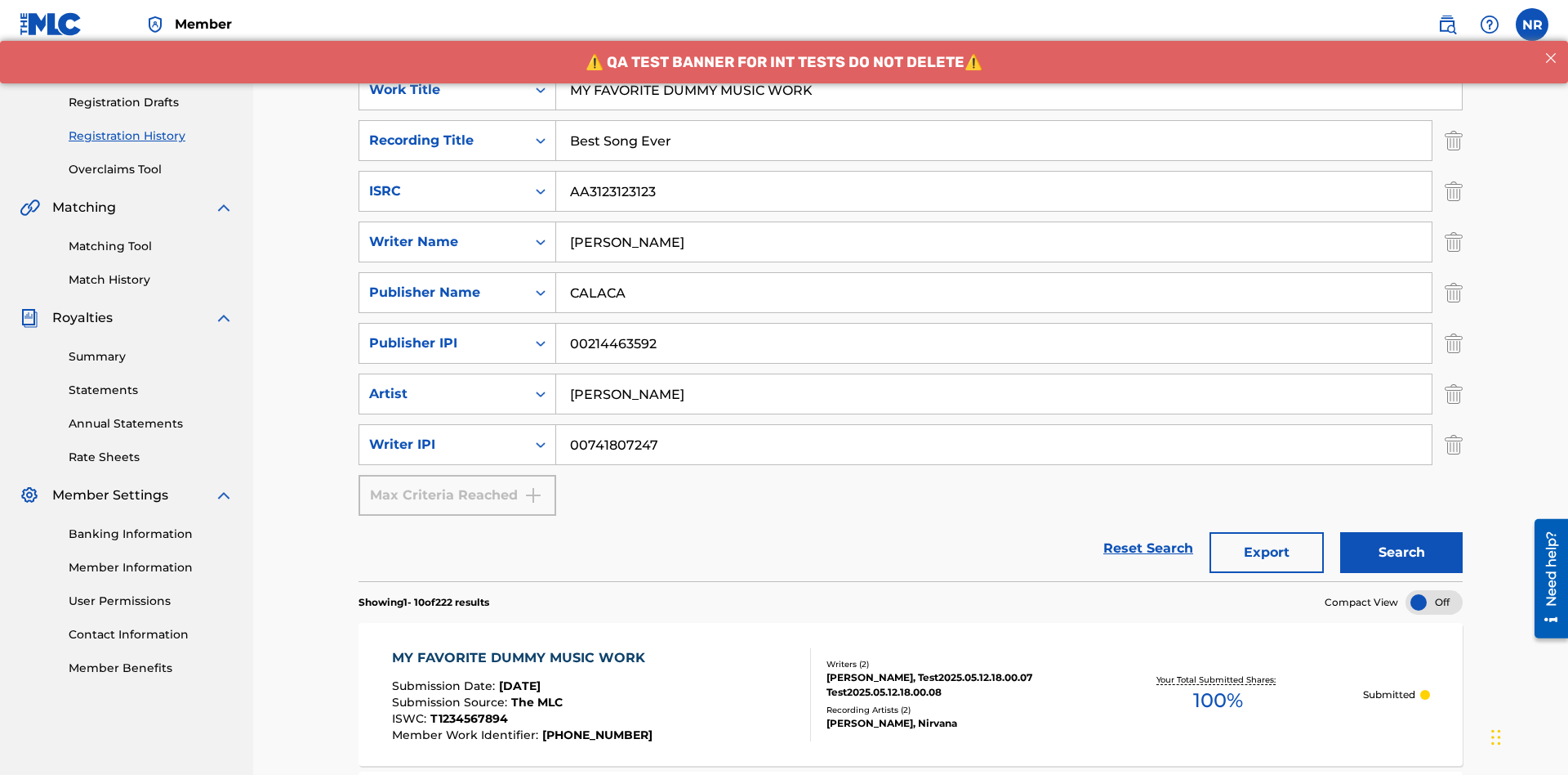
scroll to position [672, 0]
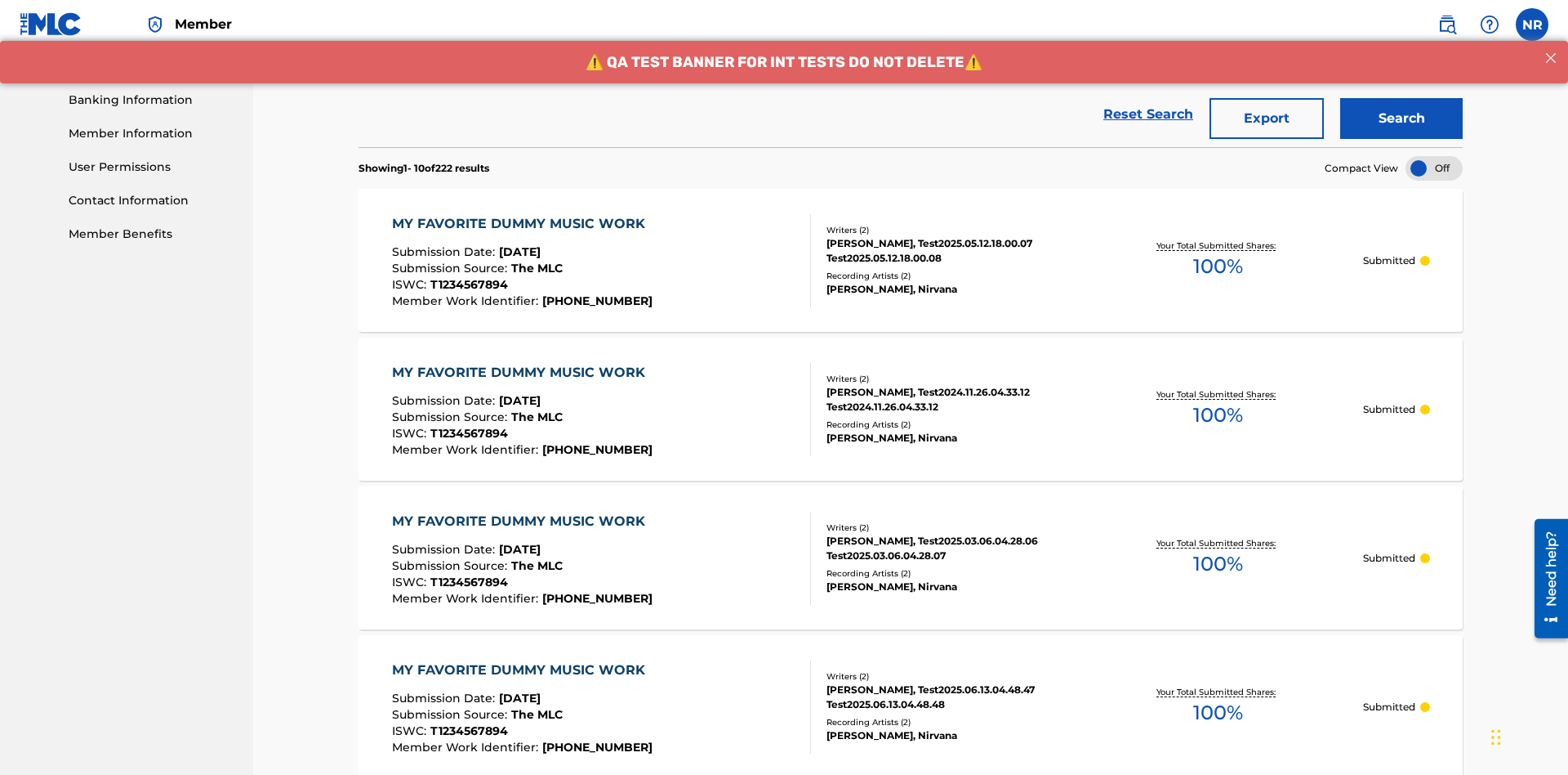
click at [1267, 119] on button "Export" at bounding box center [1267, 118] width 115 height 41
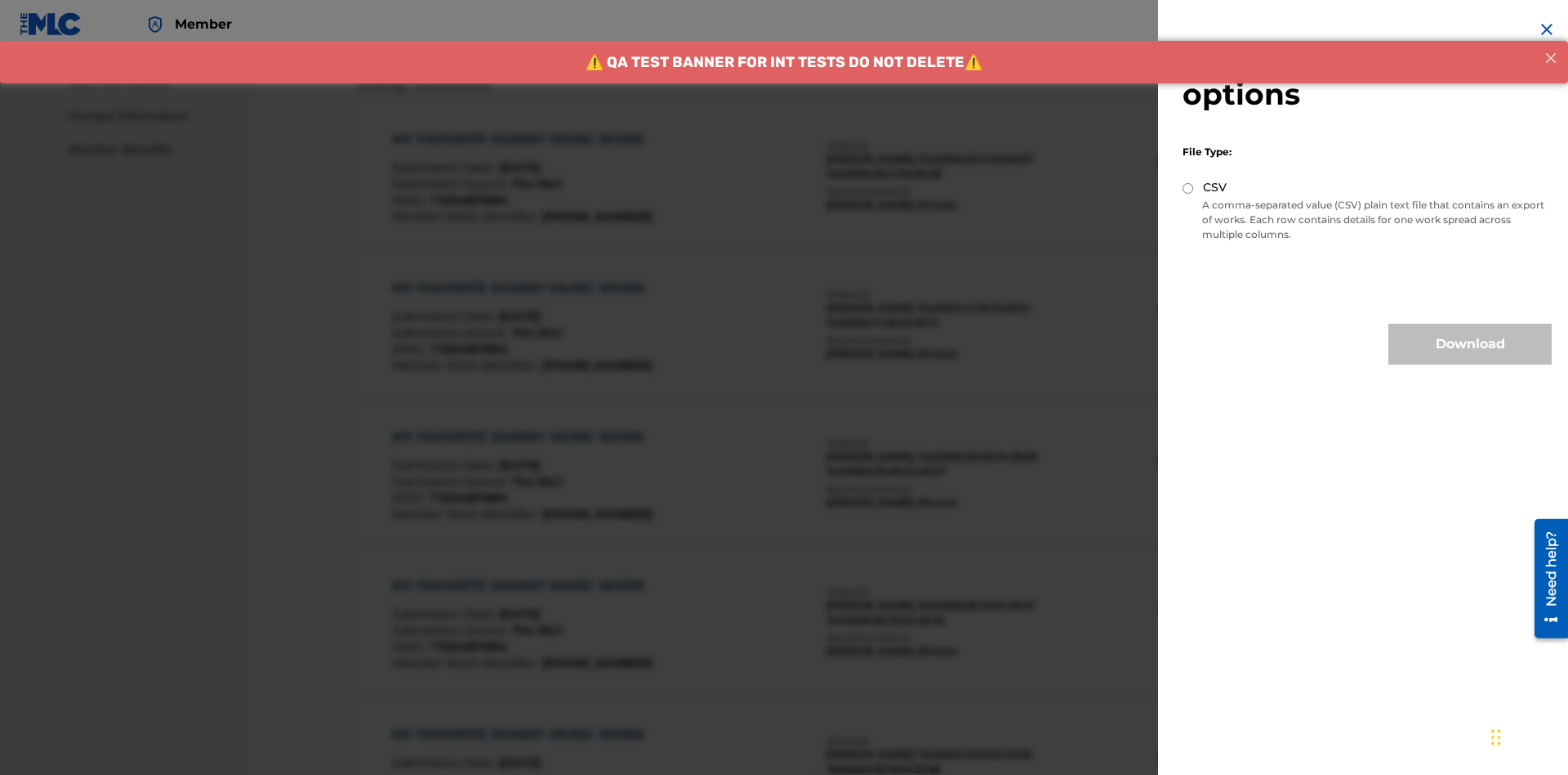
click at [1189, 188] on input "CSV" at bounding box center [1188, 188] width 11 height 11
radio input "true"
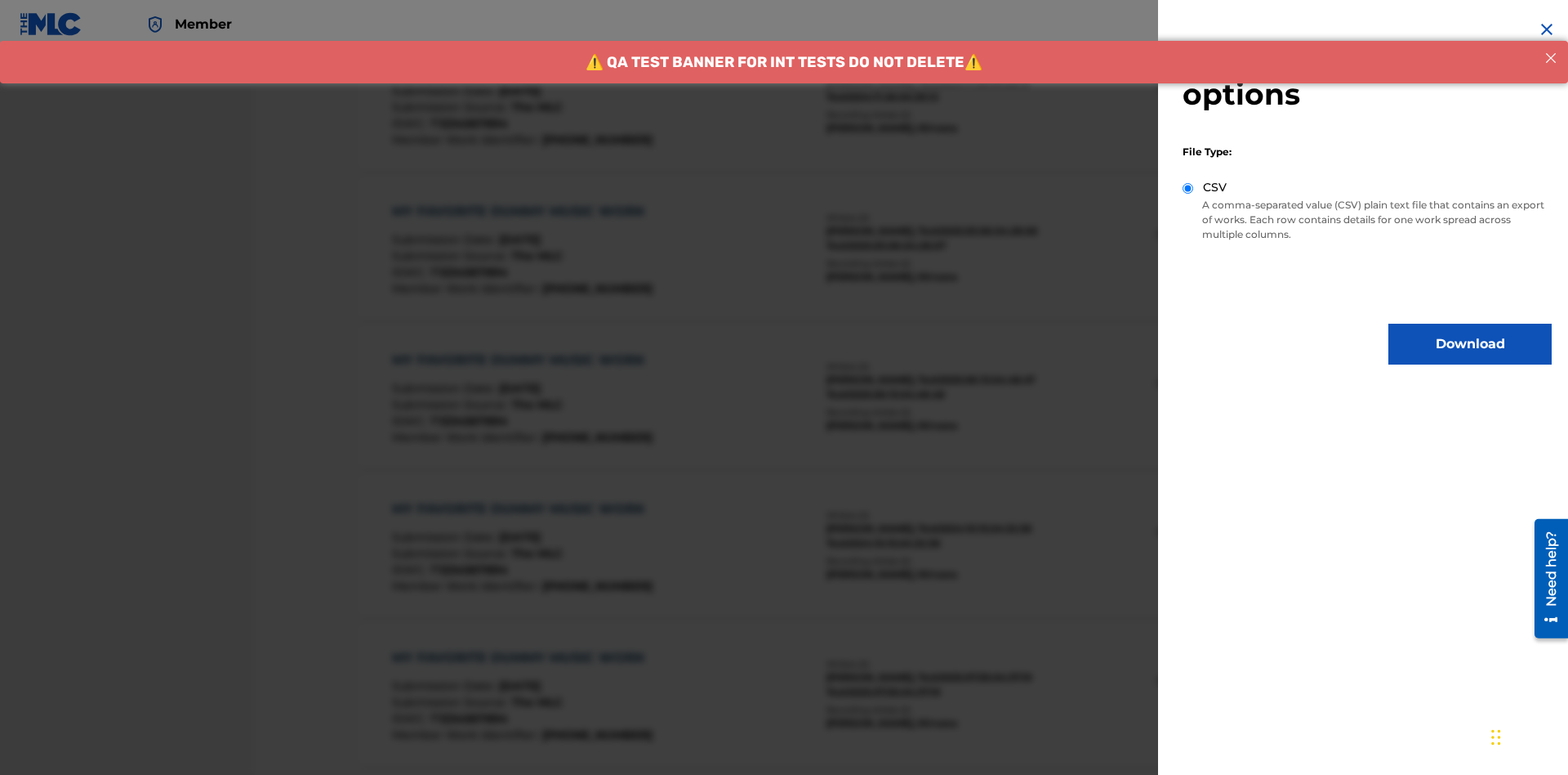
click at [1470, 344] on button "Download" at bounding box center [1470, 344] width 164 height 41
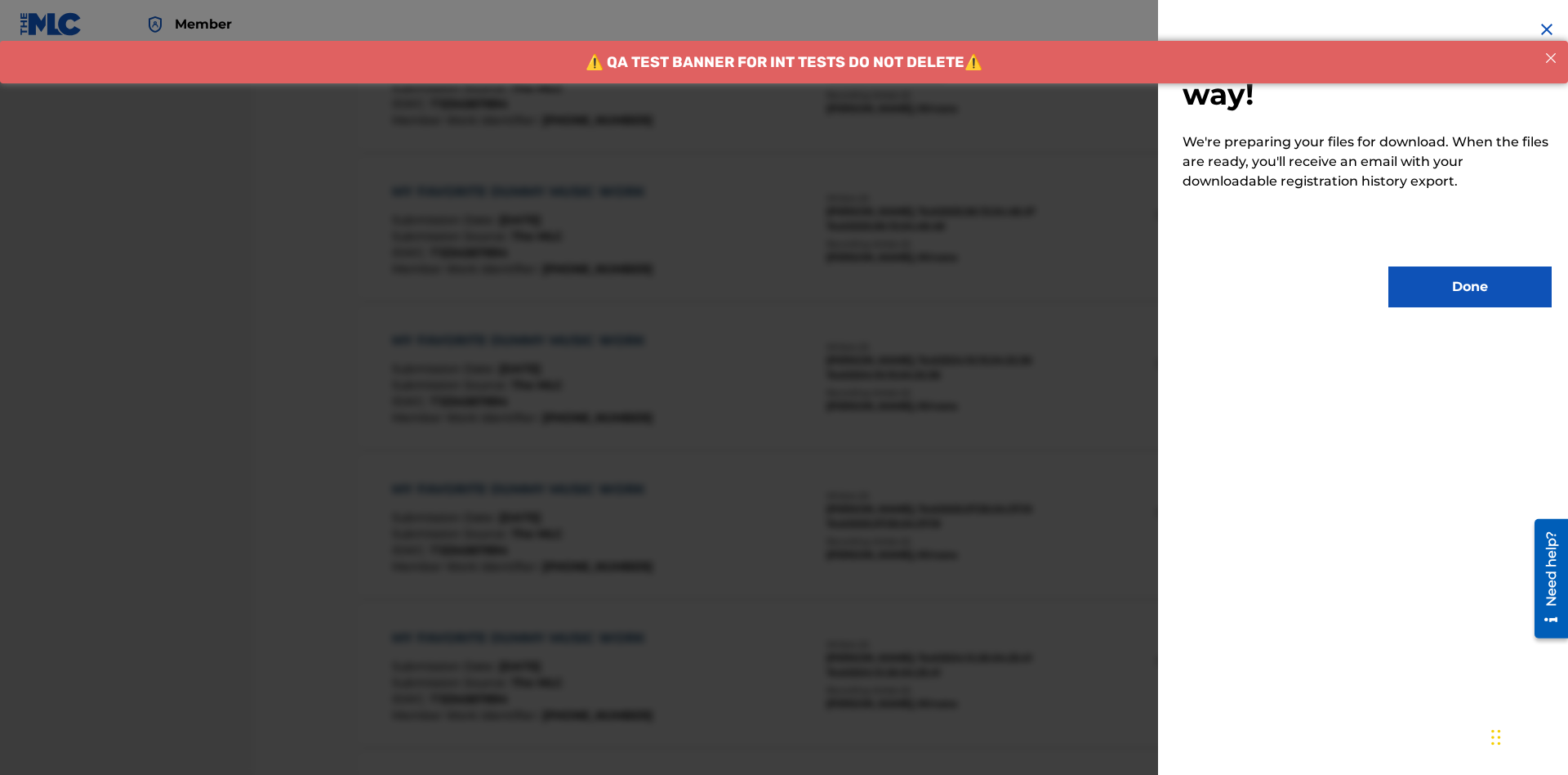
click at [1470, 287] on button "Done" at bounding box center [1470, 287] width 164 height 41
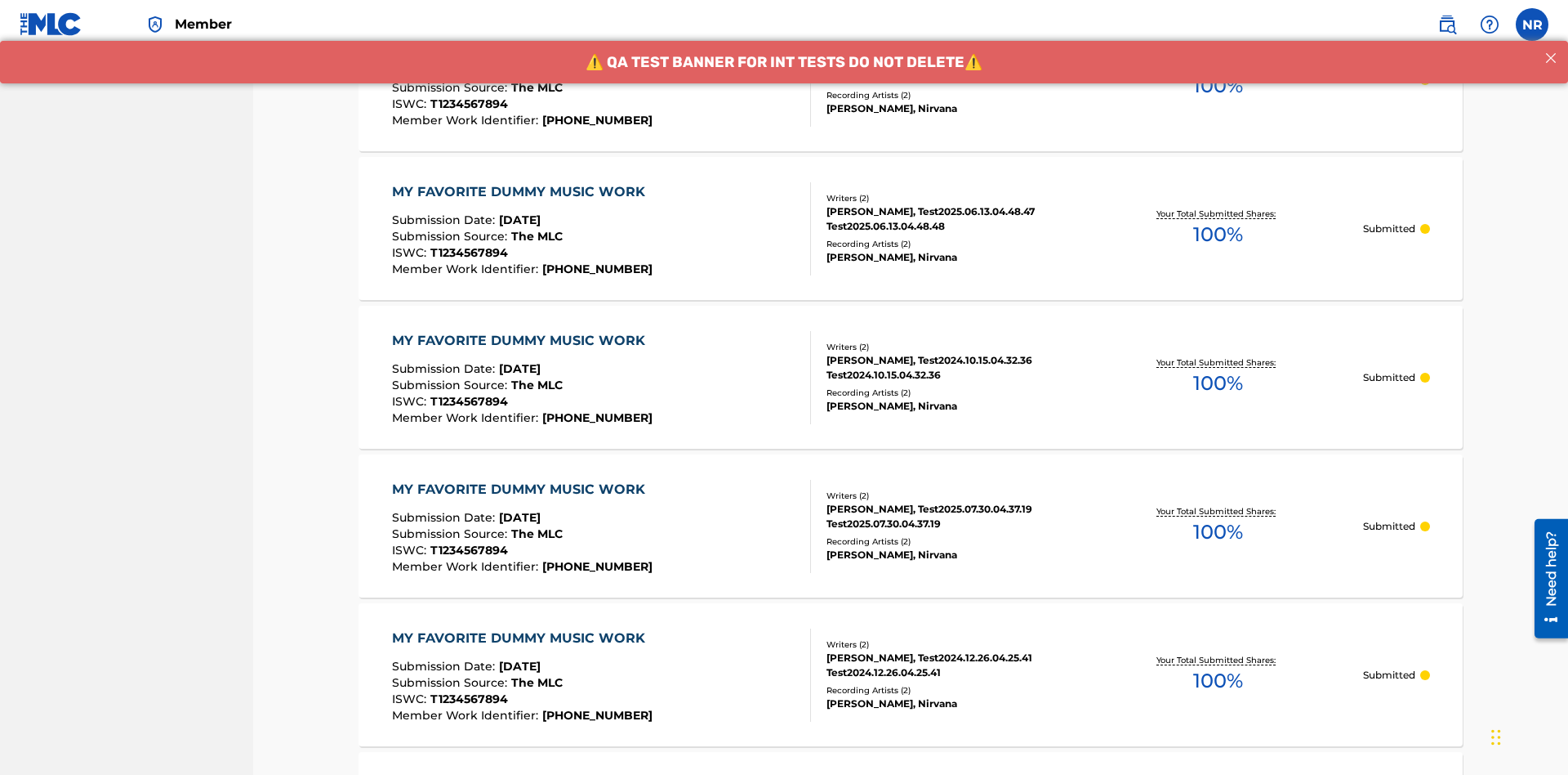
scroll to position [155, 0]
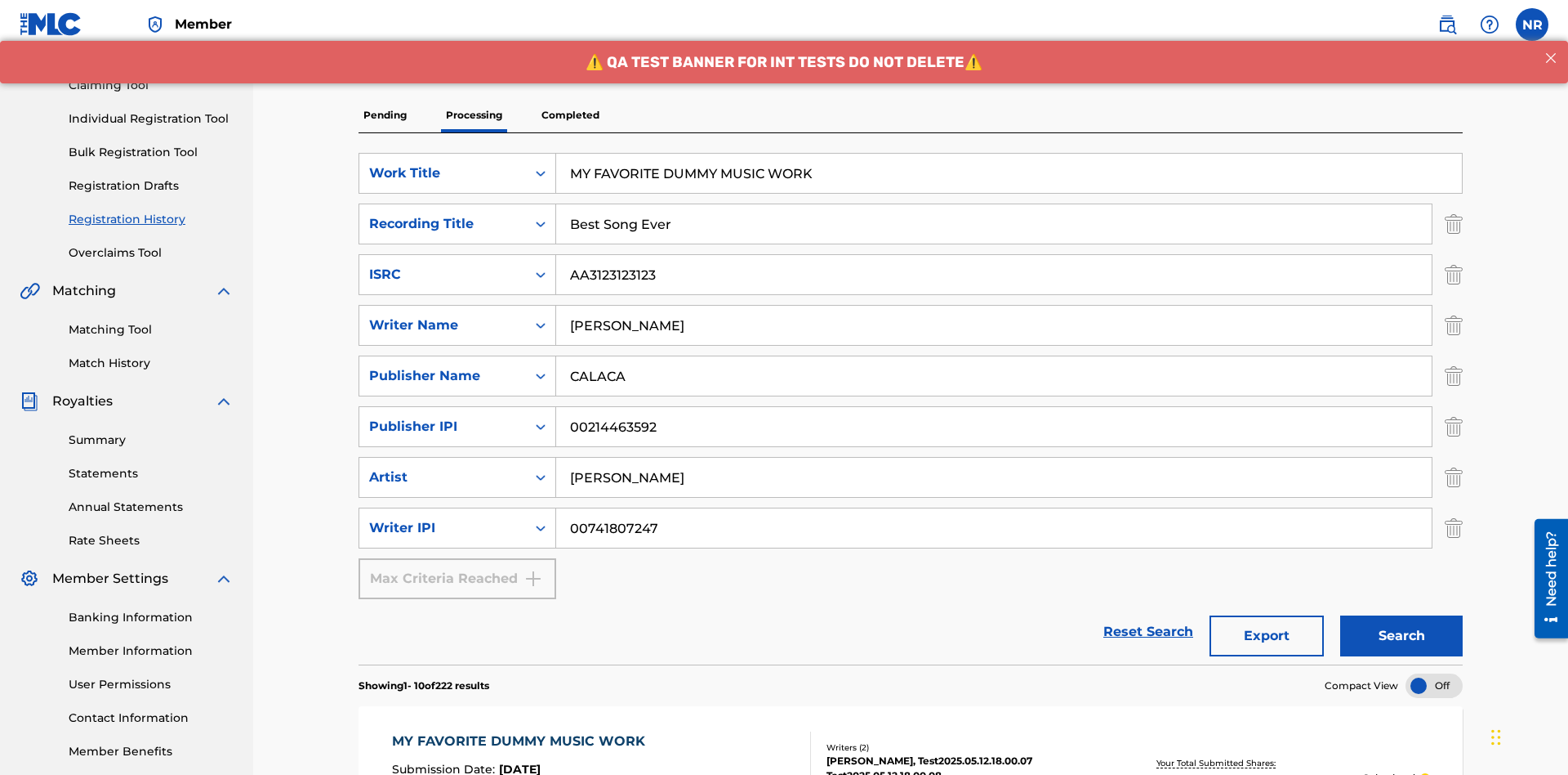
click at [570, 115] on p "Completed" at bounding box center [571, 115] width 68 height 34
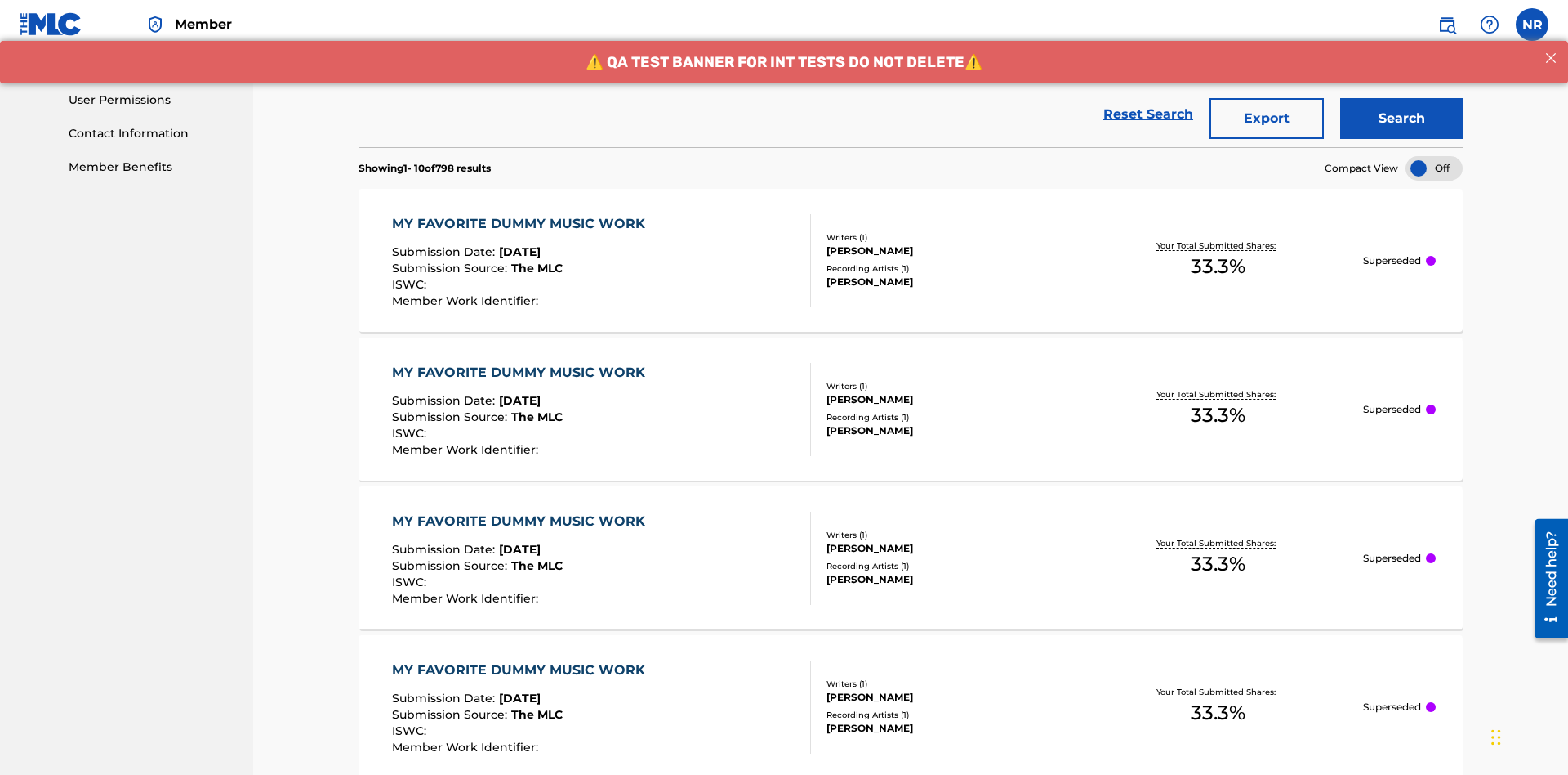
click at [1401, 119] on button "Search" at bounding box center [1401, 118] width 123 height 41
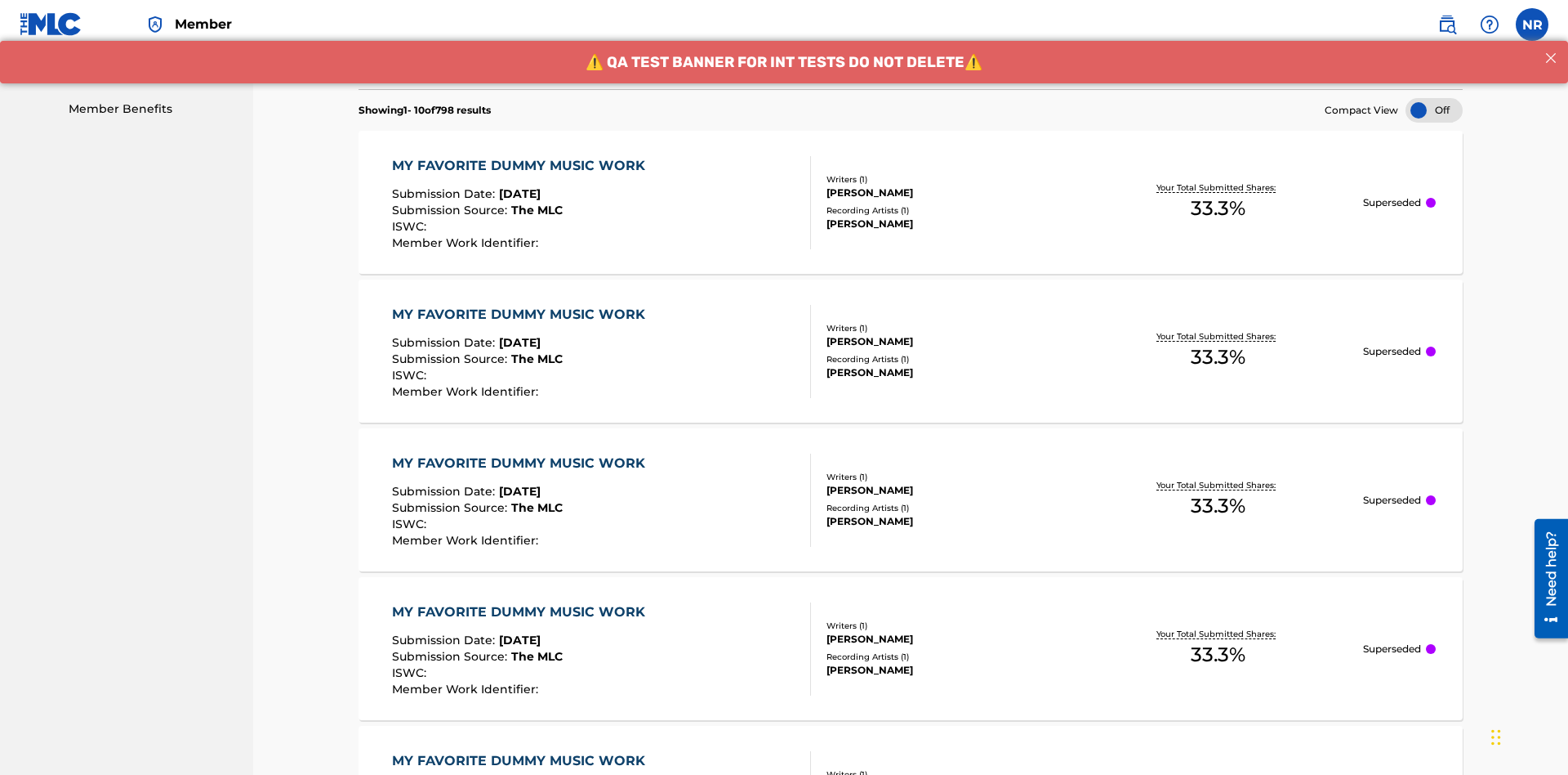
scroll to position [855, 0]
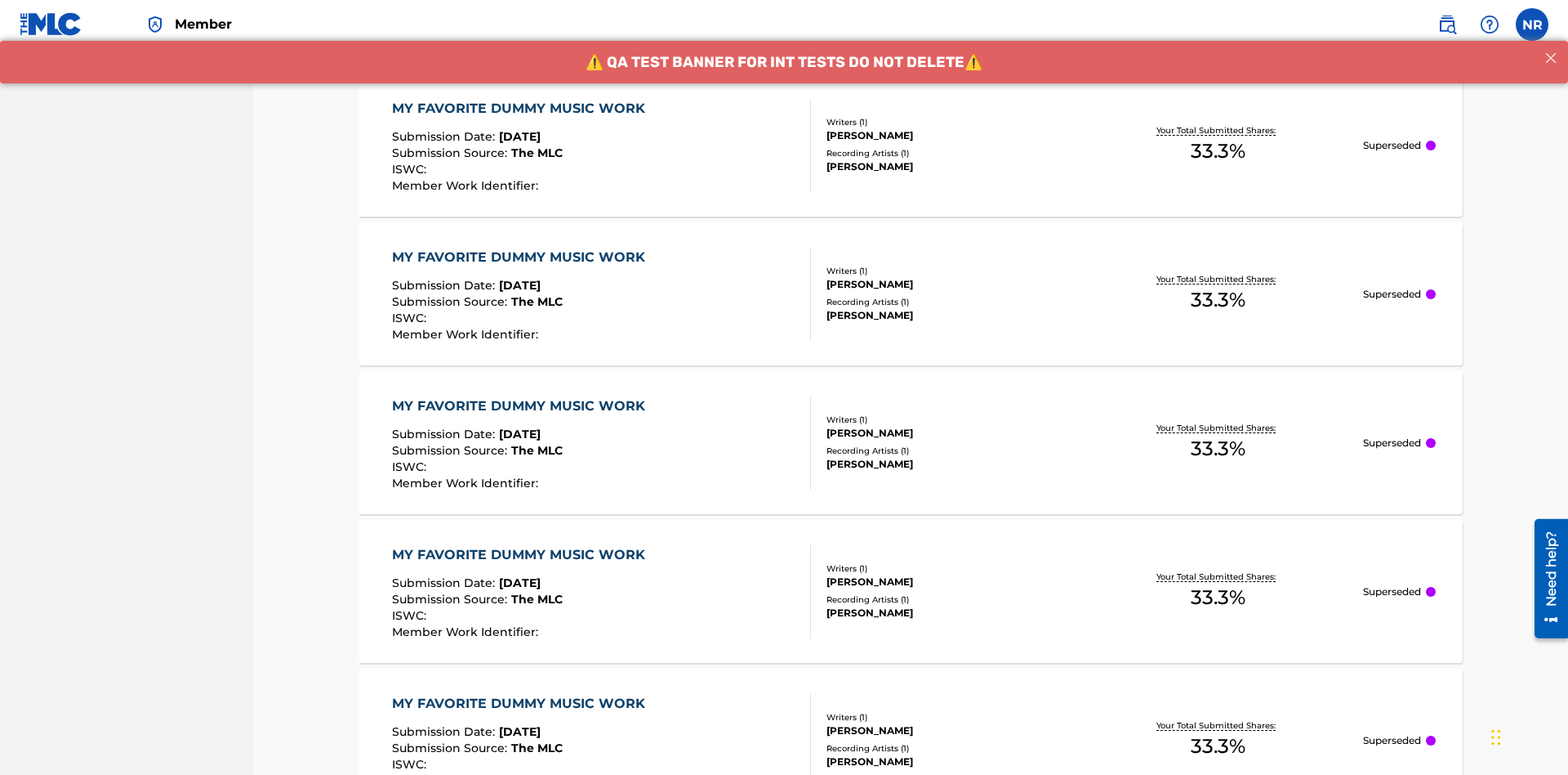
click at [520, 108] on div "MY FAVORITE DUMMY MUSIC WORK" at bounding box center [523, 109] width 261 height 20
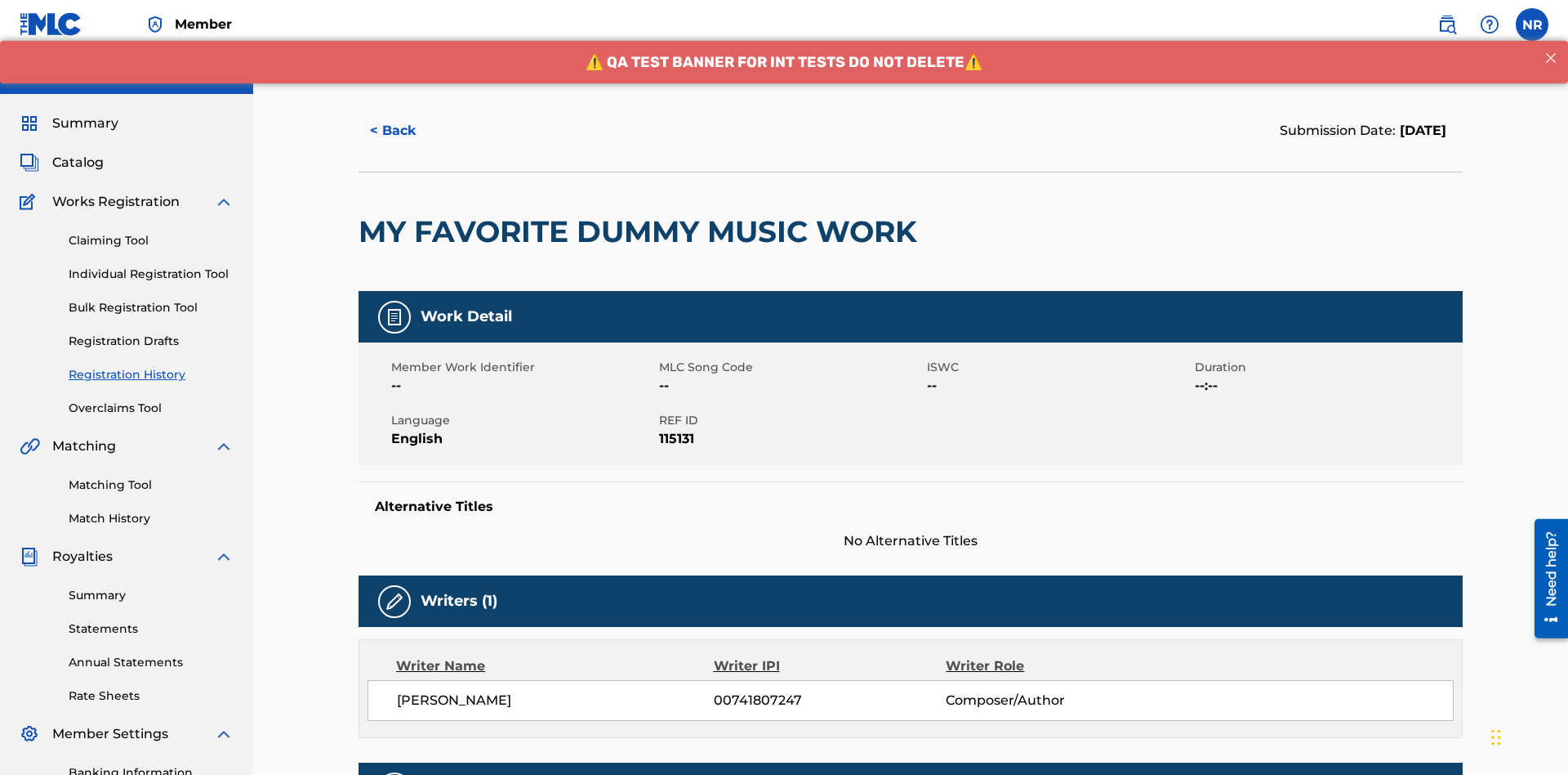
scroll to position [481, 0]
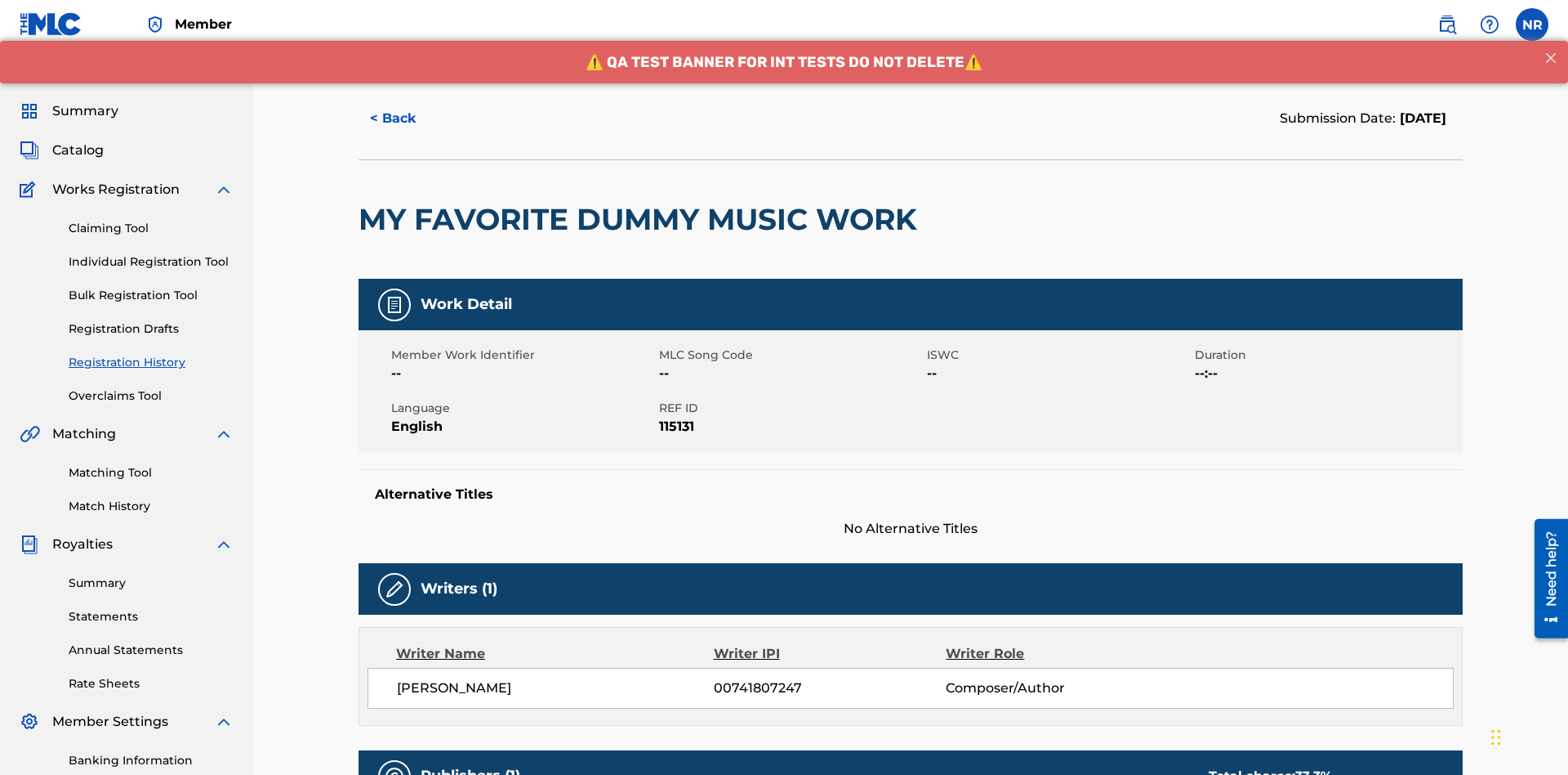
click at [407, 119] on button "< Back" at bounding box center [407, 118] width 98 height 41
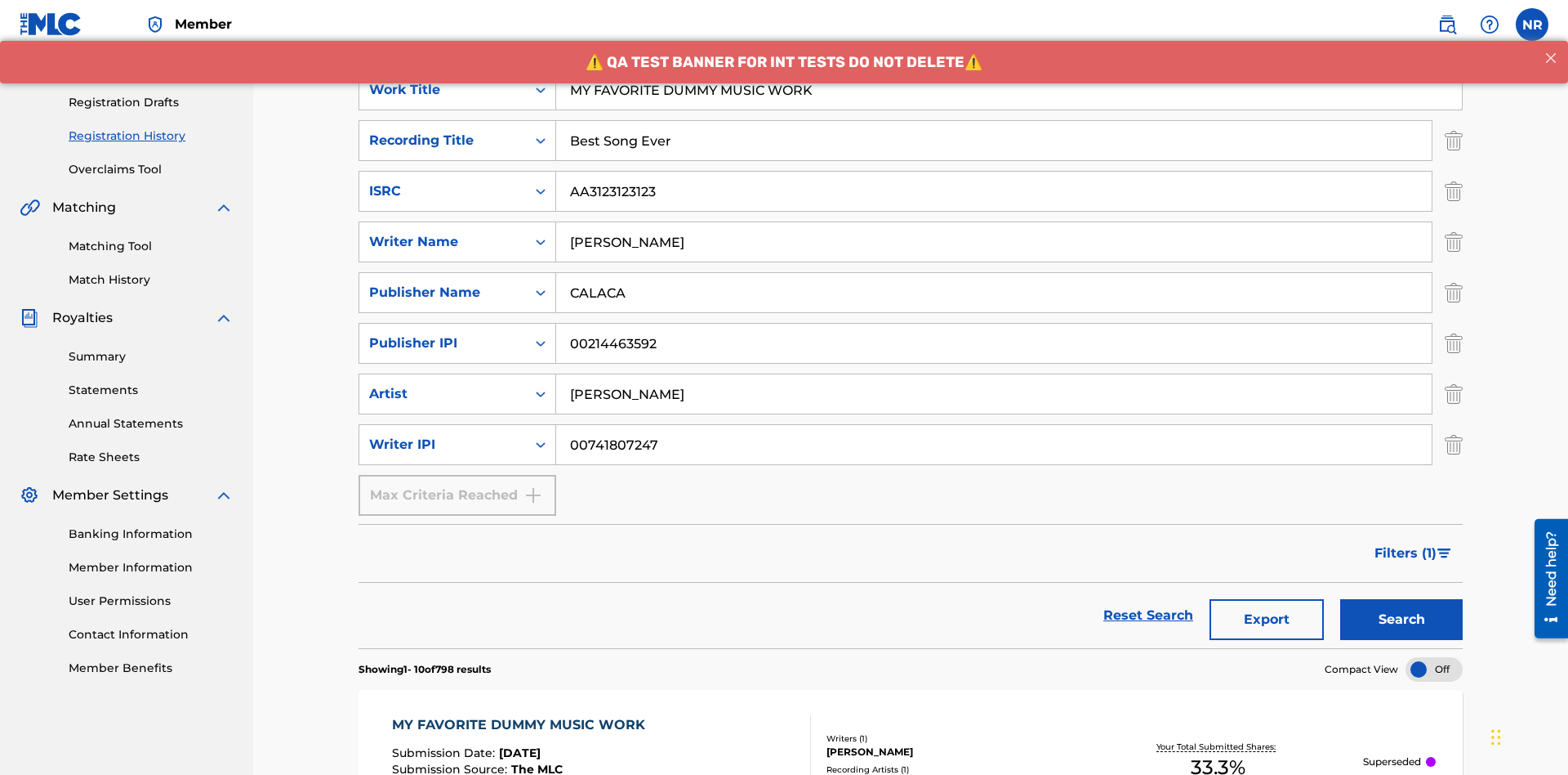
scroll to position [740, 0]
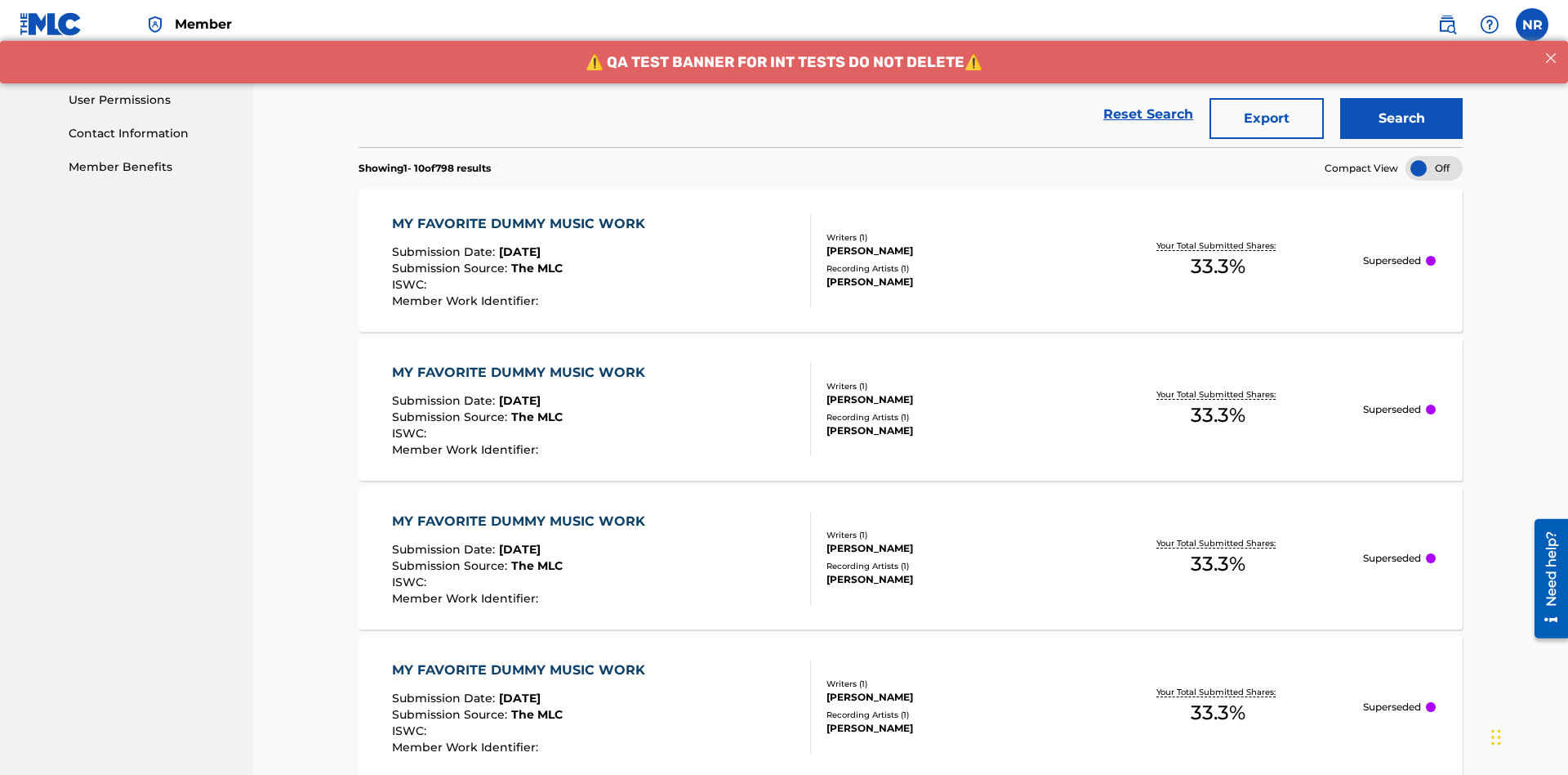
click at [1267, 119] on button "Export" at bounding box center [1267, 118] width 115 height 41
